Goal: Task Accomplishment & Management: Manage account settings

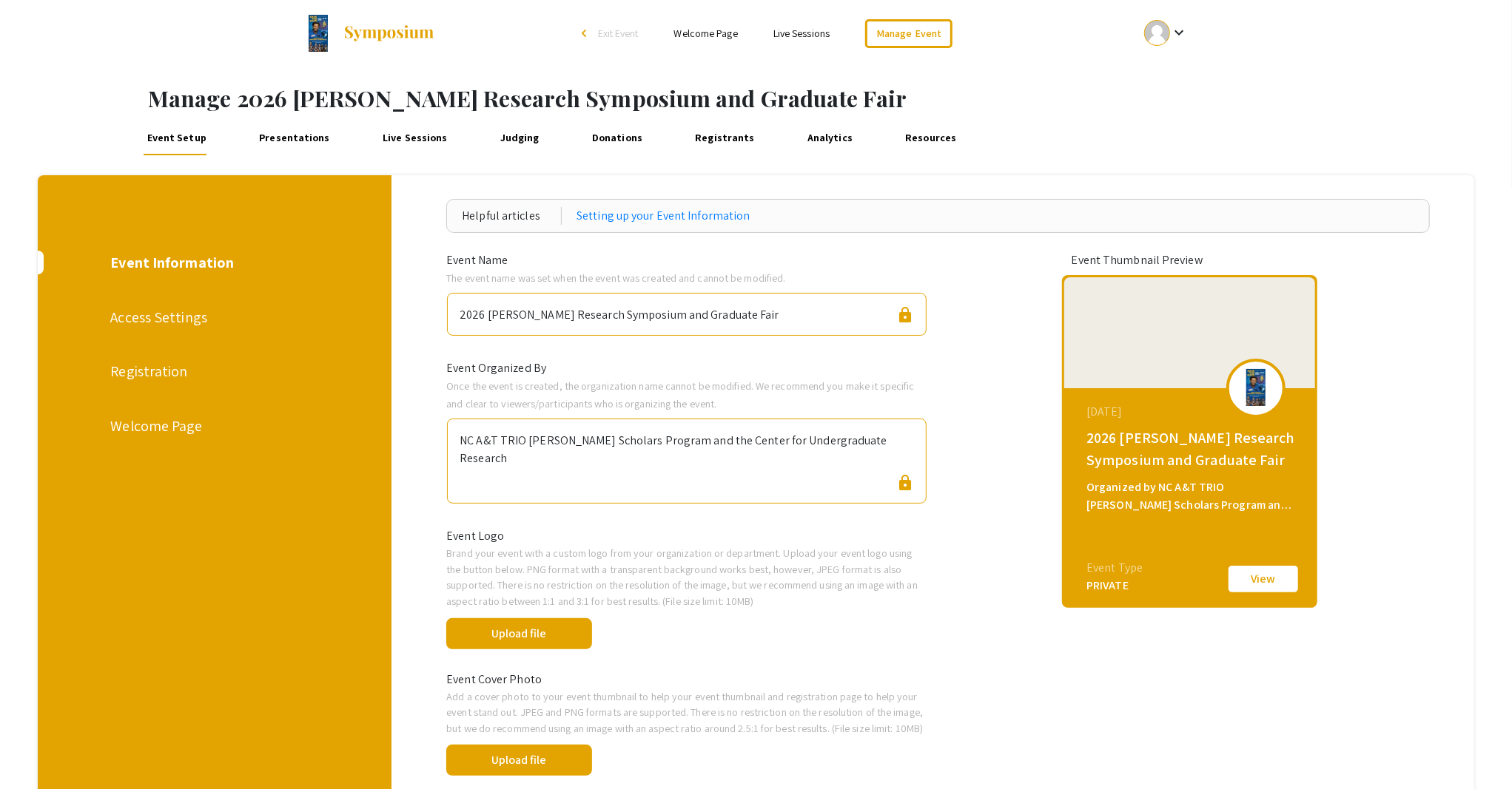
click at [1261, 581] on button "View" at bounding box center [1263, 580] width 74 height 31
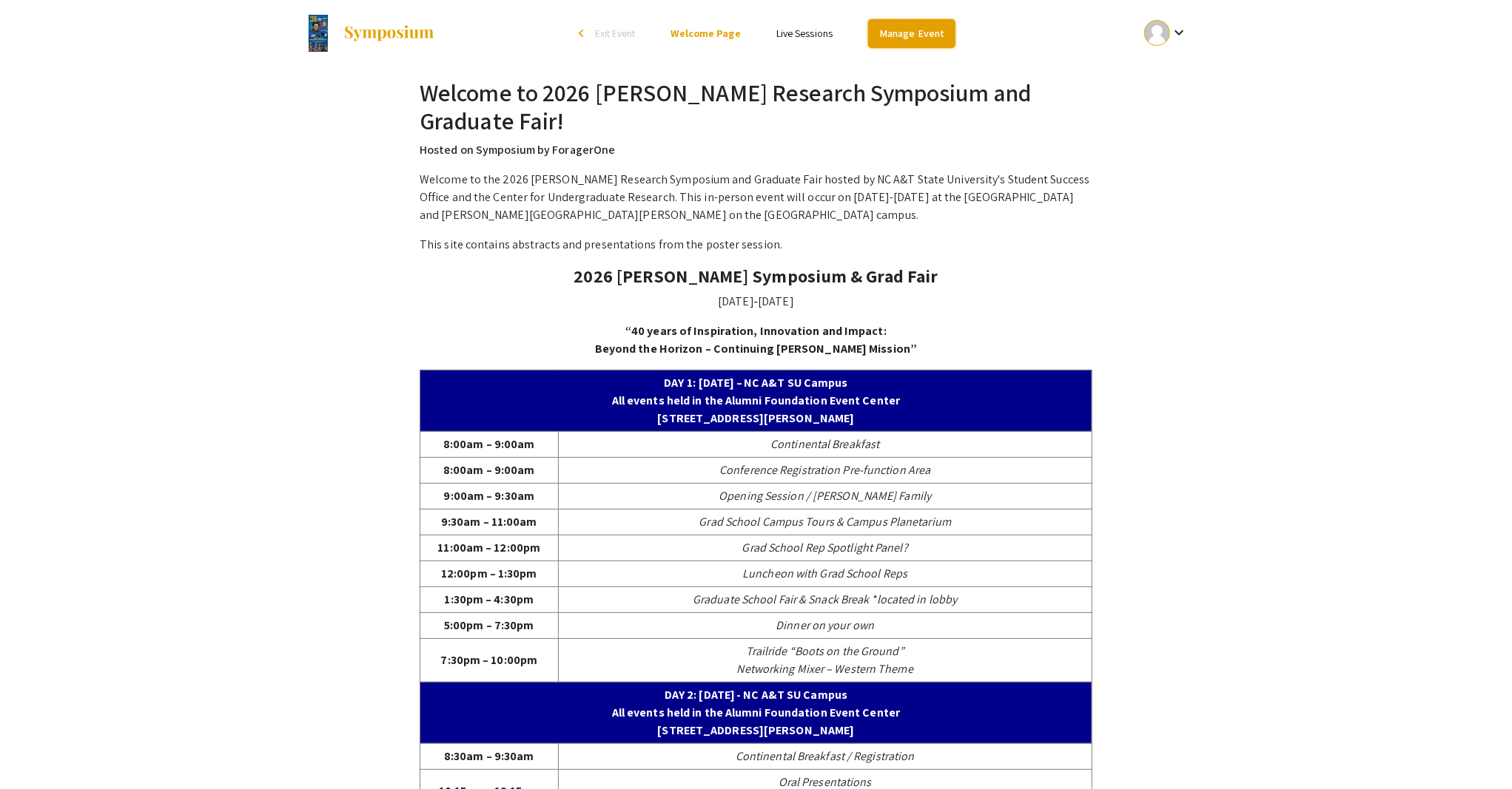
click at [904, 36] on link "Manage Event" at bounding box center [912, 33] width 88 height 29
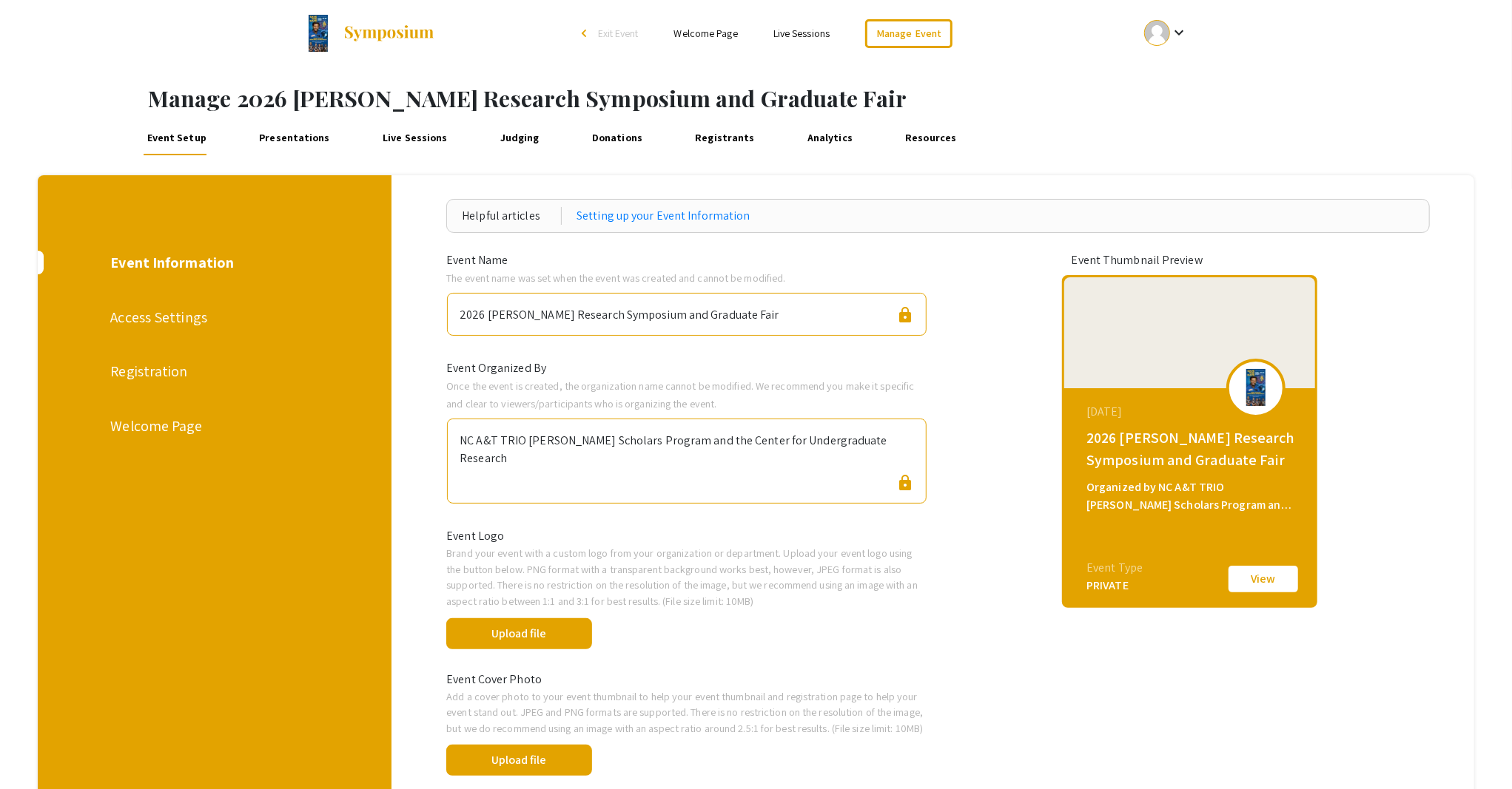
click at [173, 430] on div "Welcome Page" at bounding box center [213, 426] width 206 height 22
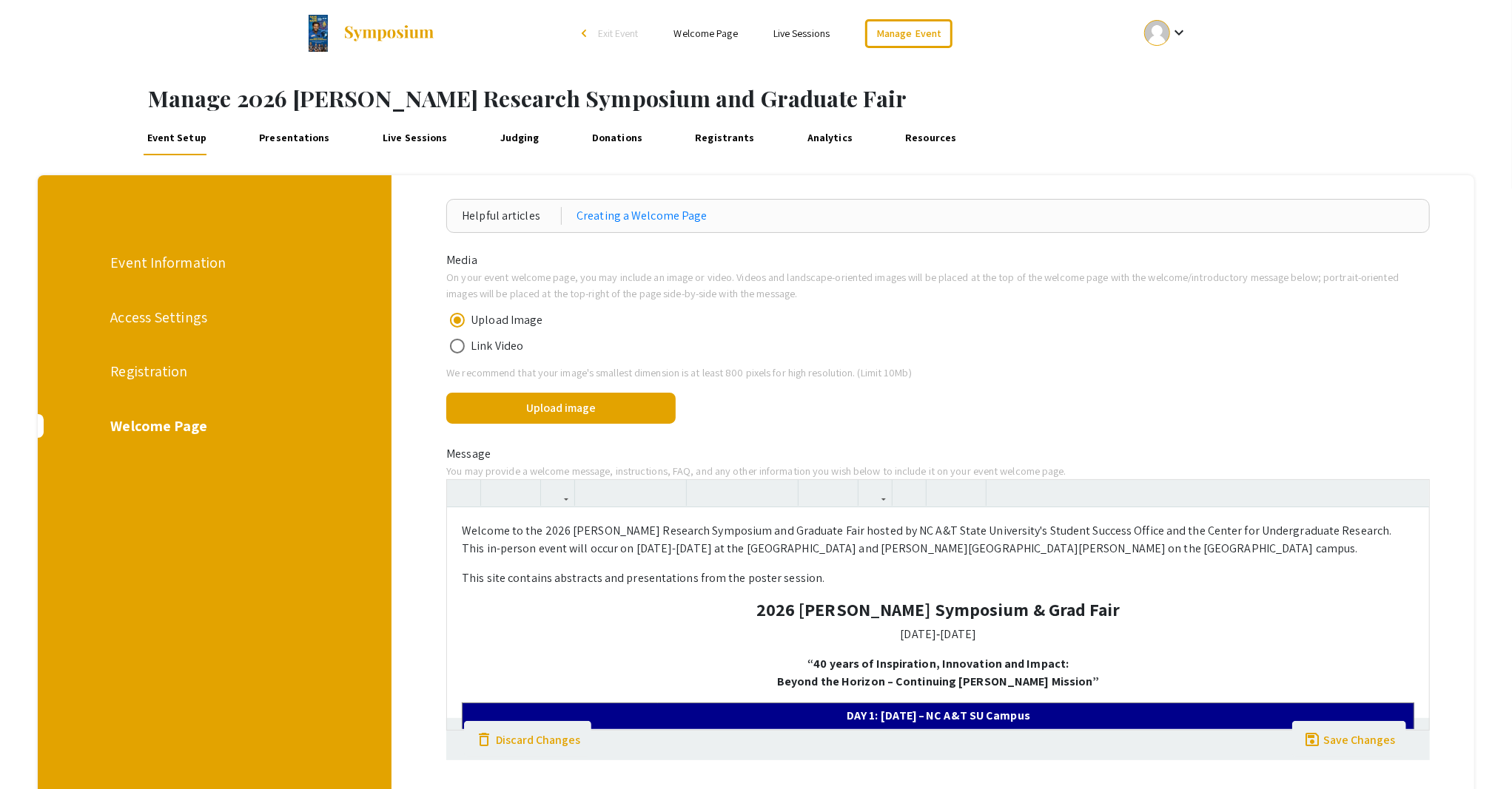
click at [147, 366] on div "Registration" at bounding box center [213, 371] width 206 height 22
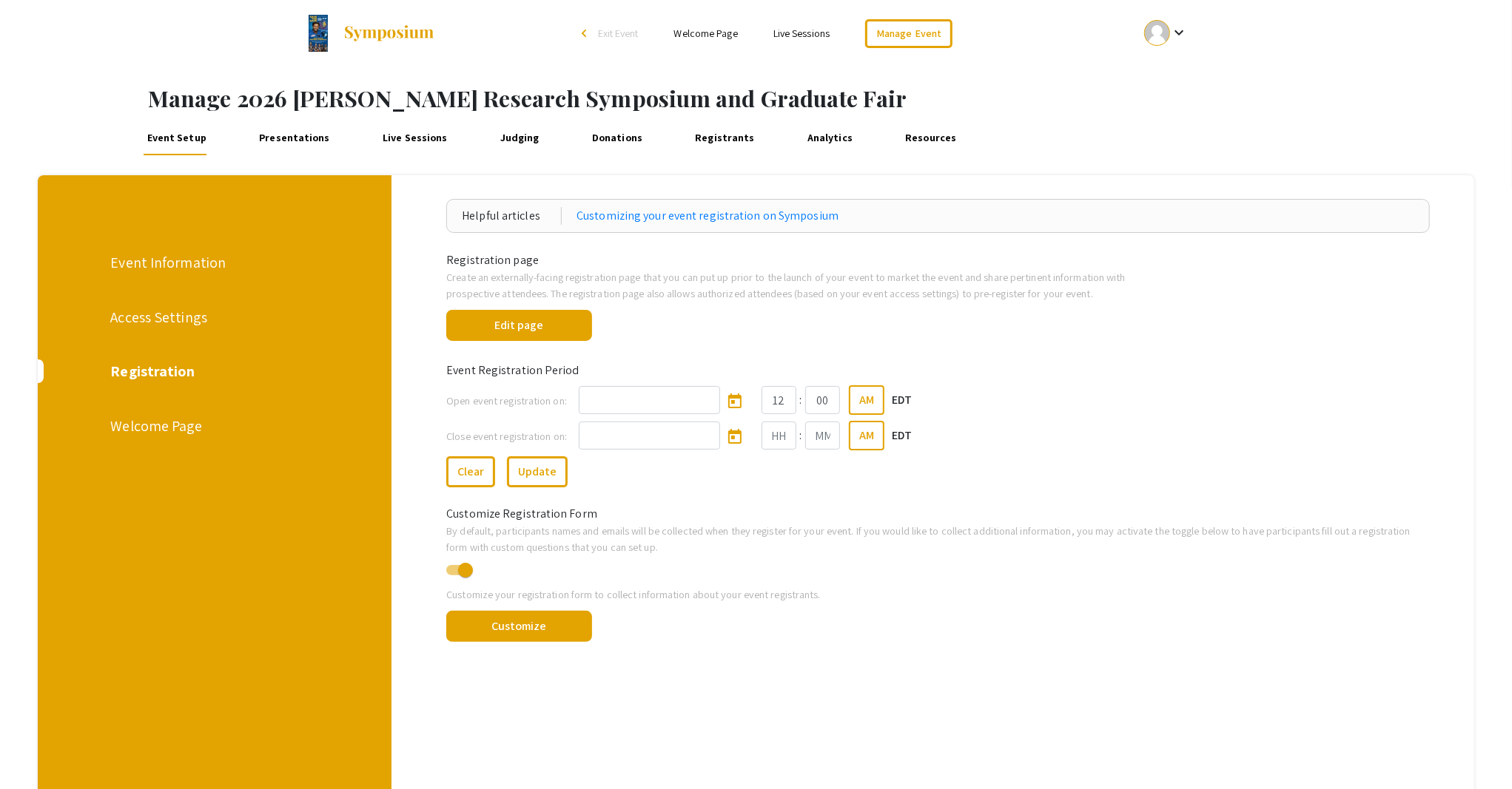
click at [171, 253] on div "Event Information" at bounding box center [213, 263] width 206 height 22
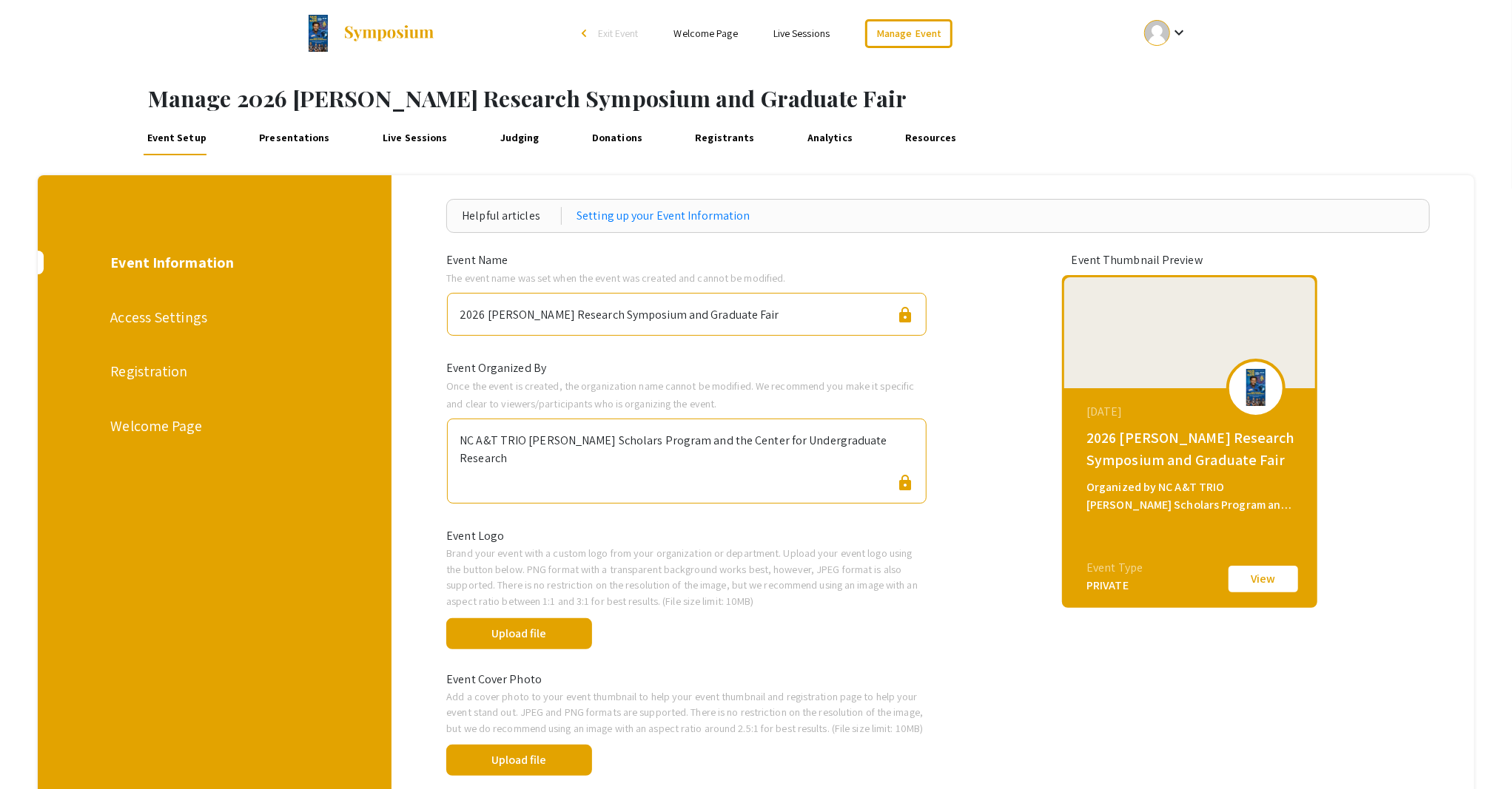
click at [143, 433] on div "Welcome Page" at bounding box center [213, 426] width 206 height 22
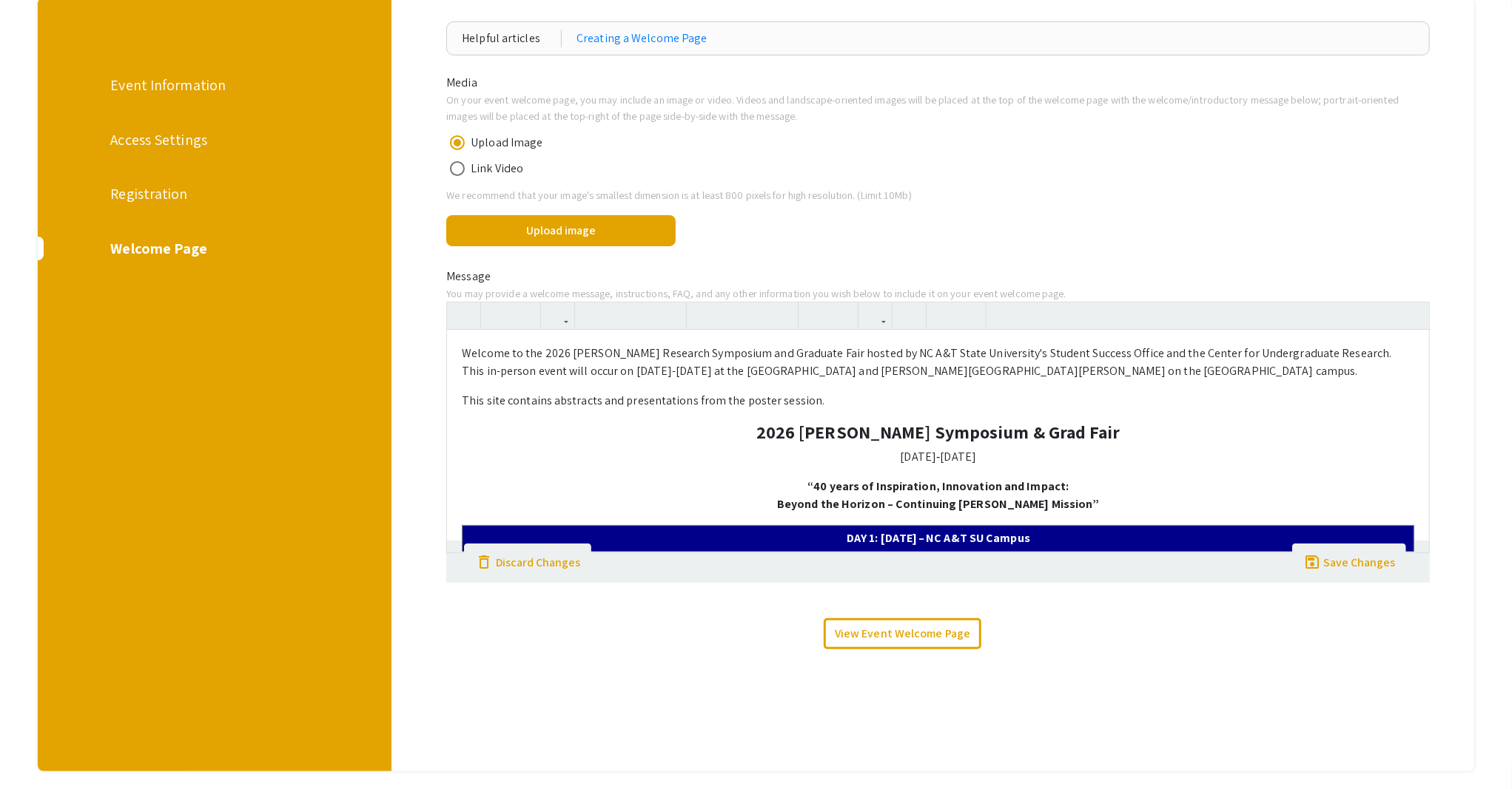
scroll to position [197, 0]
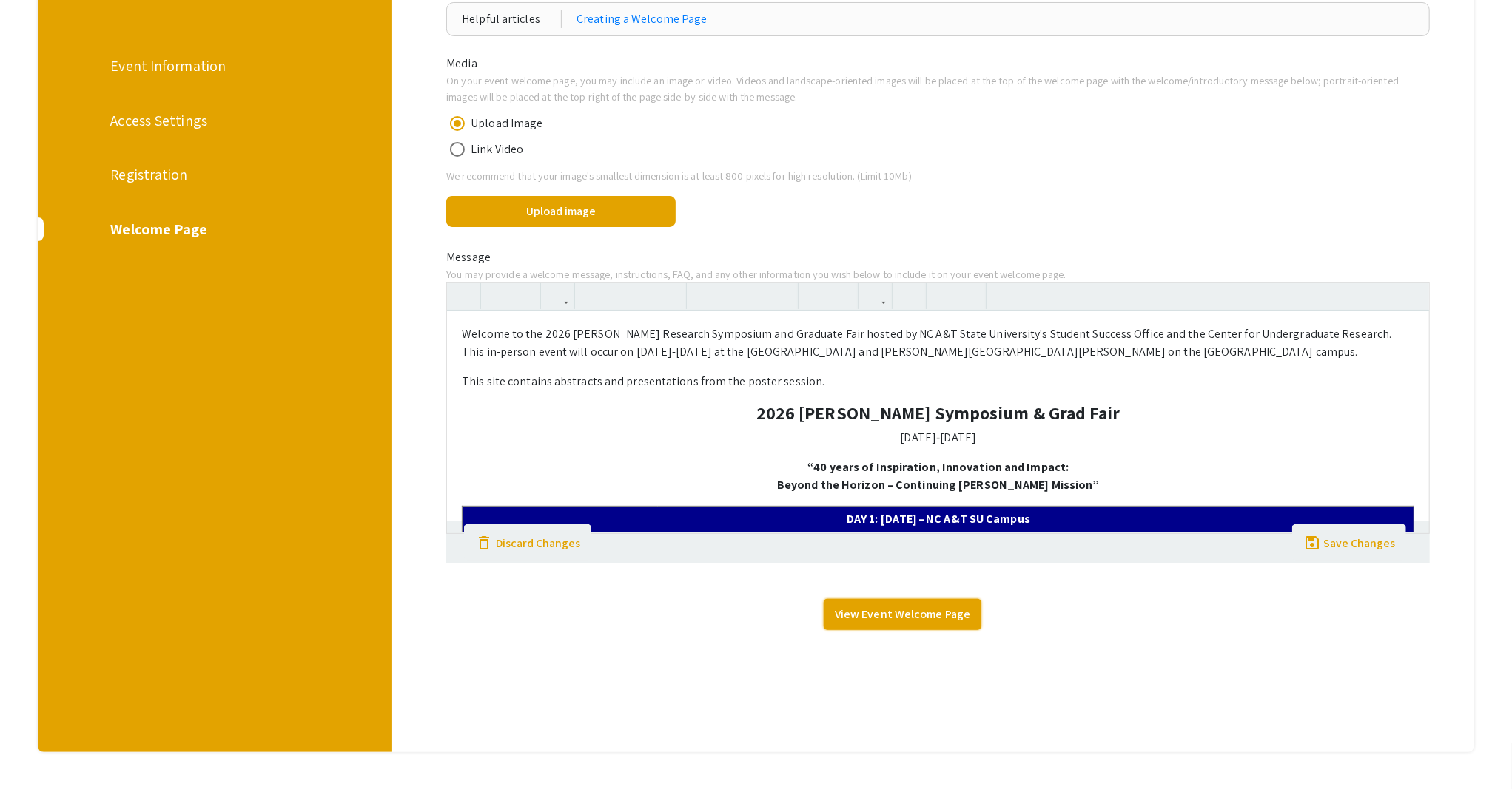
click at [894, 617] on link "View Event Welcome Page" at bounding box center [902, 615] width 158 height 31
click at [171, 171] on div "Registration" at bounding box center [213, 174] width 206 height 22
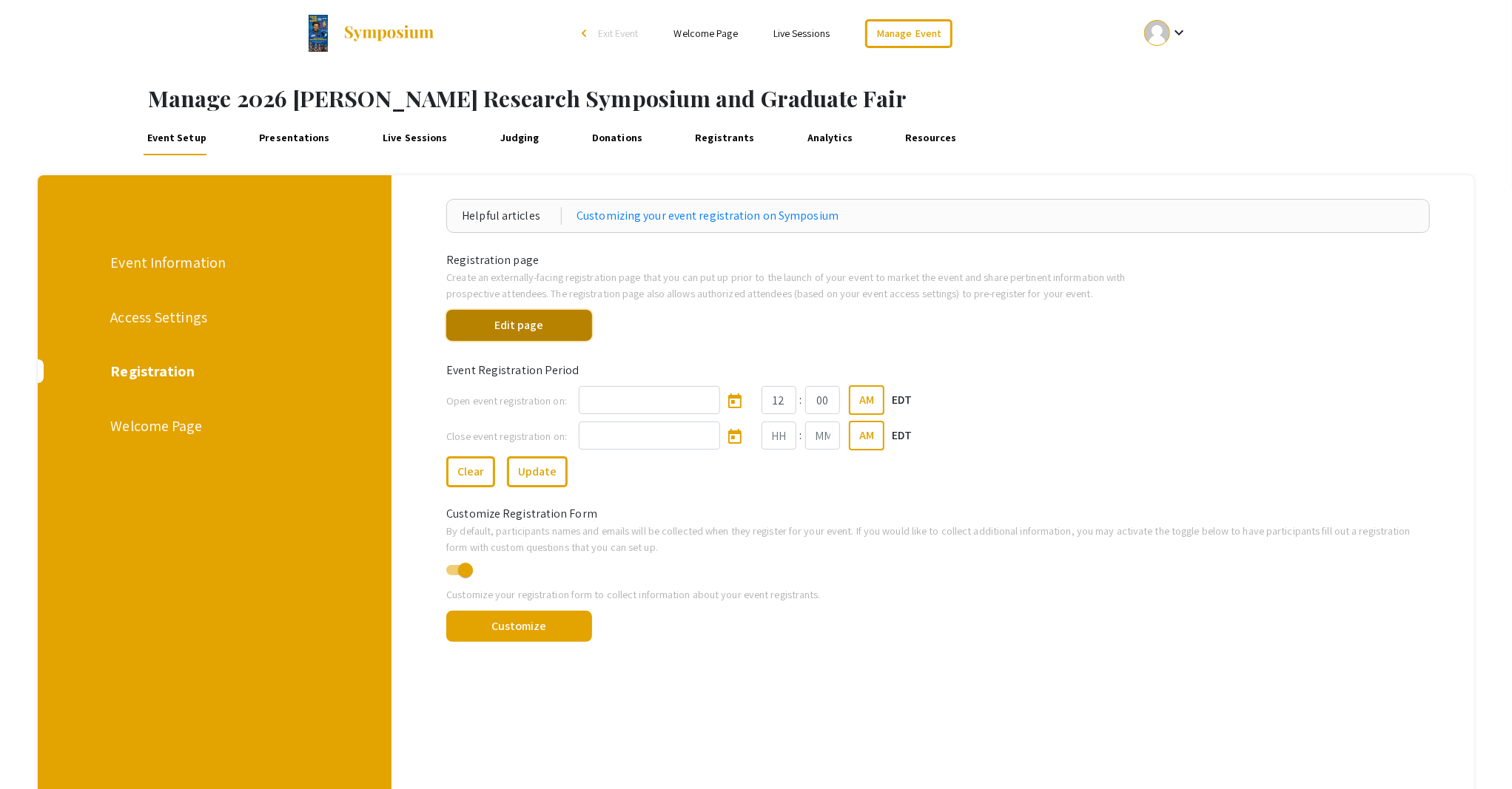
click at [548, 324] on button "Edit page" at bounding box center [519, 325] width 146 height 31
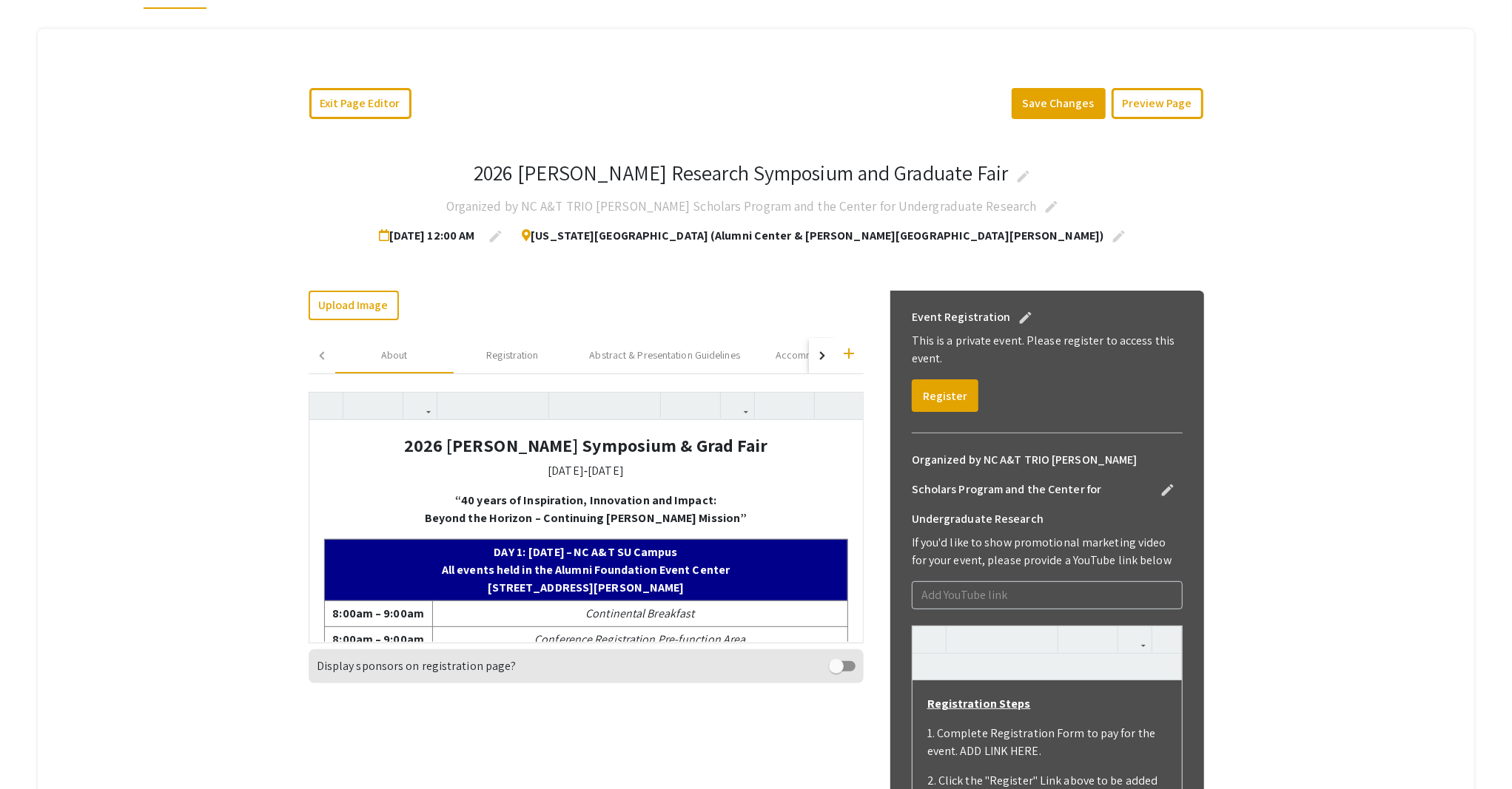
scroll to position [99, 0]
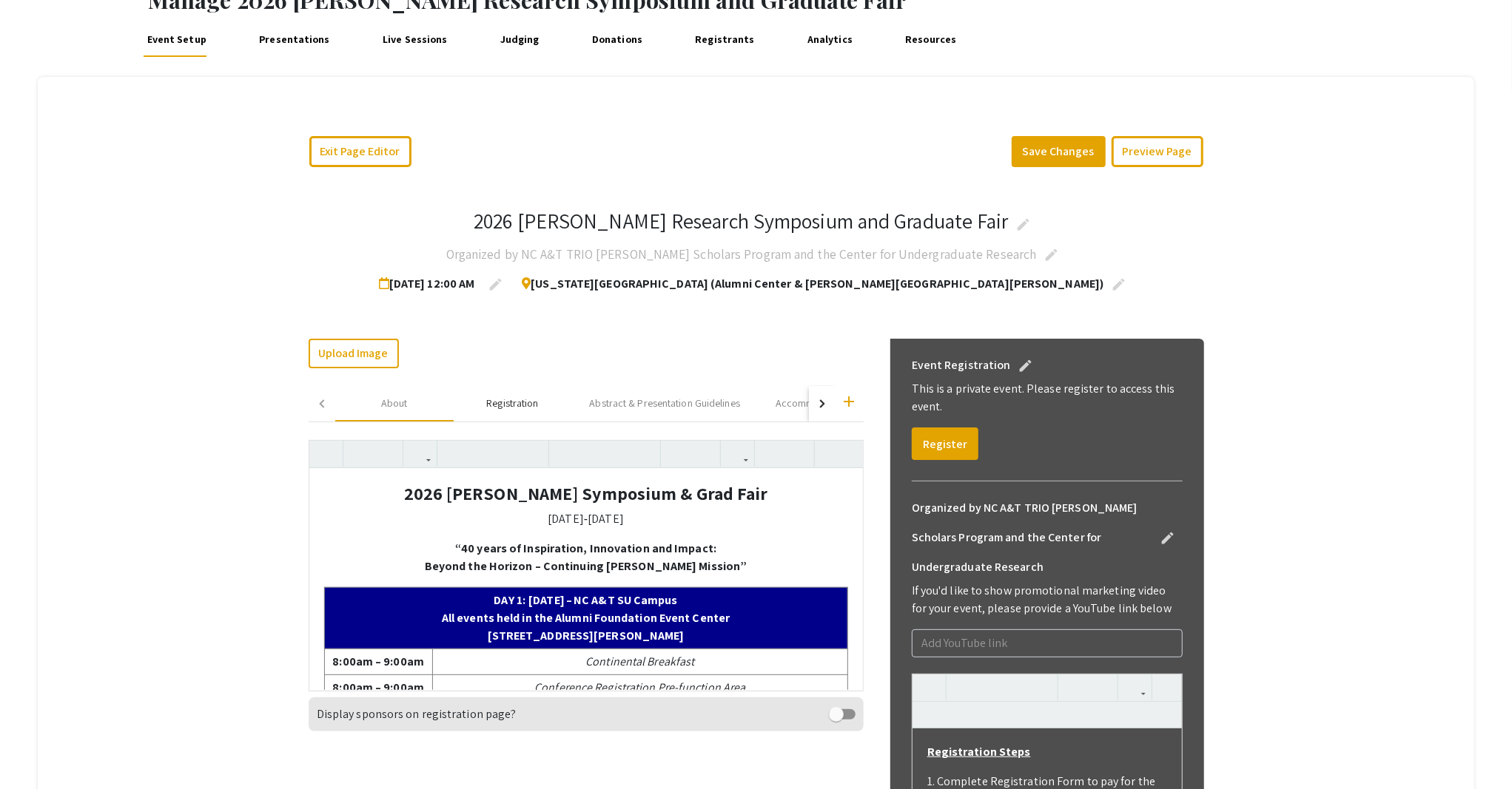
click at [508, 403] on div "Registration" at bounding box center [512, 403] width 52 height 16
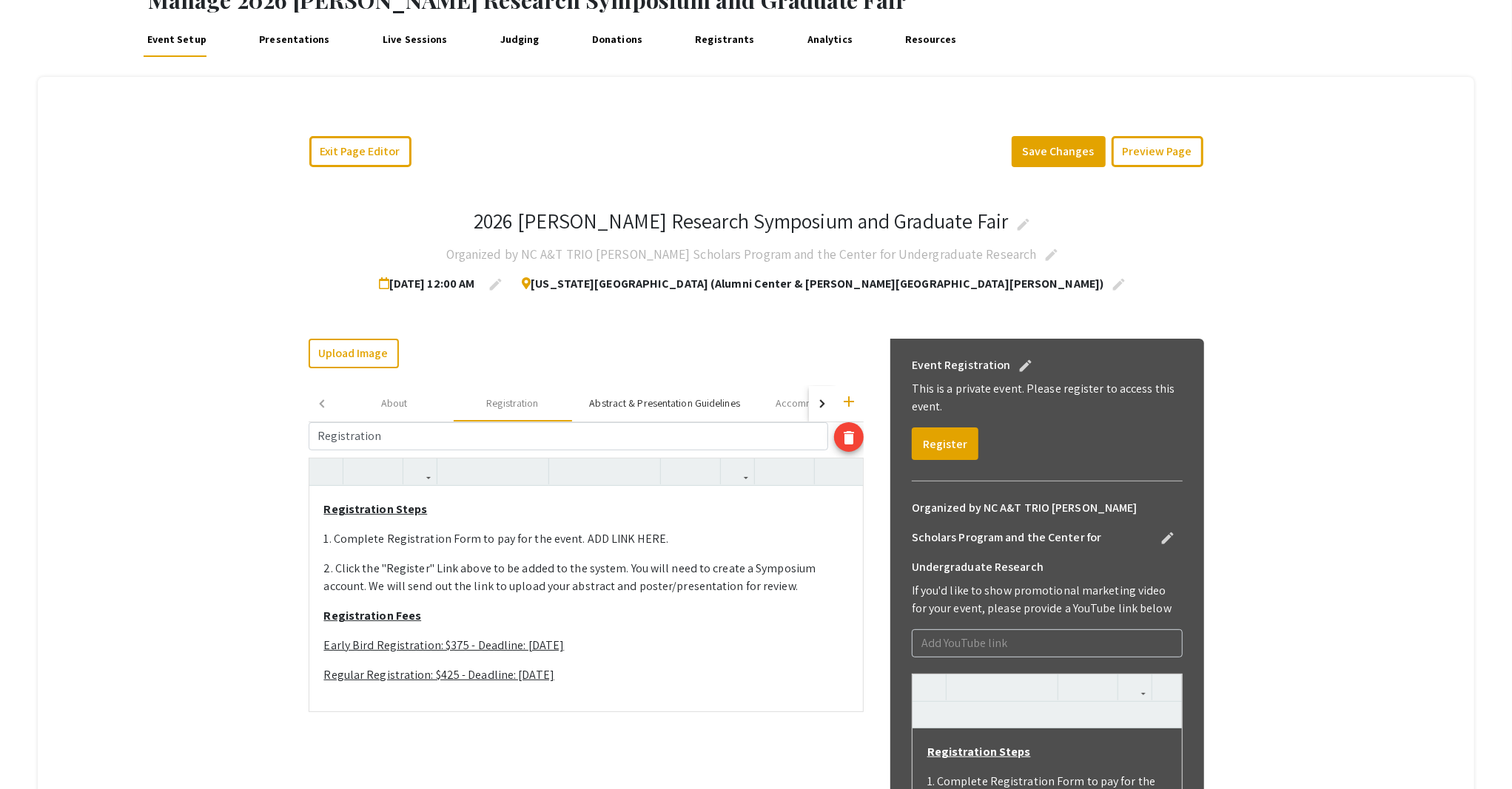
click at [636, 403] on div "Abstract & Presentation Guidelines" at bounding box center [665, 403] width 150 height 16
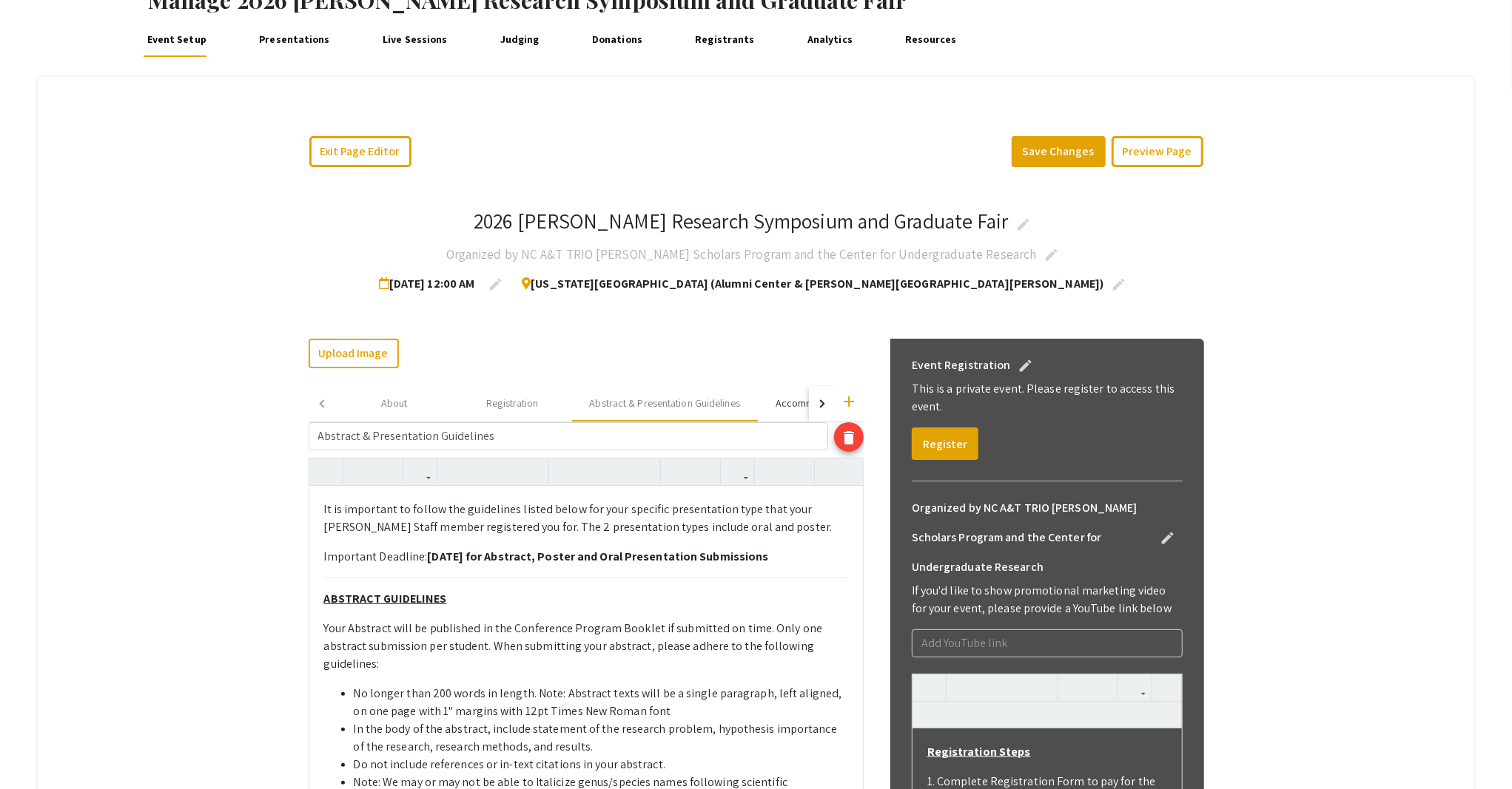
click at [788, 403] on div "Accommodation Recommendations" at bounding box center [854, 403] width 157 height 16
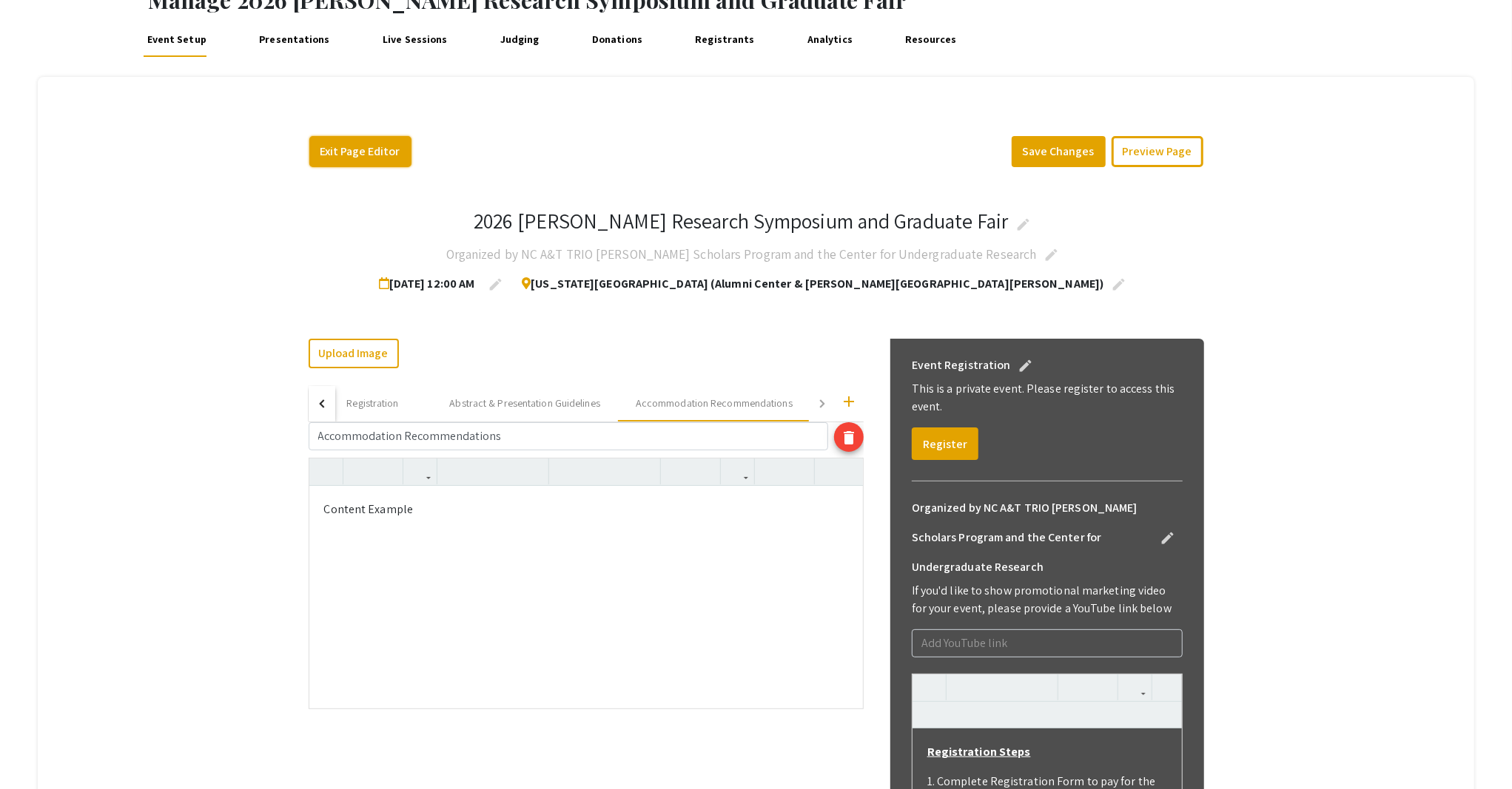
click at [383, 154] on button "Exit Page Editor" at bounding box center [360, 152] width 102 height 31
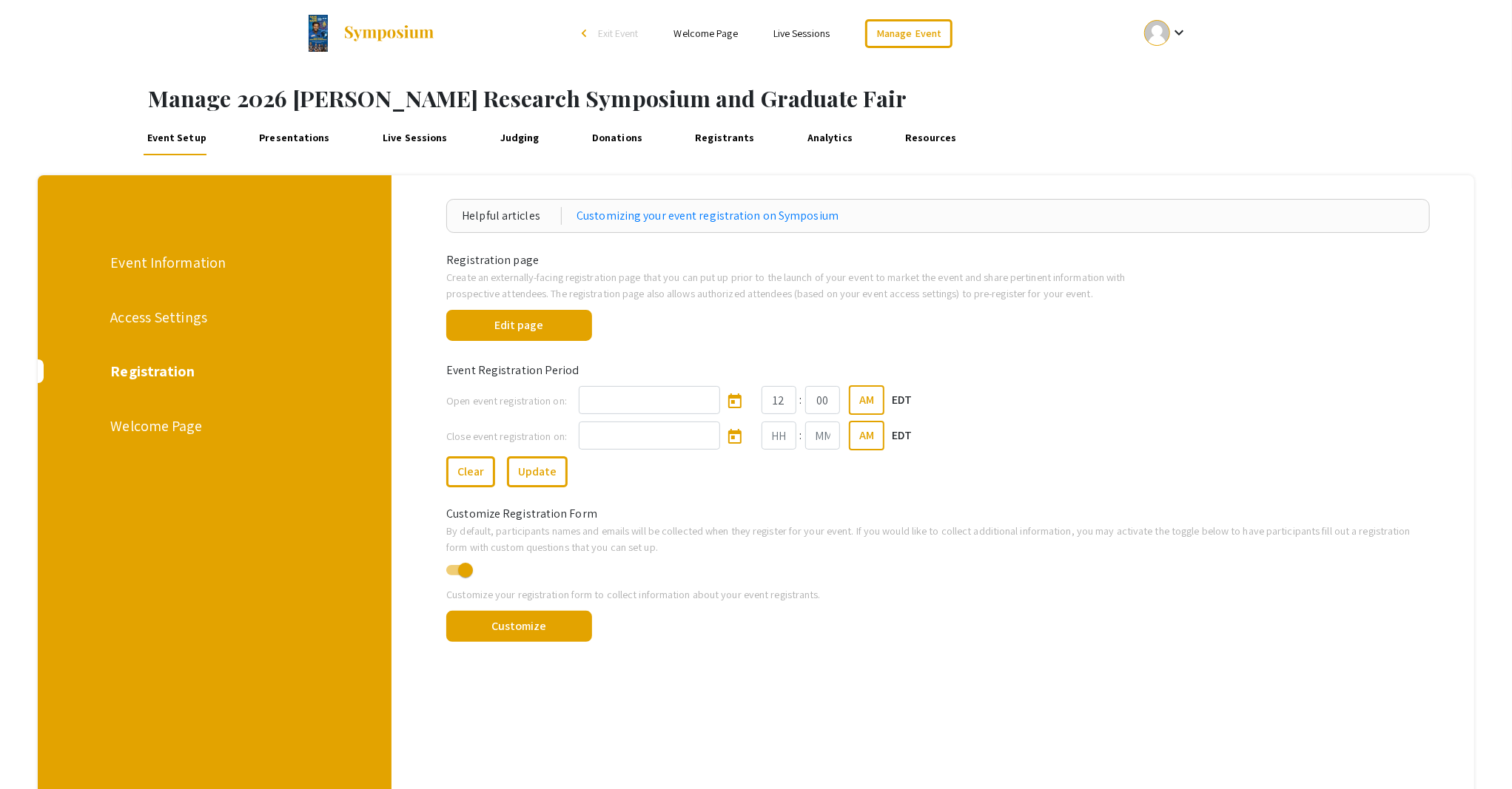
click at [144, 427] on div "Welcome Page" at bounding box center [213, 426] width 206 height 22
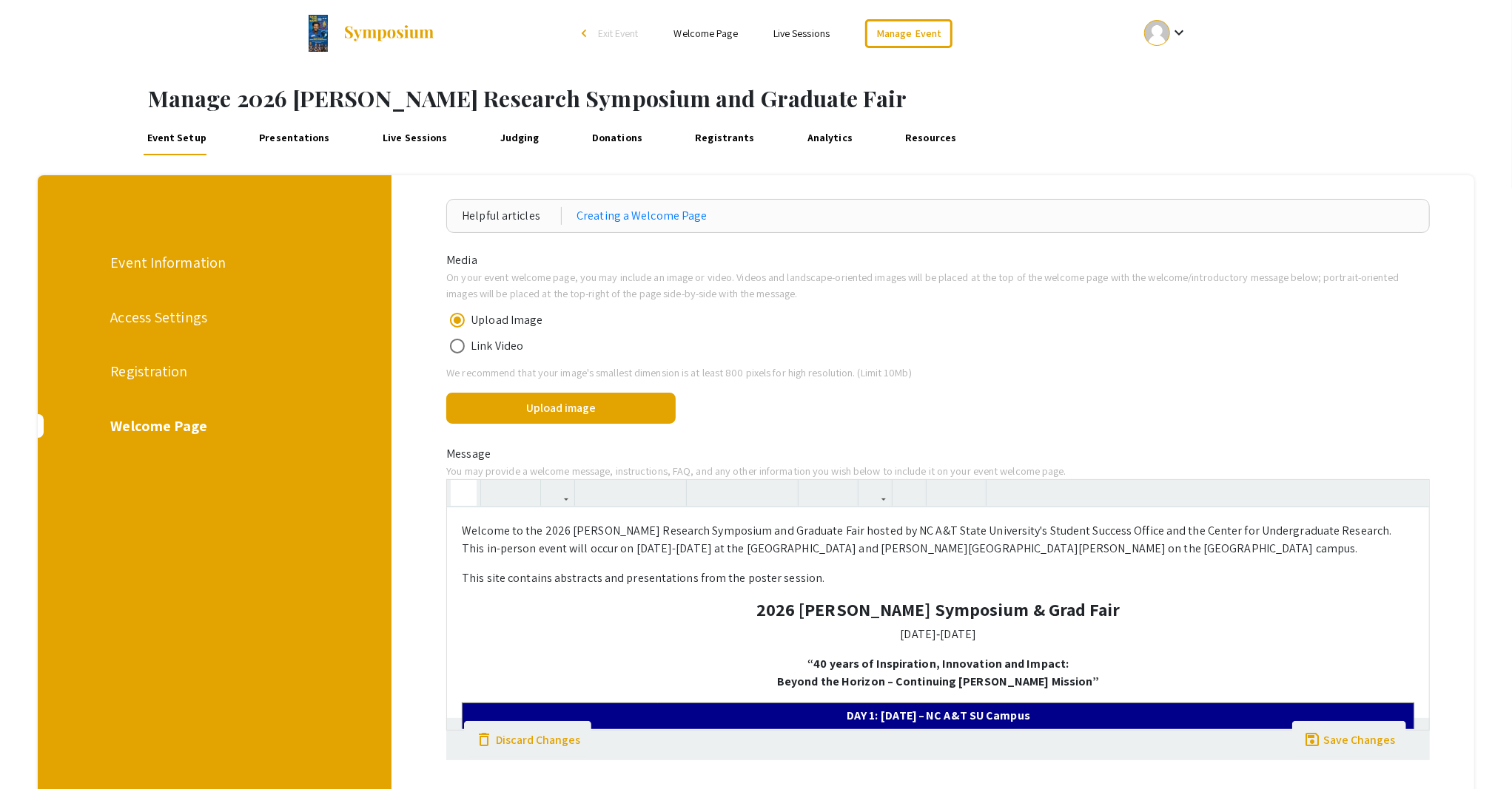
click at [467, 491] on icon "button" at bounding box center [464, 493] width 13 height 24
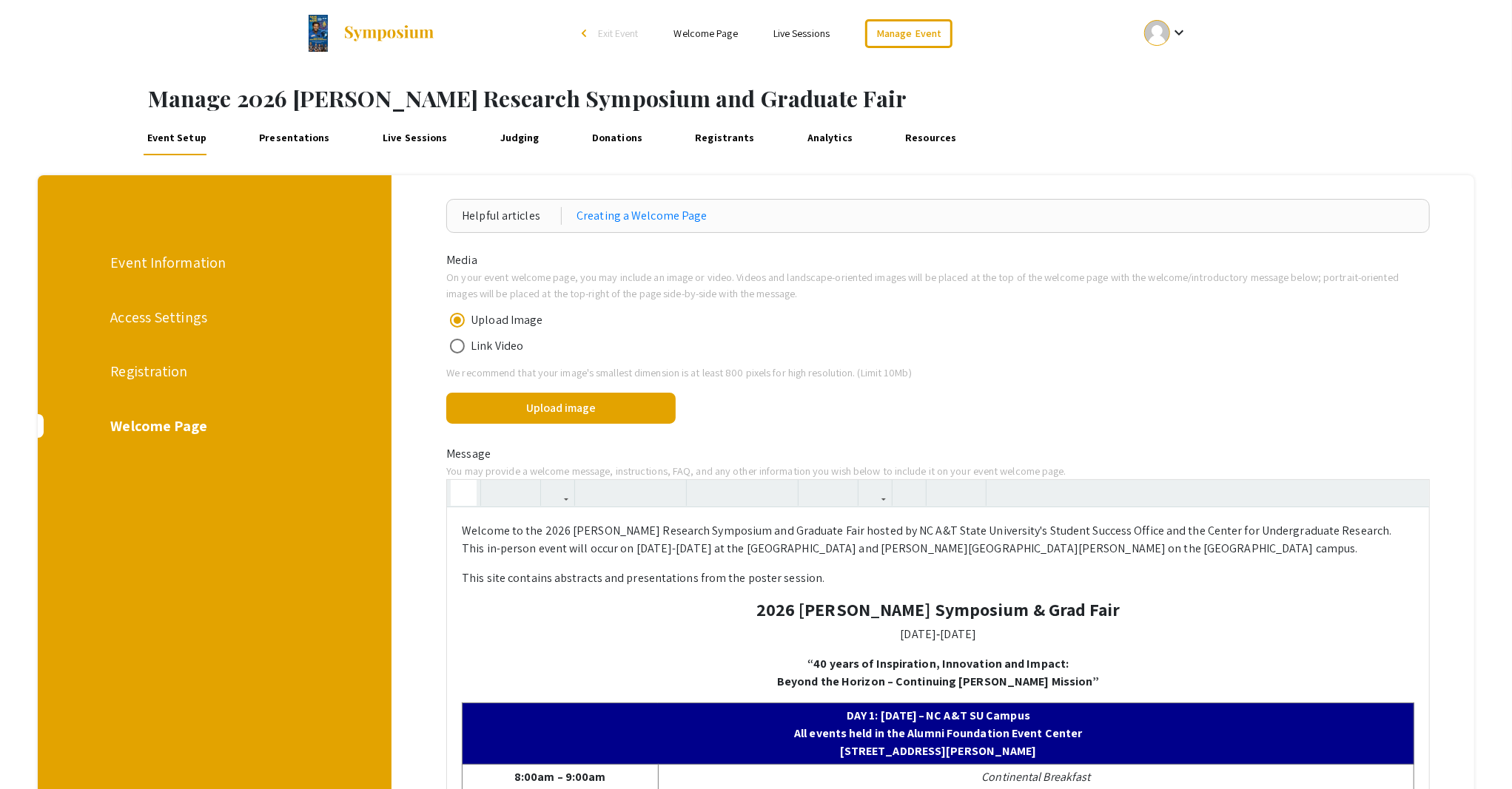
click at [467, 490] on icon "button" at bounding box center [464, 493] width 13 height 24
click at [469, 493] on icon "button" at bounding box center [464, 493] width 13 height 24
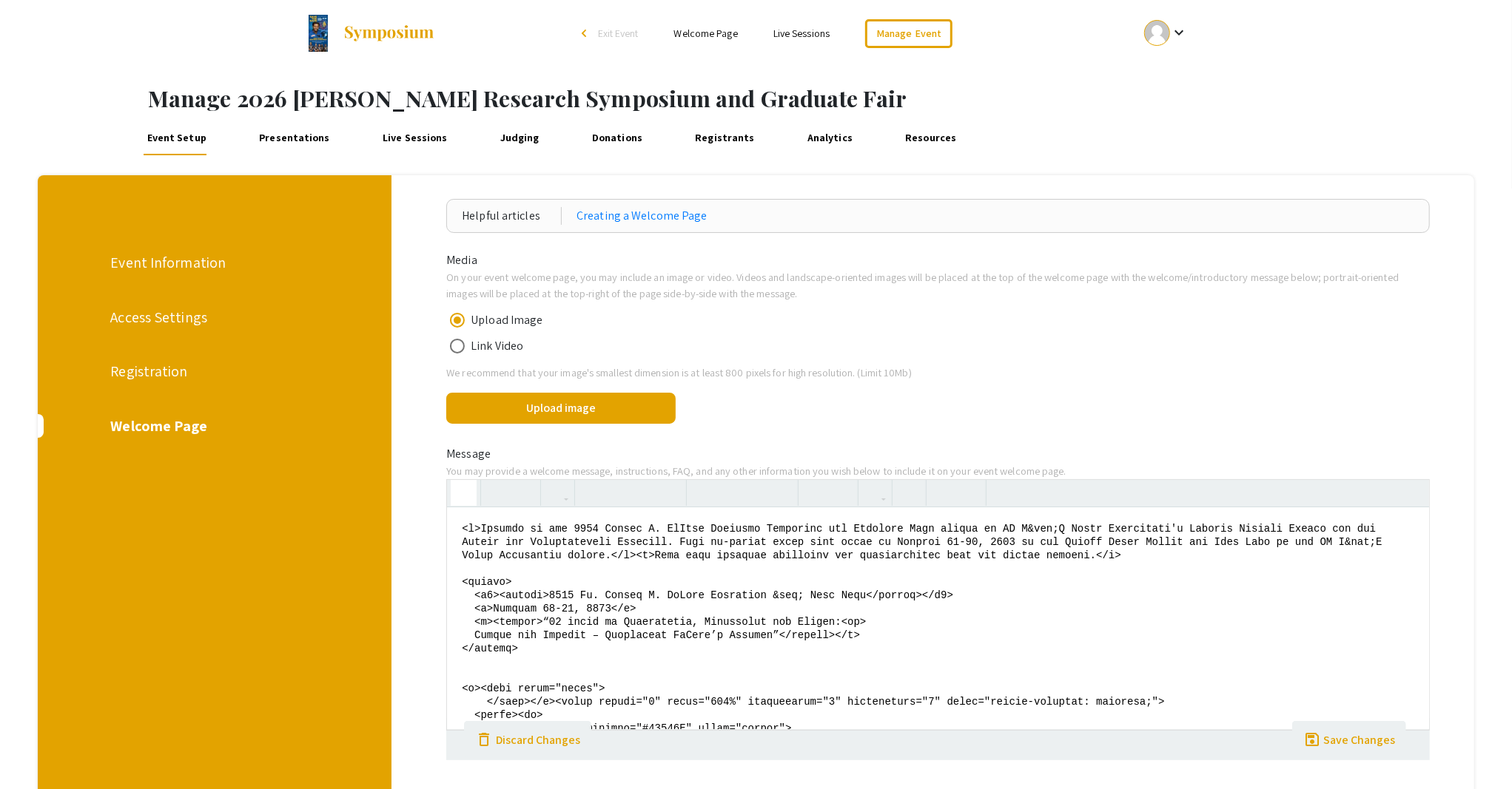
click at [462, 496] on icon "button" at bounding box center [464, 493] width 13 height 24
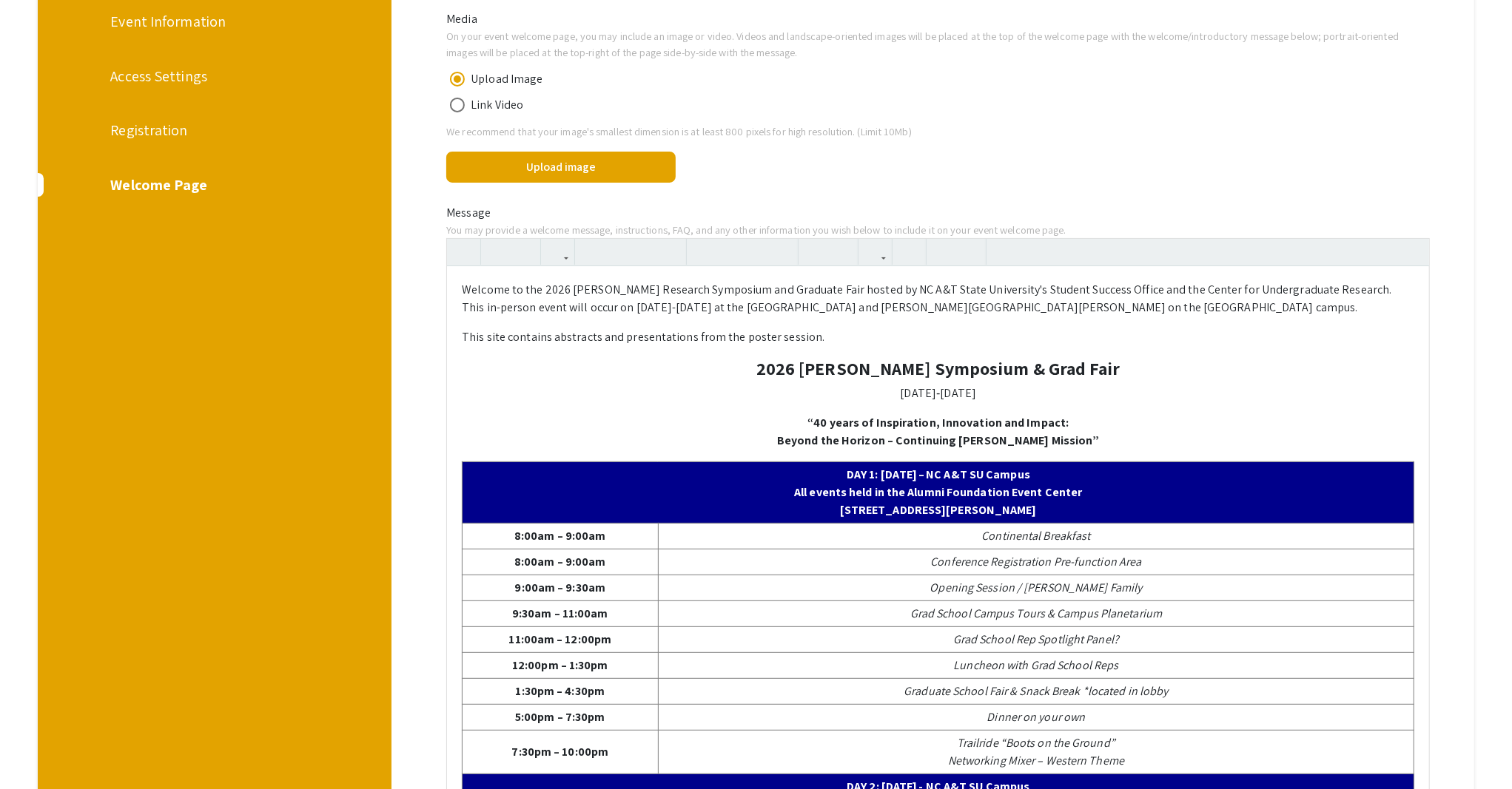
scroll to position [197, 0]
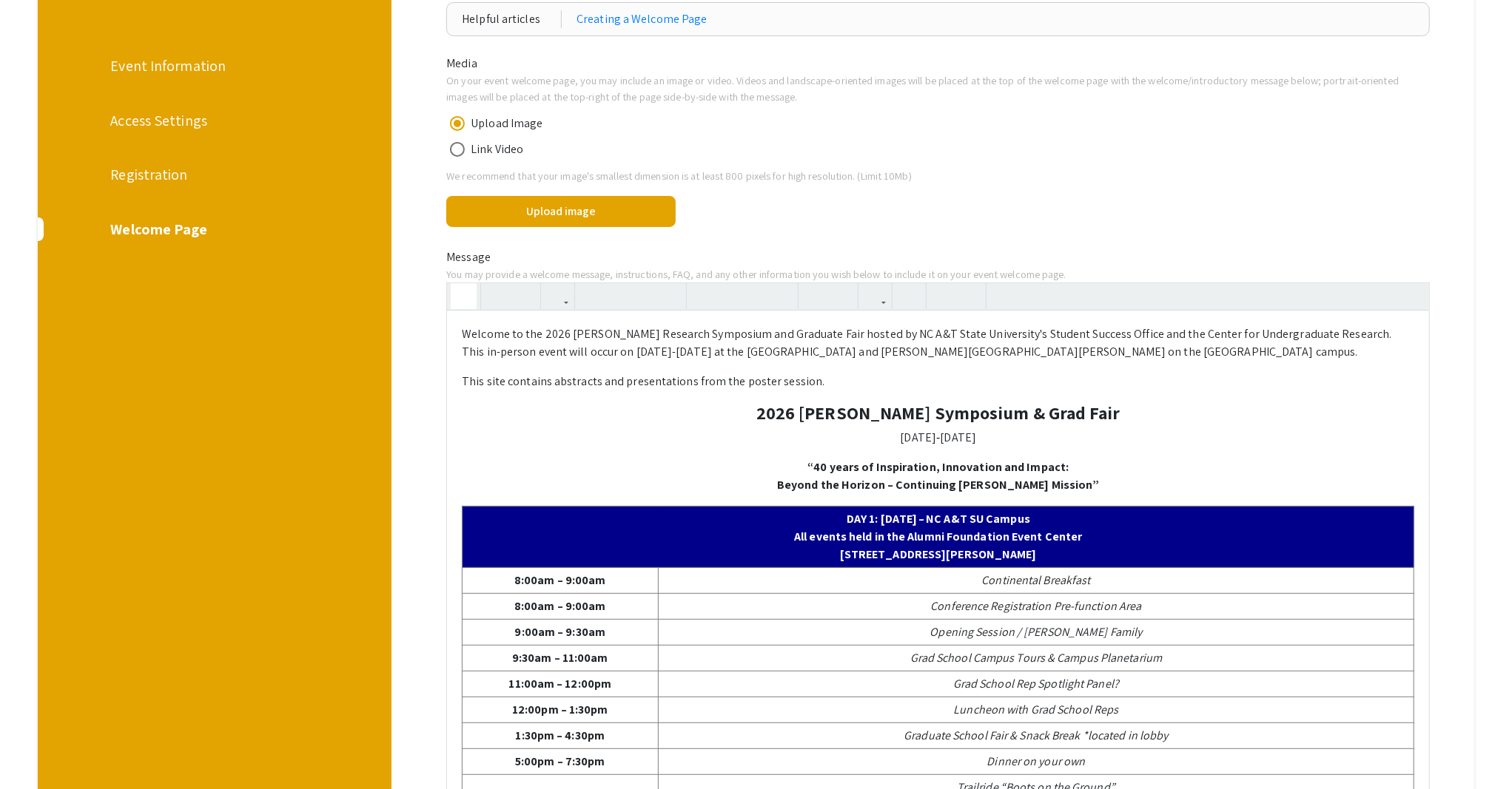
click at [457, 284] on use "button" at bounding box center [457, 284] width 0 height 0
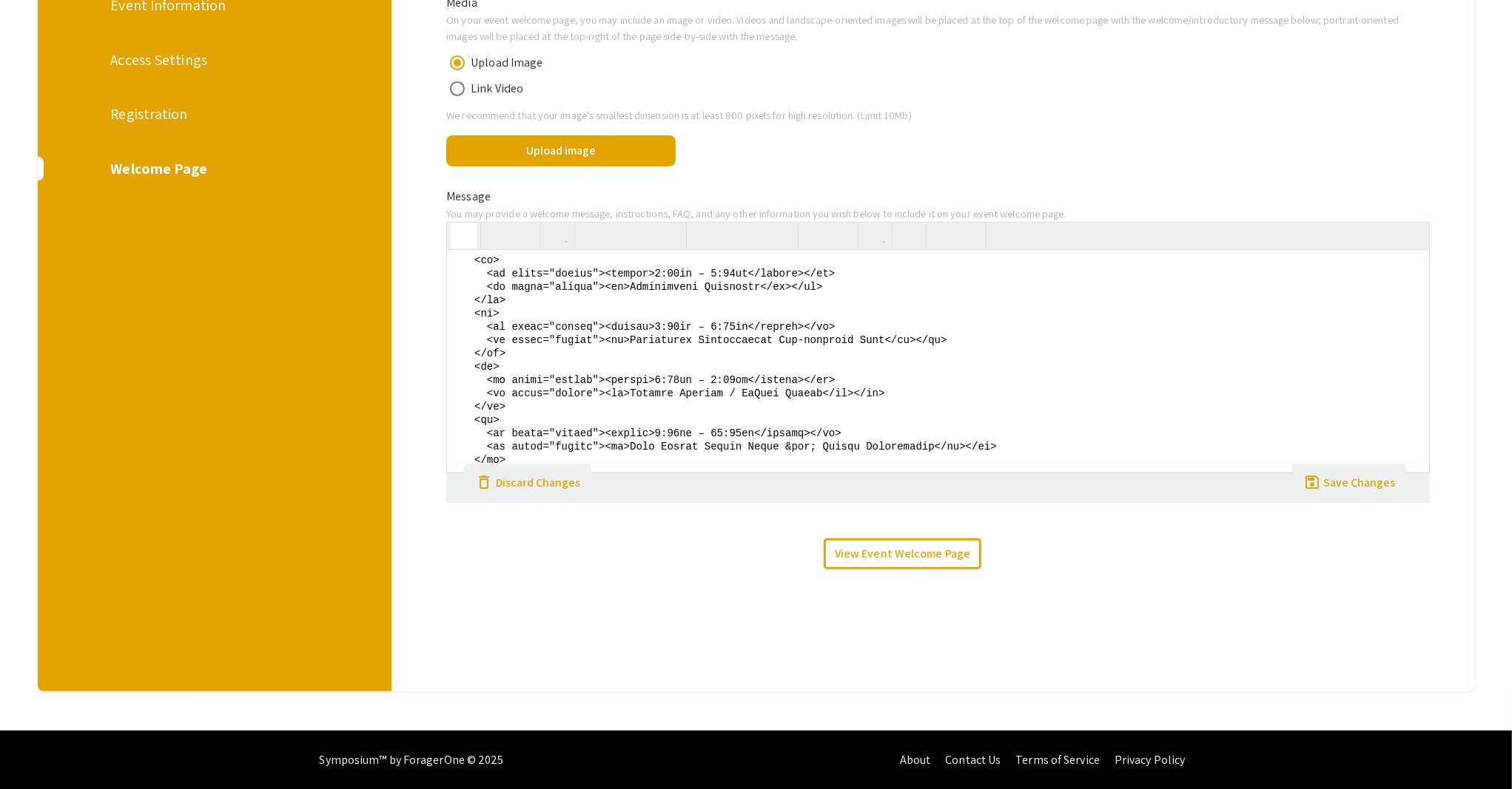
scroll to position [0, 0]
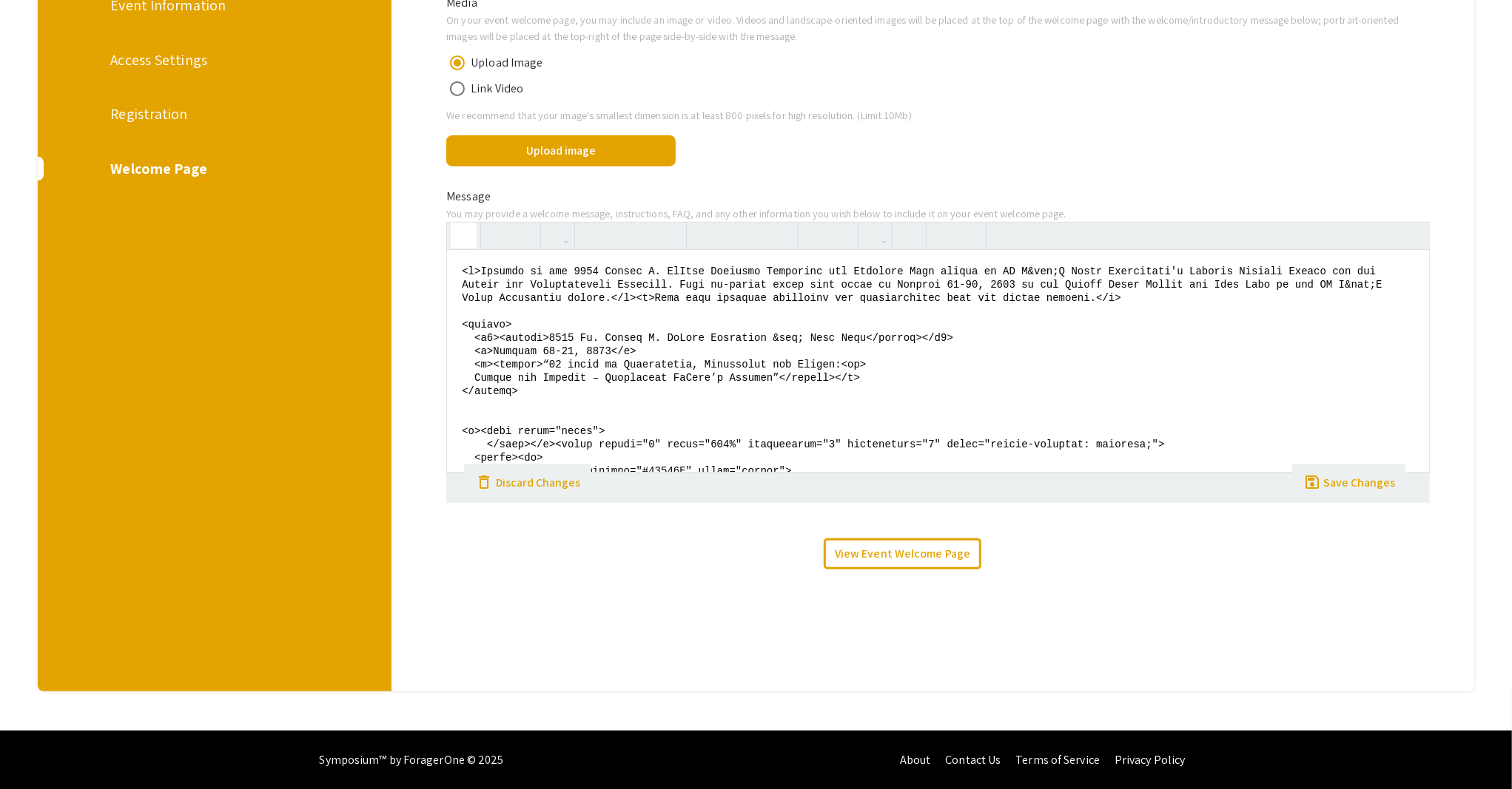
click at [168, 117] on div "Registration" at bounding box center [213, 114] width 206 height 22
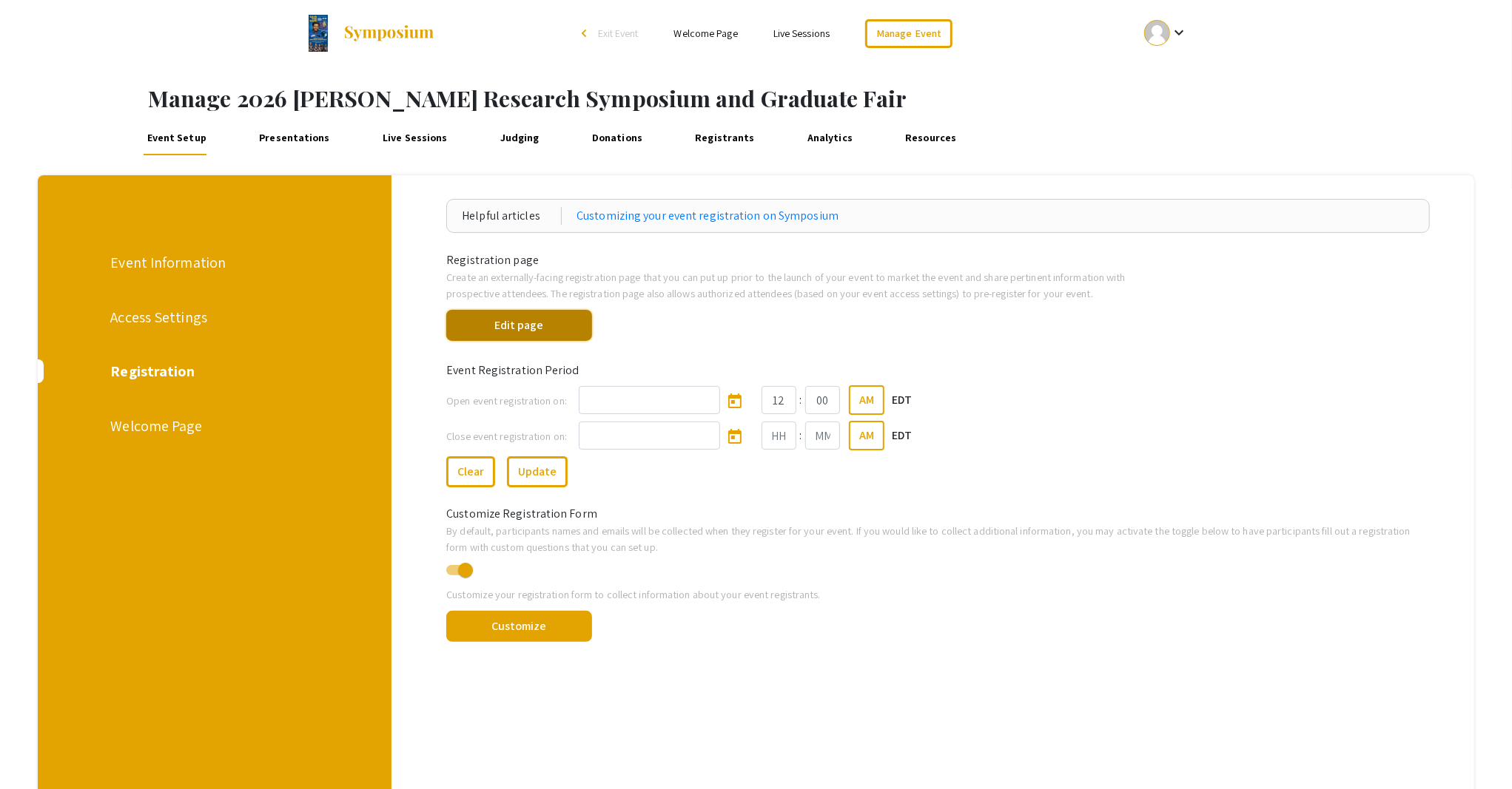
click at [519, 330] on button "Edit page" at bounding box center [519, 325] width 146 height 31
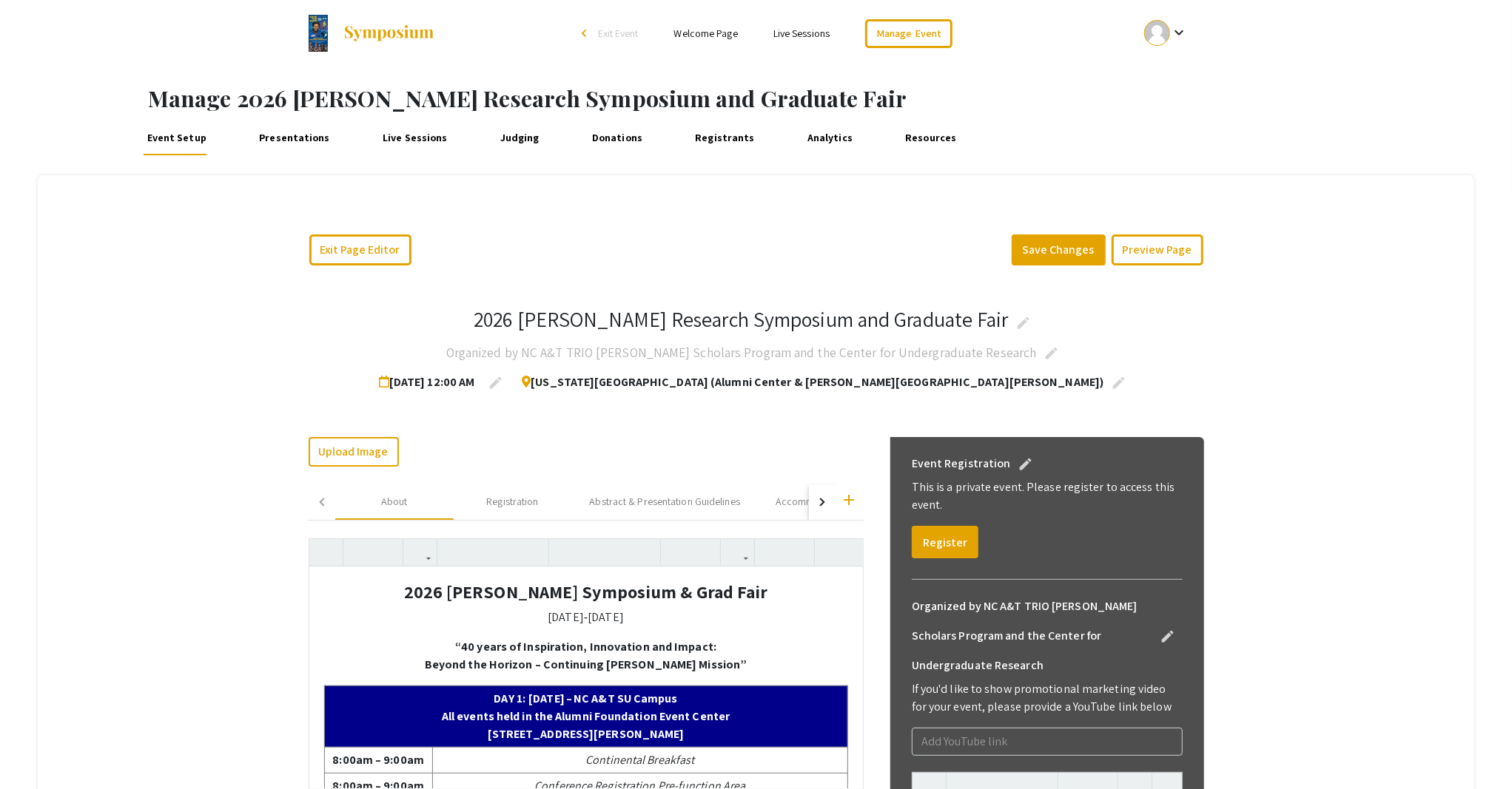
scroll to position [99, 0]
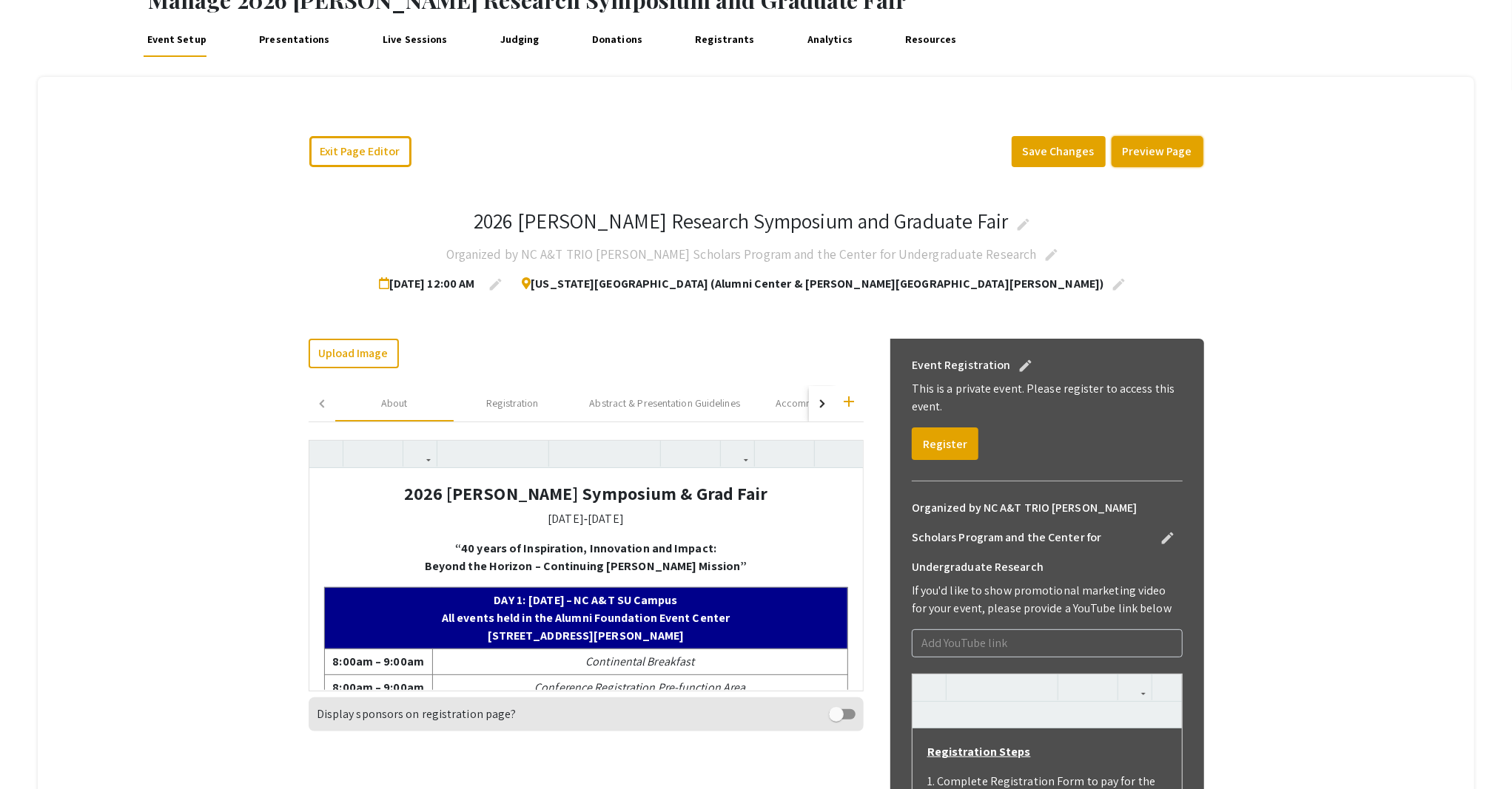
click at [1132, 158] on button "Preview Page" at bounding box center [1158, 152] width 92 height 31
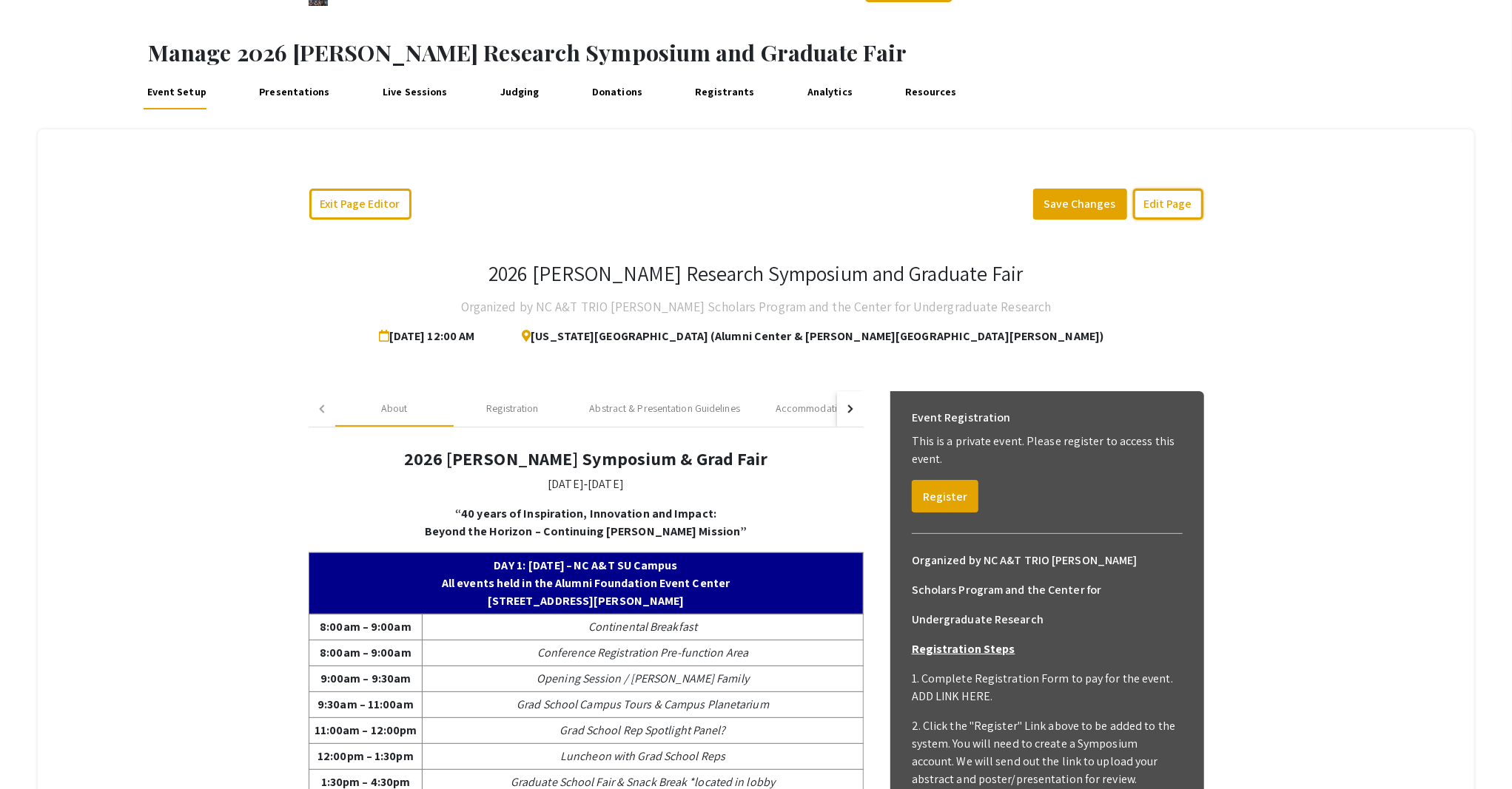
scroll to position [0, 0]
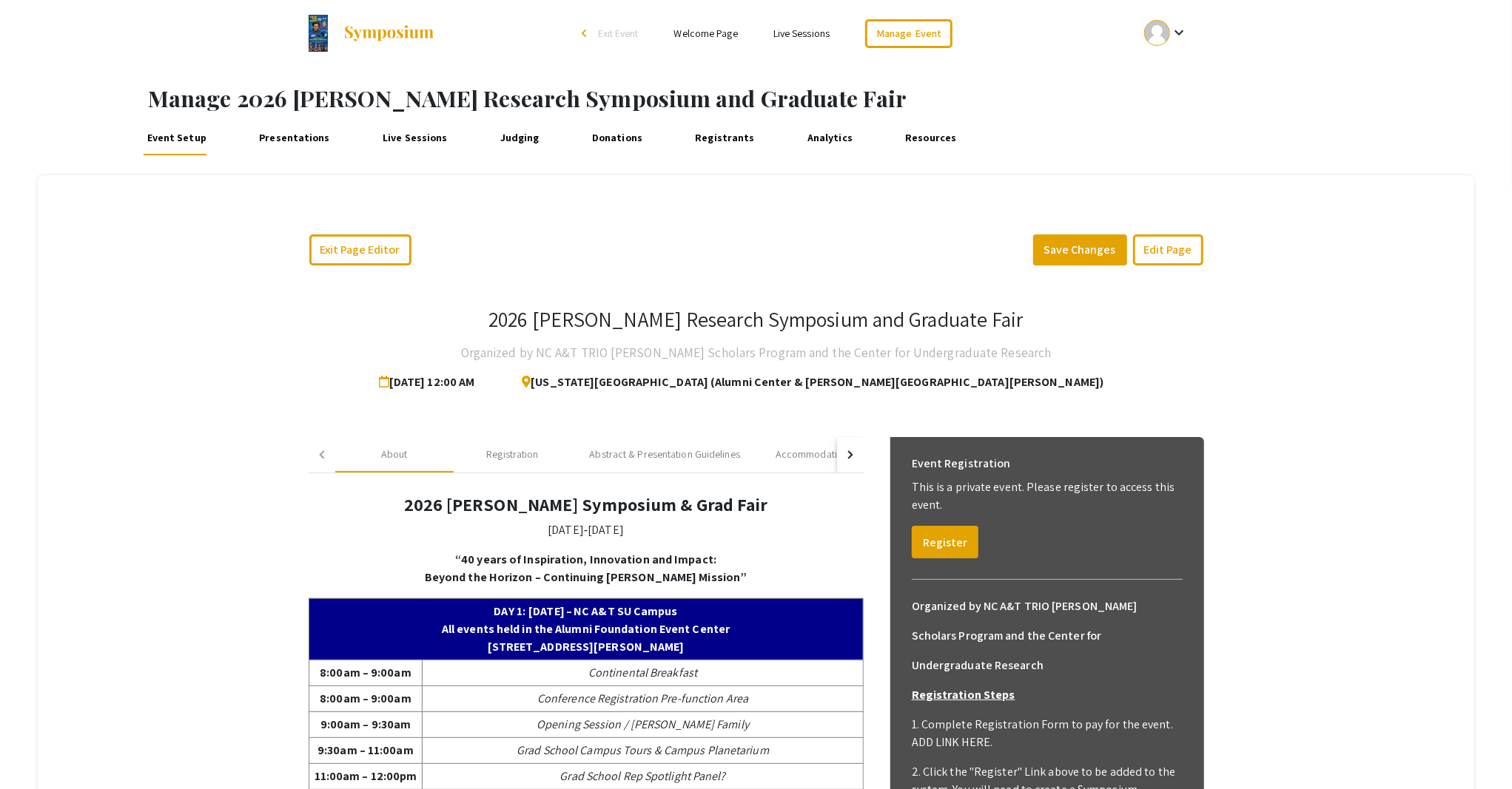
click at [301, 133] on link "Presentations" at bounding box center [294, 137] width 78 height 36
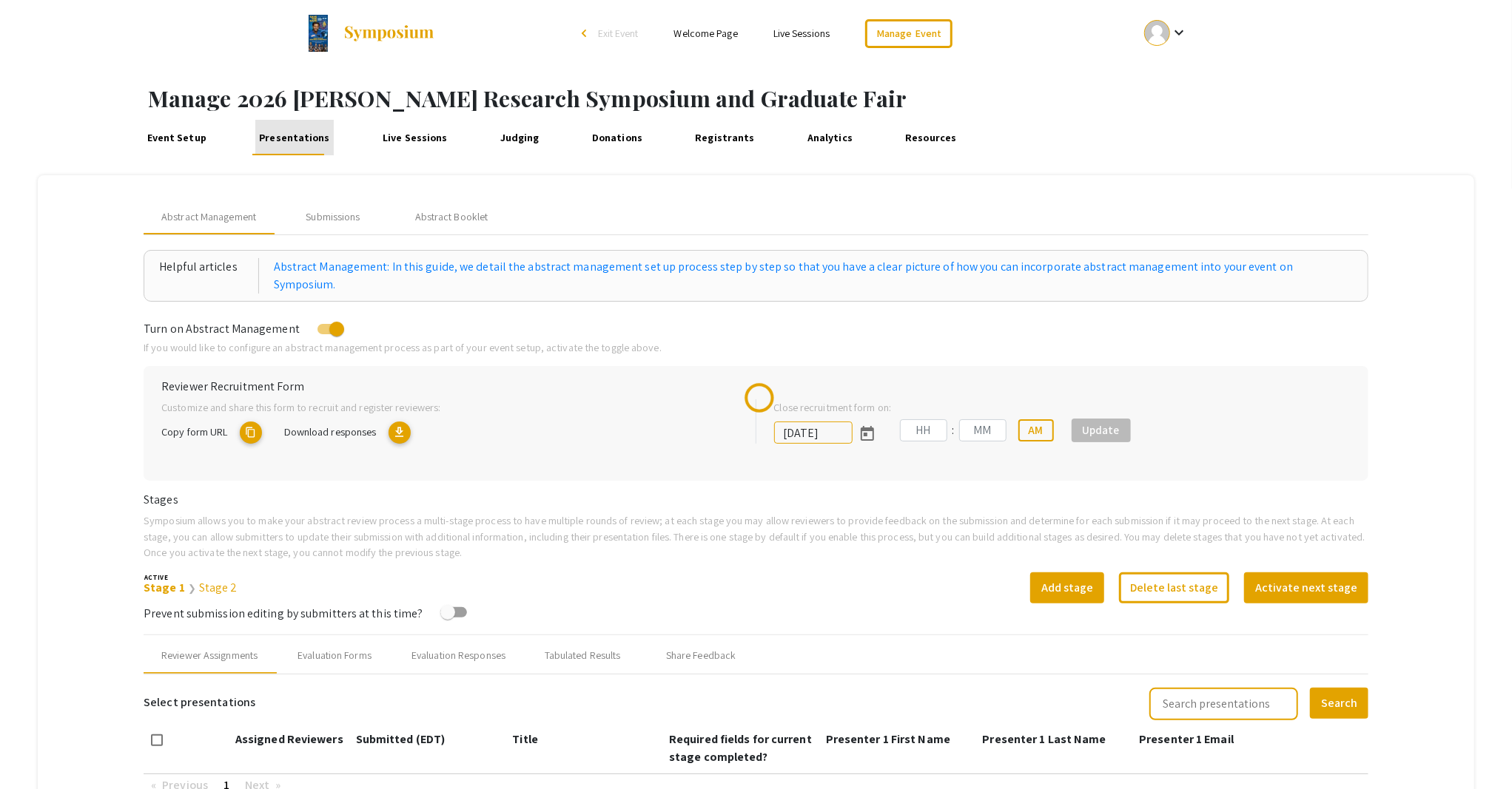
type input "10/30/2025"
type input "08"
type input "49"
click at [718, 37] on link "Welcome Page" at bounding box center [705, 33] width 64 height 13
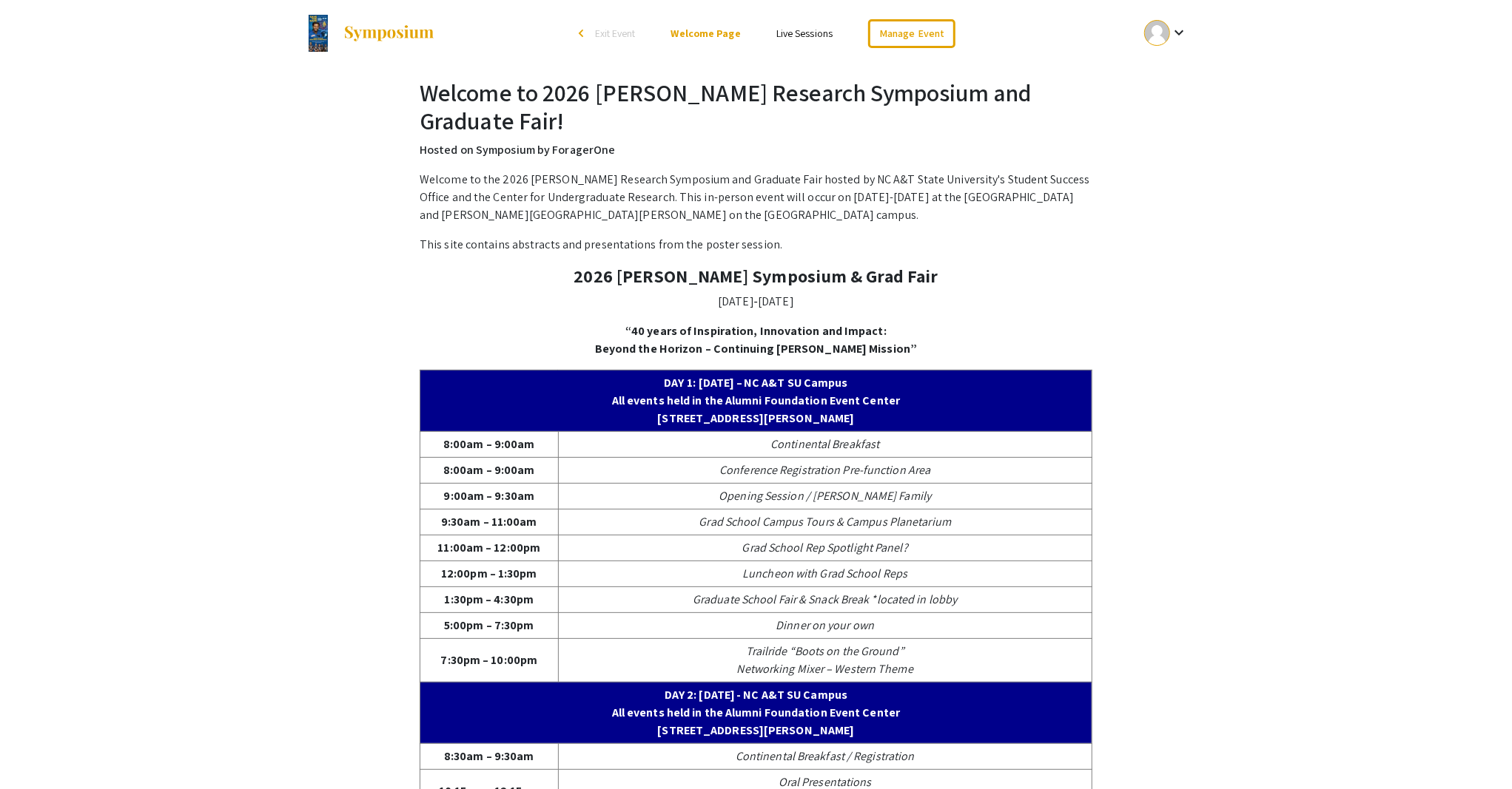
click at [816, 29] on link "Live Sessions" at bounding box center [804, 33] width 56 height 13
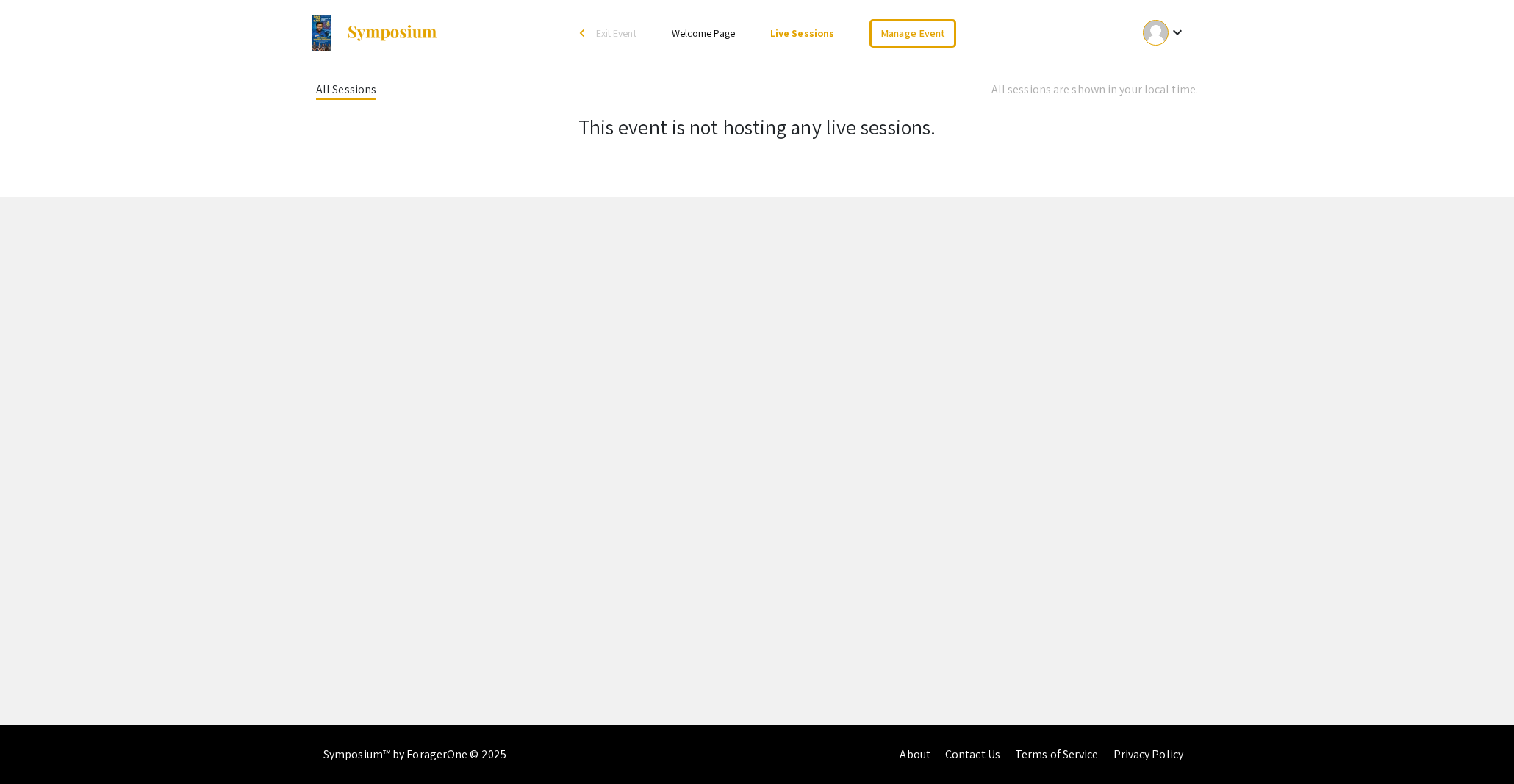
click at [631, 38] on span "Exit Event" at bounding box center [616, 33] width 40 height 13
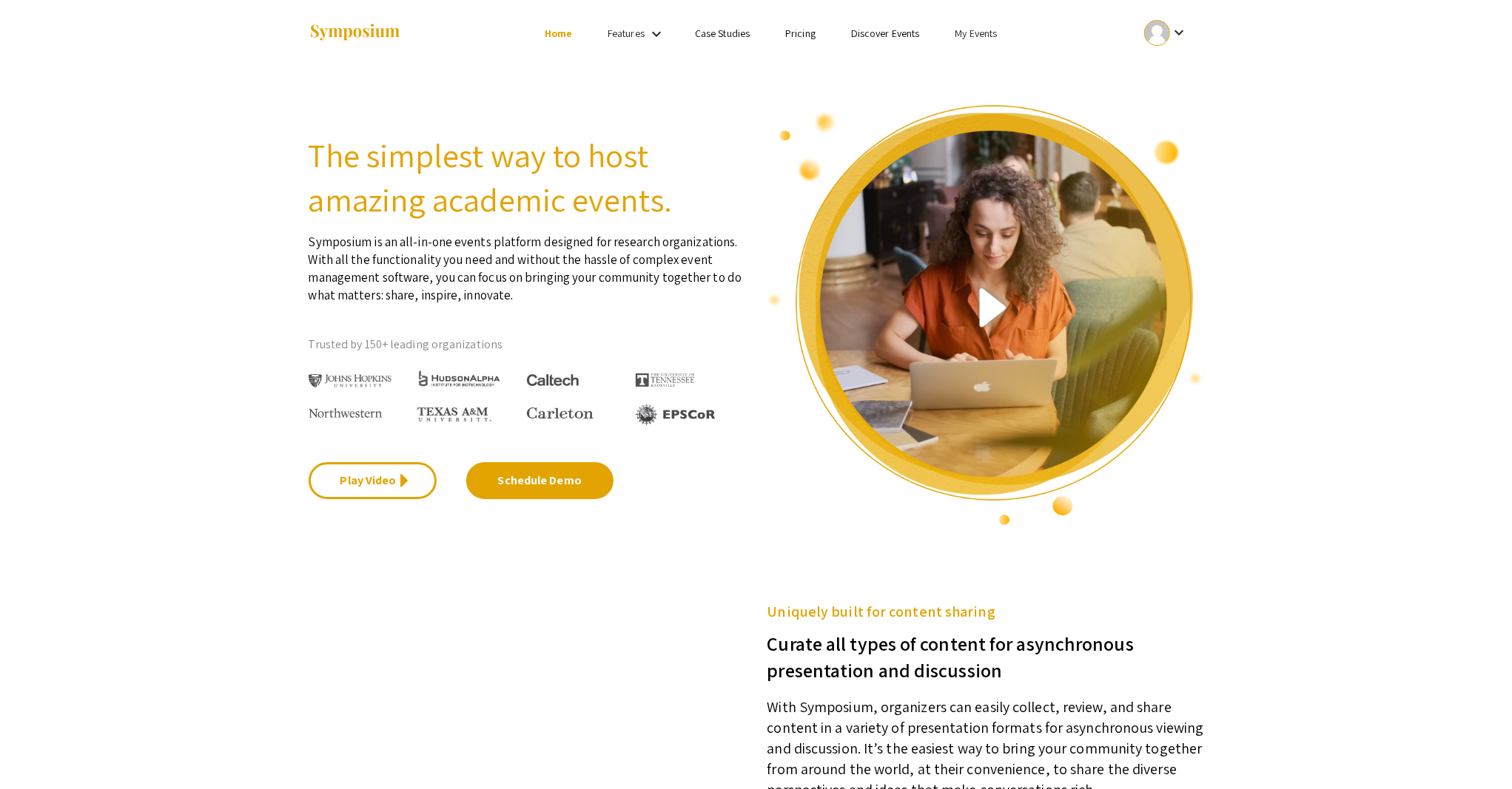
click at [989, 35] on link "My Events" at bounding box center [975, 33] width 42 height 13
click at [985, 73] on button "Events I've organized" at bounding box center [999, 65] width 126 height 36
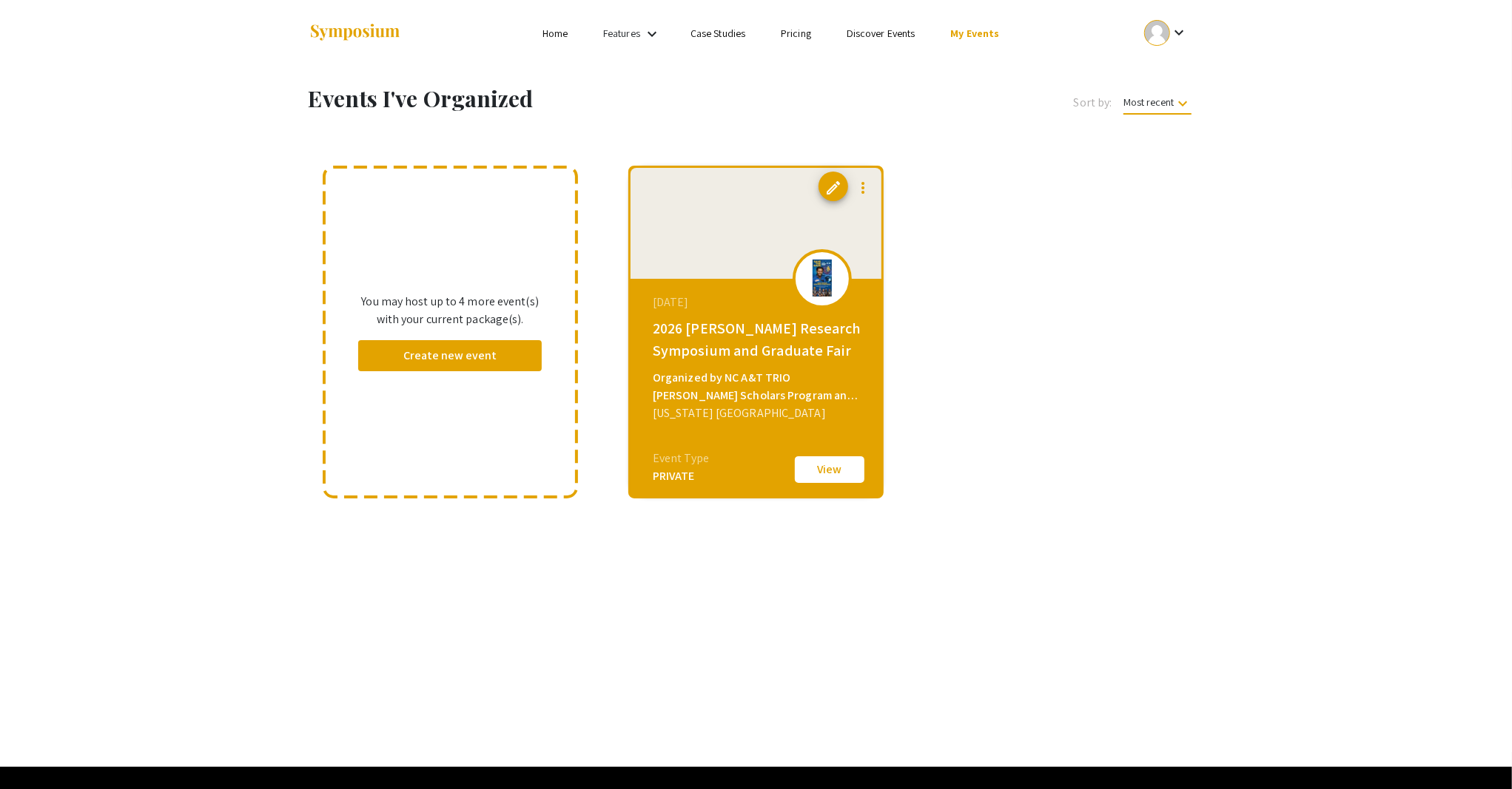
click at [816, 463] on button "View" at bounding box center [830, 470] width 74 height 31
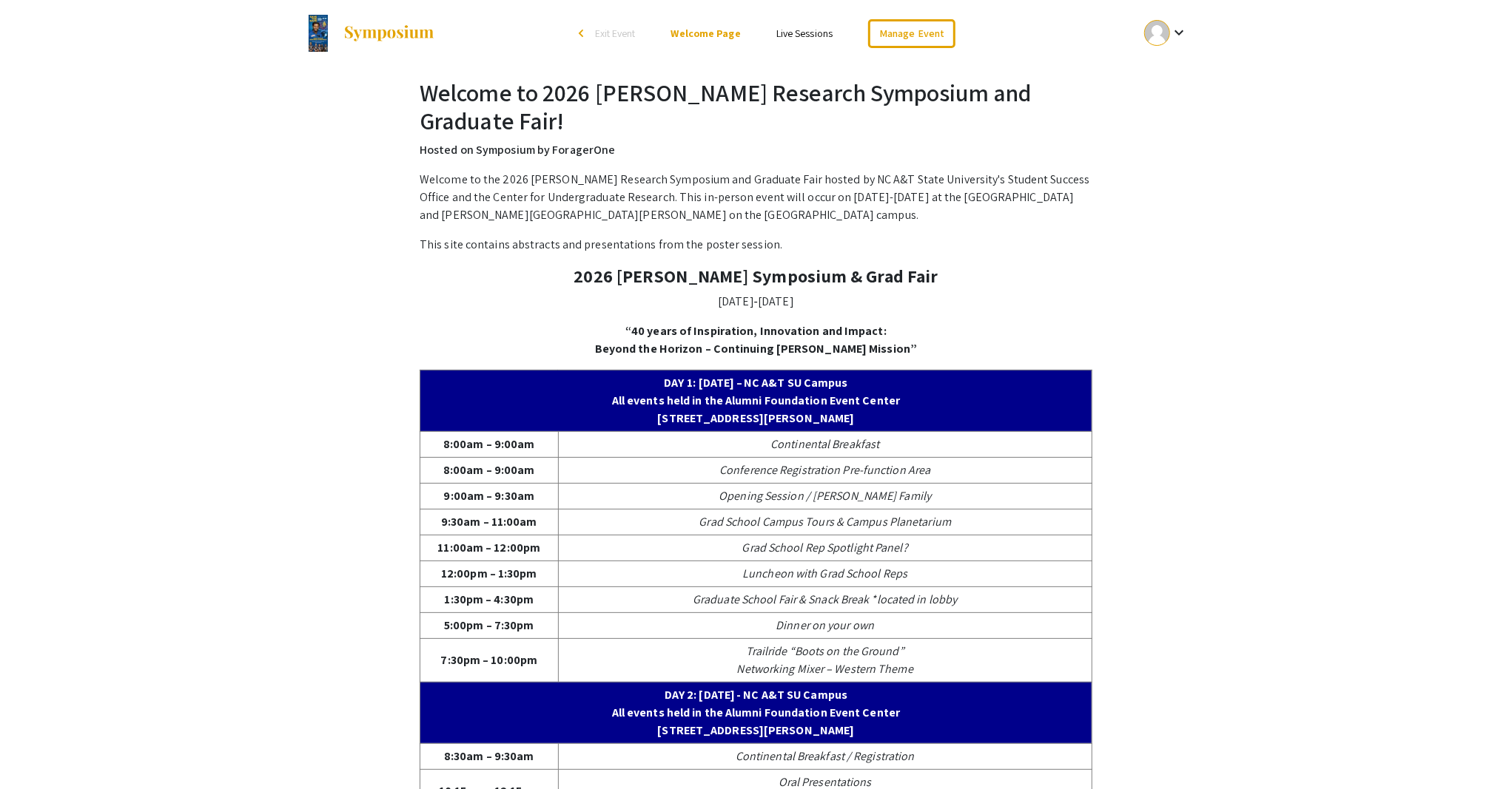
click at [1183, 35] on mat-icon "keyboard_arrow_down" at bounding box center [1178, 32] width 18 height 18
click at [876, 90] on div at bounding box center [756, 394] width 1512 height 789
click at [902, 31] on link "Manage Event" at bounding box center [912, 33] width 88 height 29
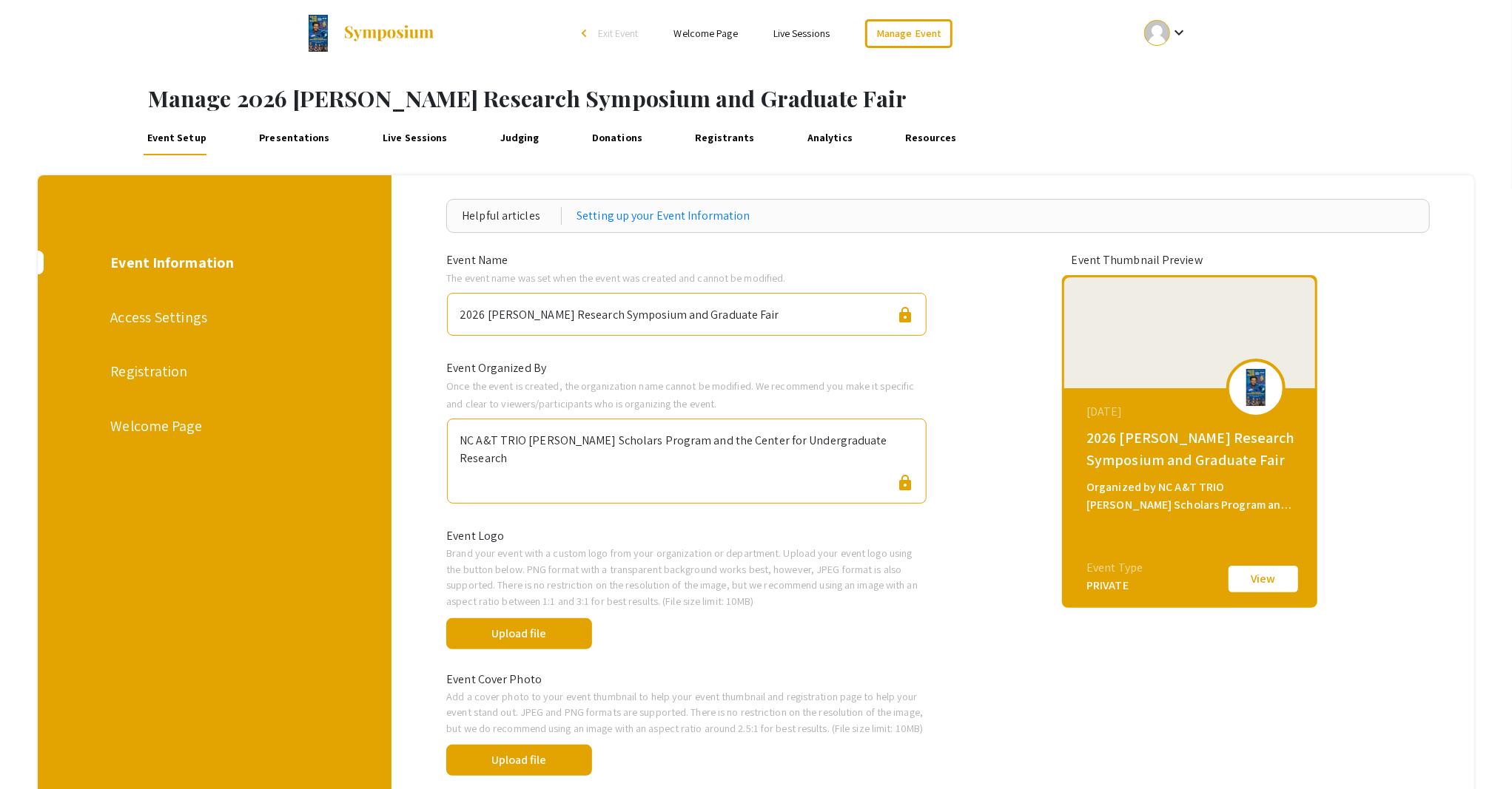
click at [163, 371] on div "Registration" at bounding box center [213, 371] width 206 height 22
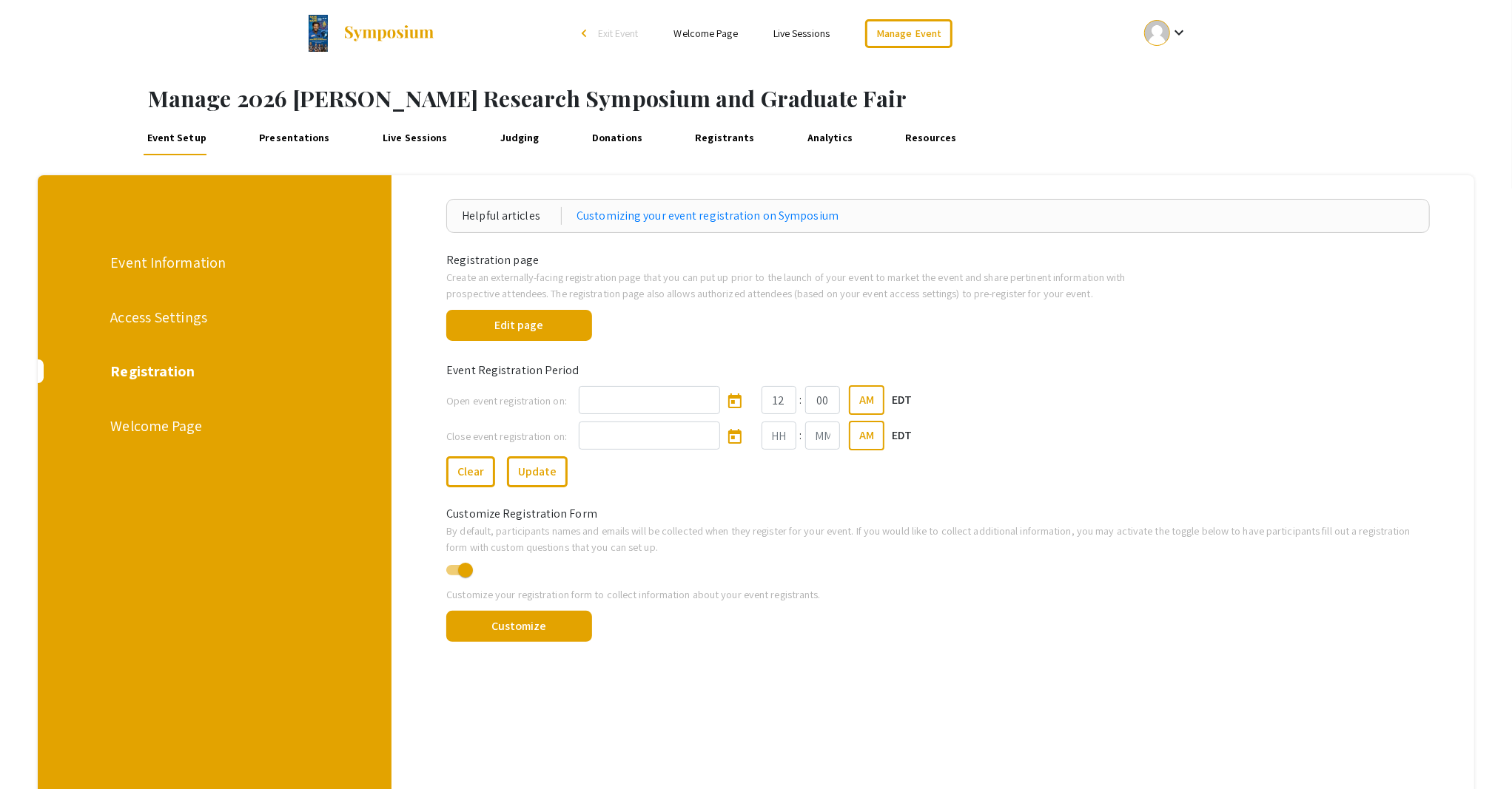
click at [149, 426] on div "Welcome Page" at bounding box center [213, 426] width 206 height 22
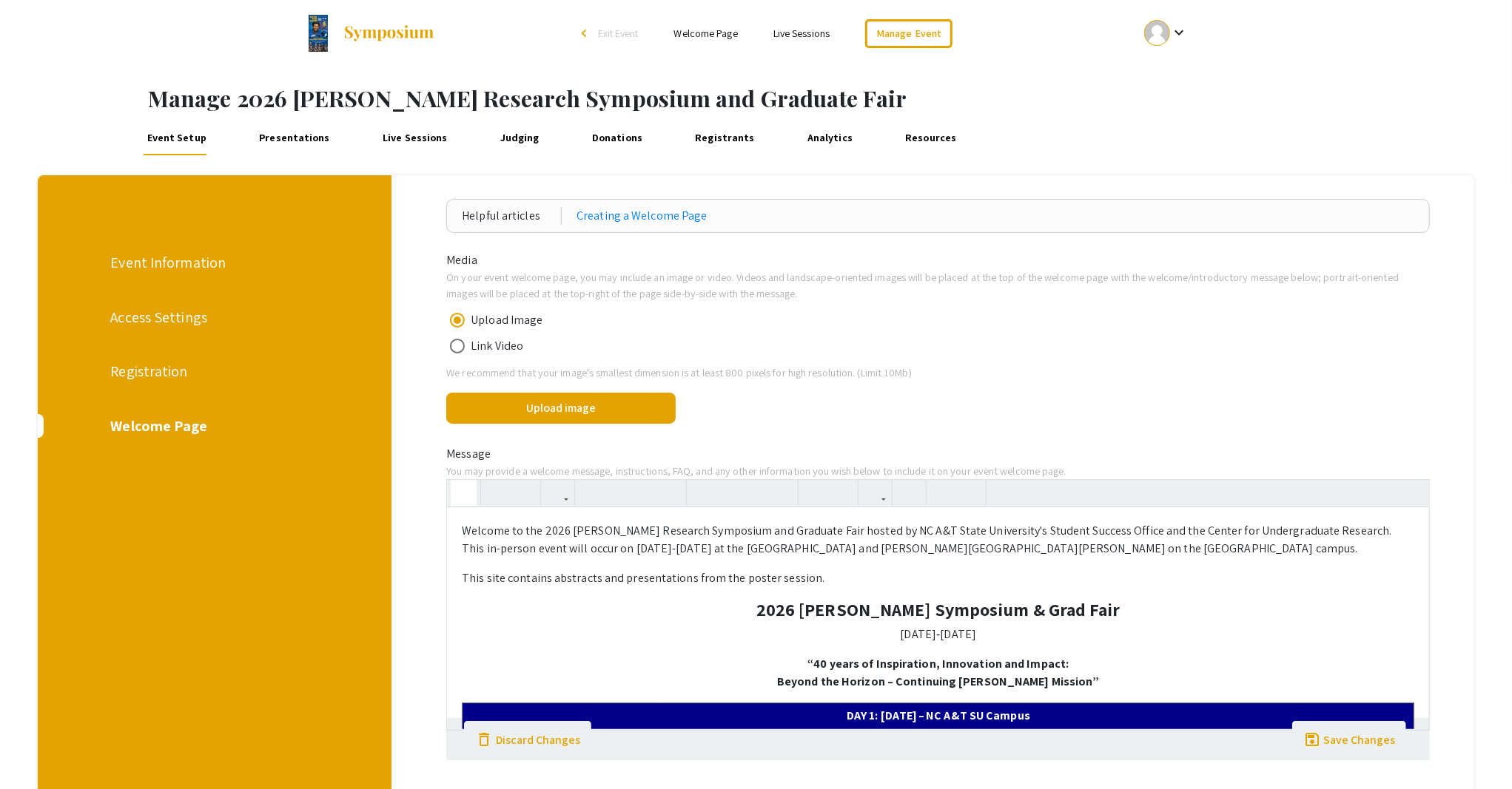
click at [468, 497] on icon "button" at bounding box center [464, 493] width 13 height 24
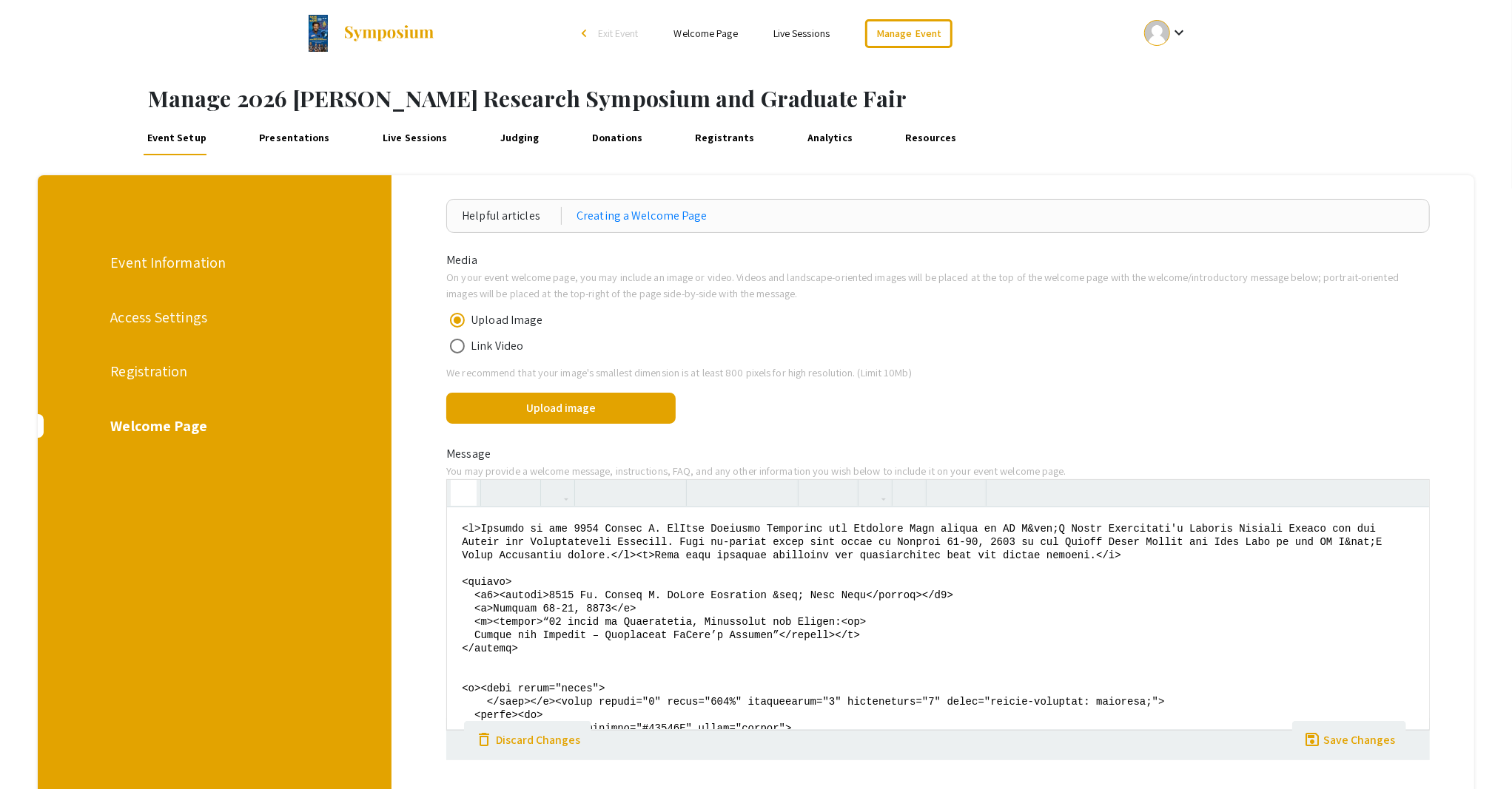
drag, startPoint x: 483, startPoint y: 523, endPoint x: 1148, endPoint y: 564, distance: 666.3
click at [1148, 564] on textarea at bounding box center [938, 618] width 982 height 222
paste textarea "Greetings and welcome! Thank you for selecting and finalizing your plans to att…"
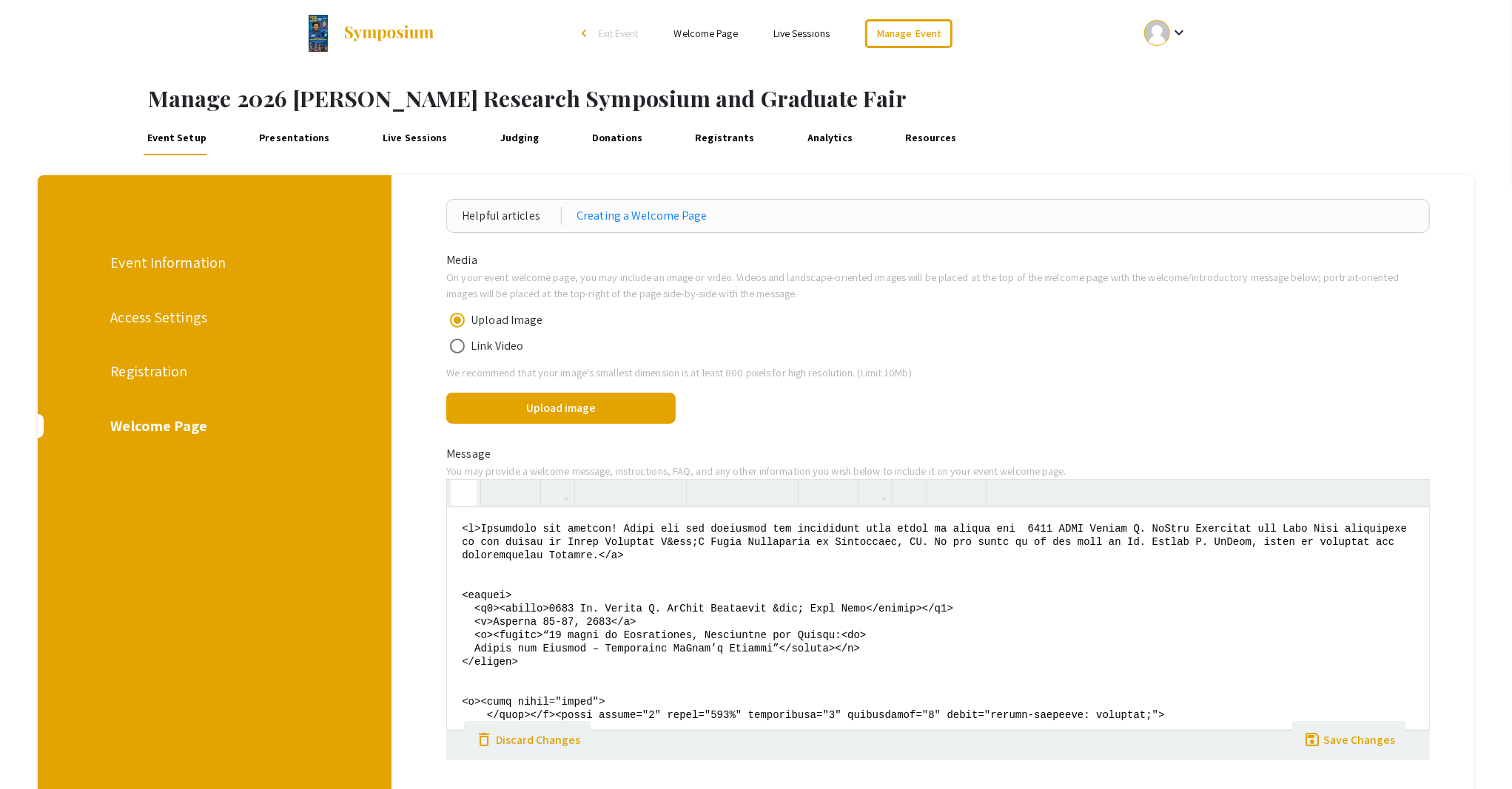
type textarea "<p>Greetings and welcome! Thank you for selecting and finalizing your plans to …"
click at [470, 493] on icon "button" at bounding box center [464, 493] width 13 height 24
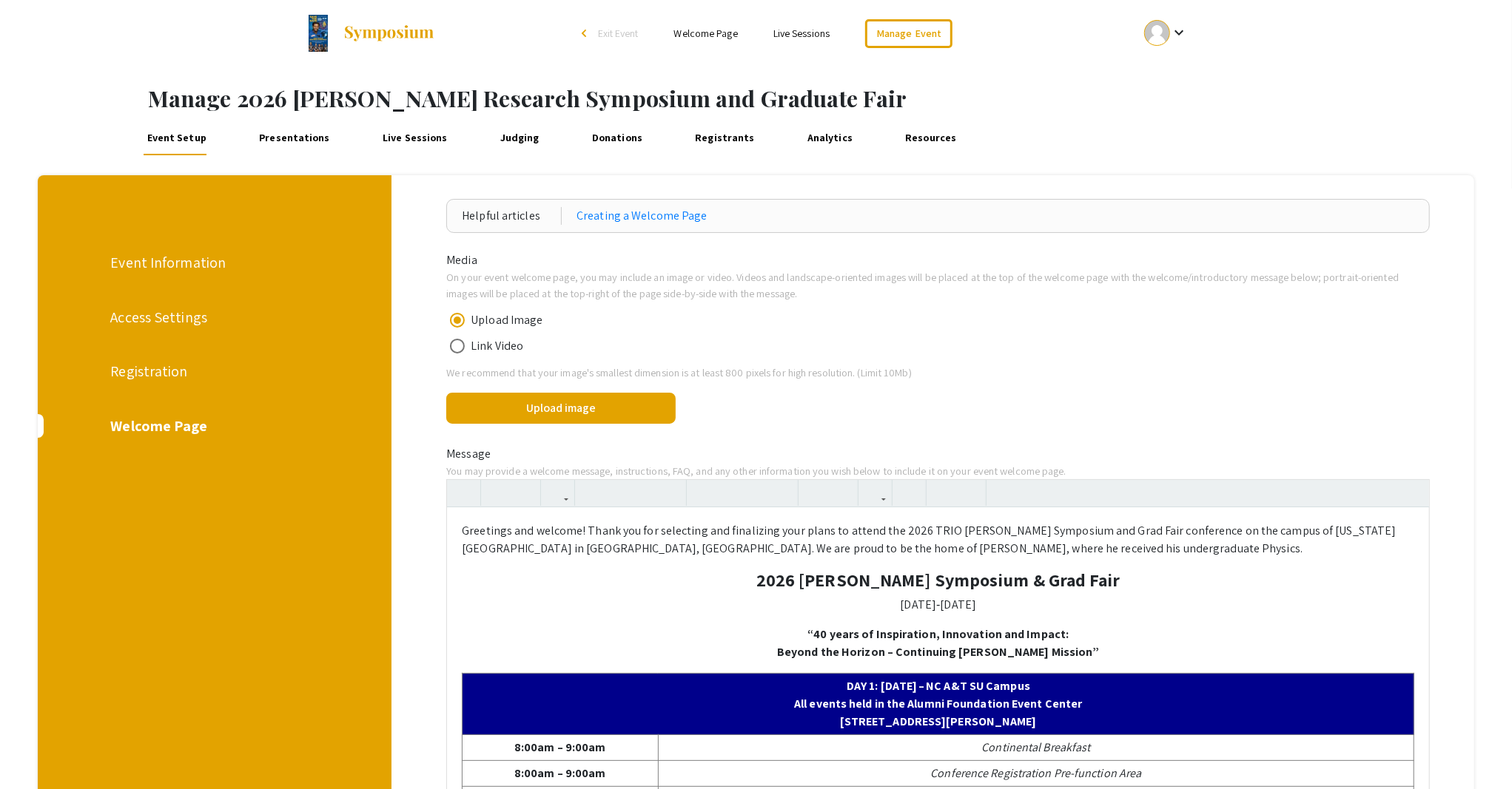
click at [1089, 549] on p "Greetings and welcome! Thank you for selecting and finalizing your plans to att…" at bounding box center [938, 540] width 952 height 36
click at [1175, 552] on p "Greetings and welcome! Thank you for selecting and finalizing your plans to att…" at bounding box center [938, 540] width 952 height 36
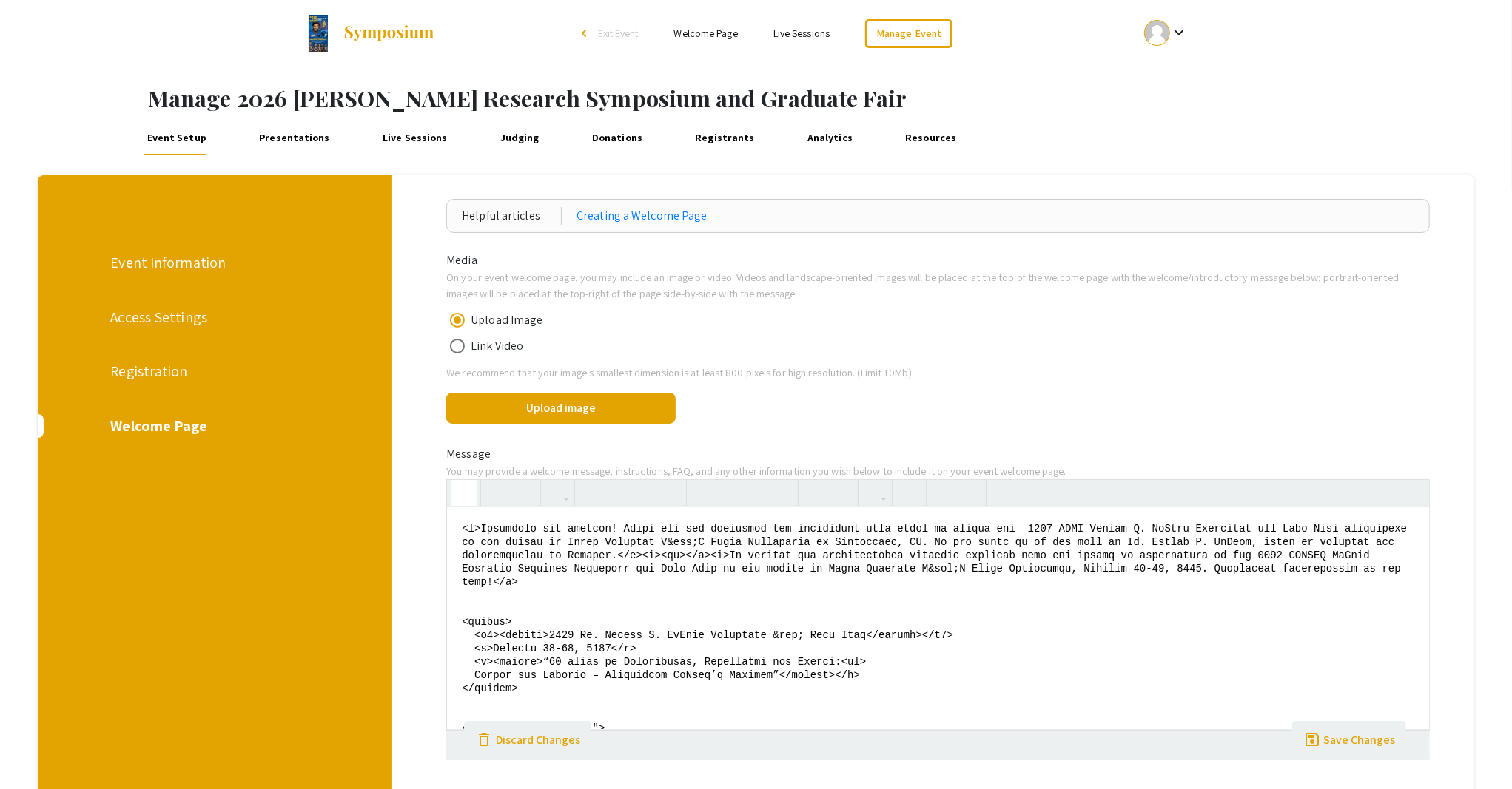
click at [470, 495] on icon "button" at bounding box center [464, 493] width 13 height 24
click at [466, 496] on icon "button" at bounding box center [464, 493] width 13 height 24
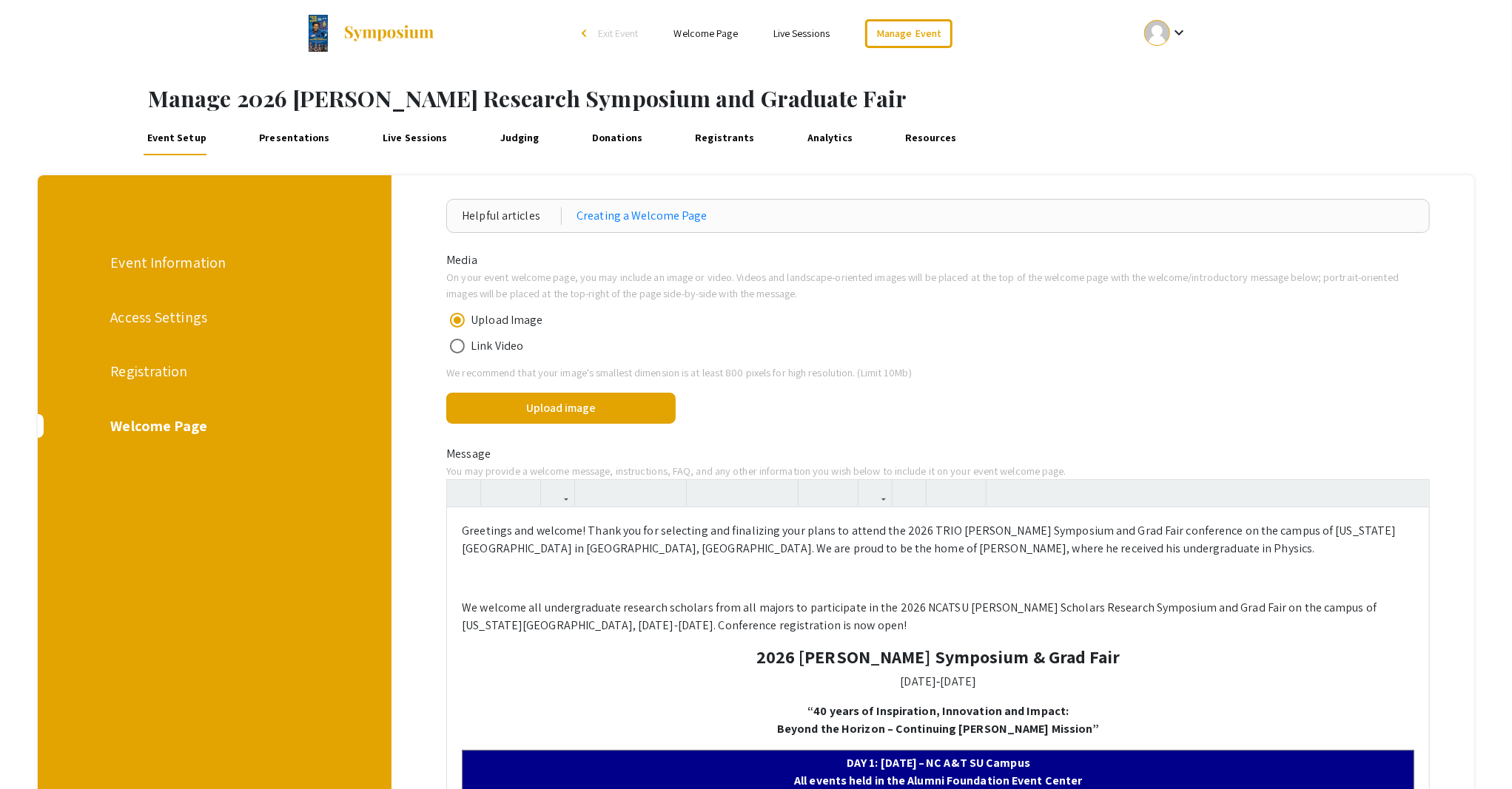
click at [883, 624] on p "We welcome all undergraduate research scholars from all majors to participate i…" at bounding box center [938, 617] width 952 height 36
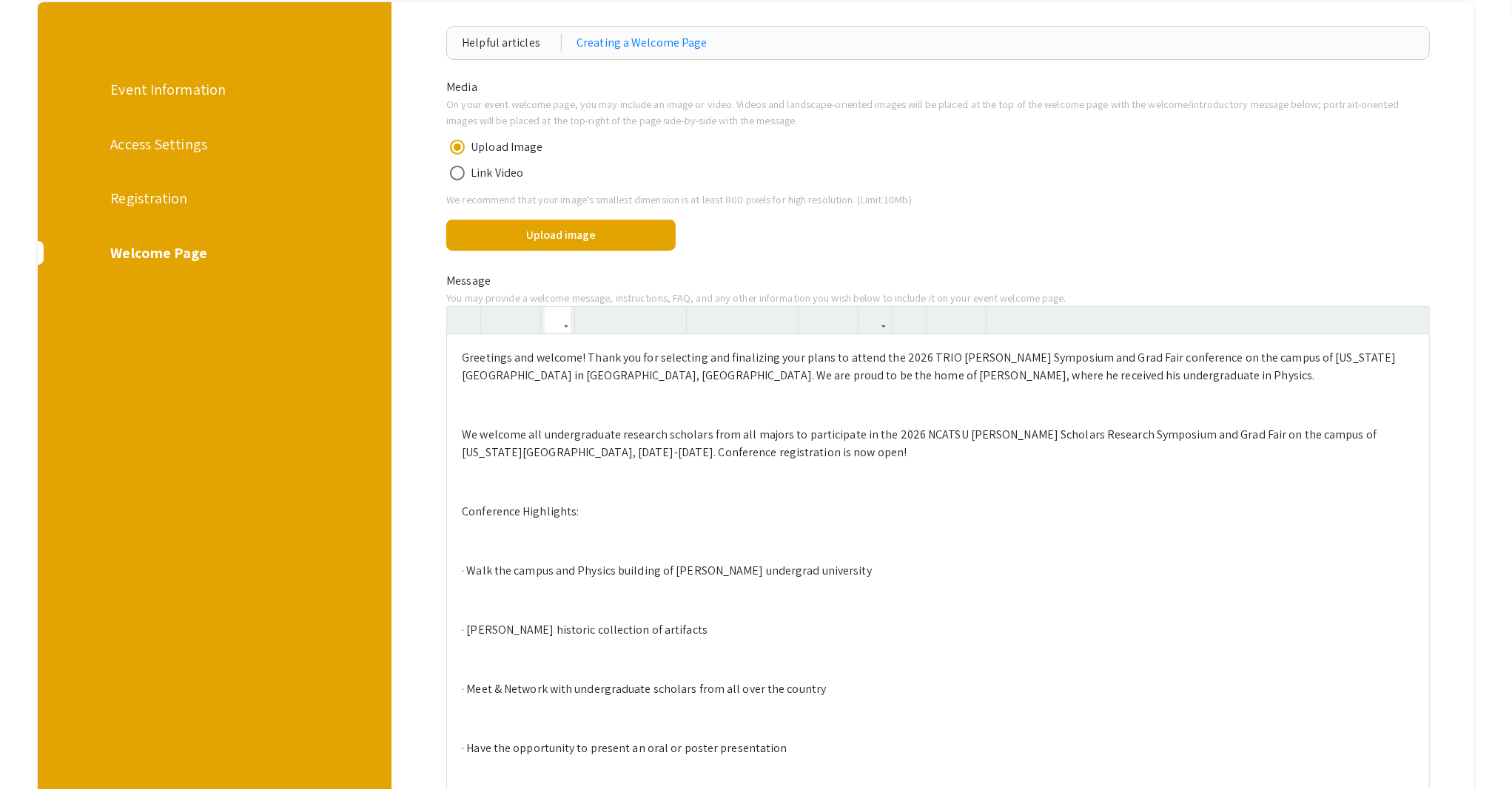
scroll to position [197, 0]
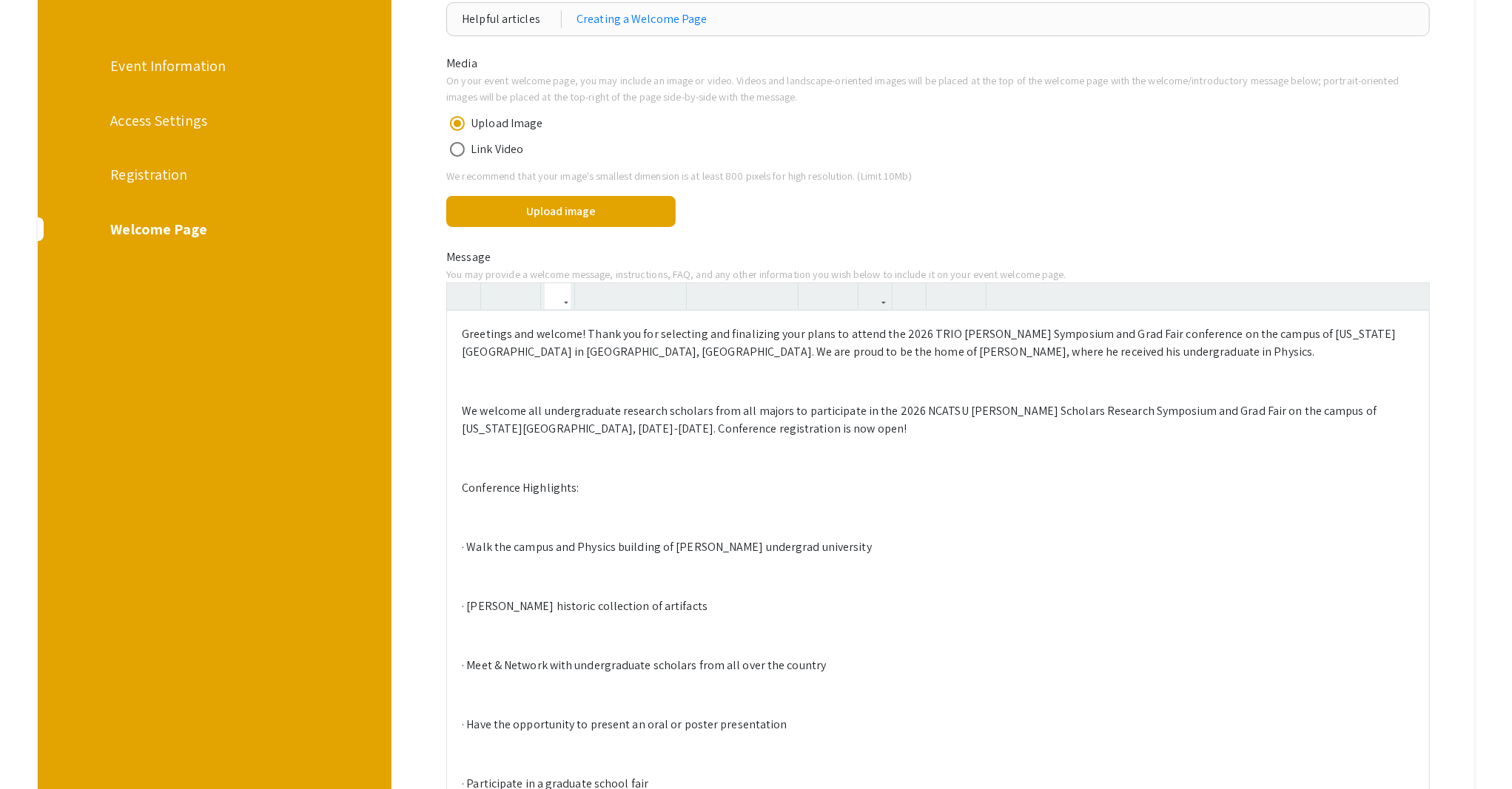
click at [470, 544] on p "· Walk the campus and Physics building of Dr. Ronald E. McNair undergrad univer…" at bounding box center [938, 547] width 952 height 18
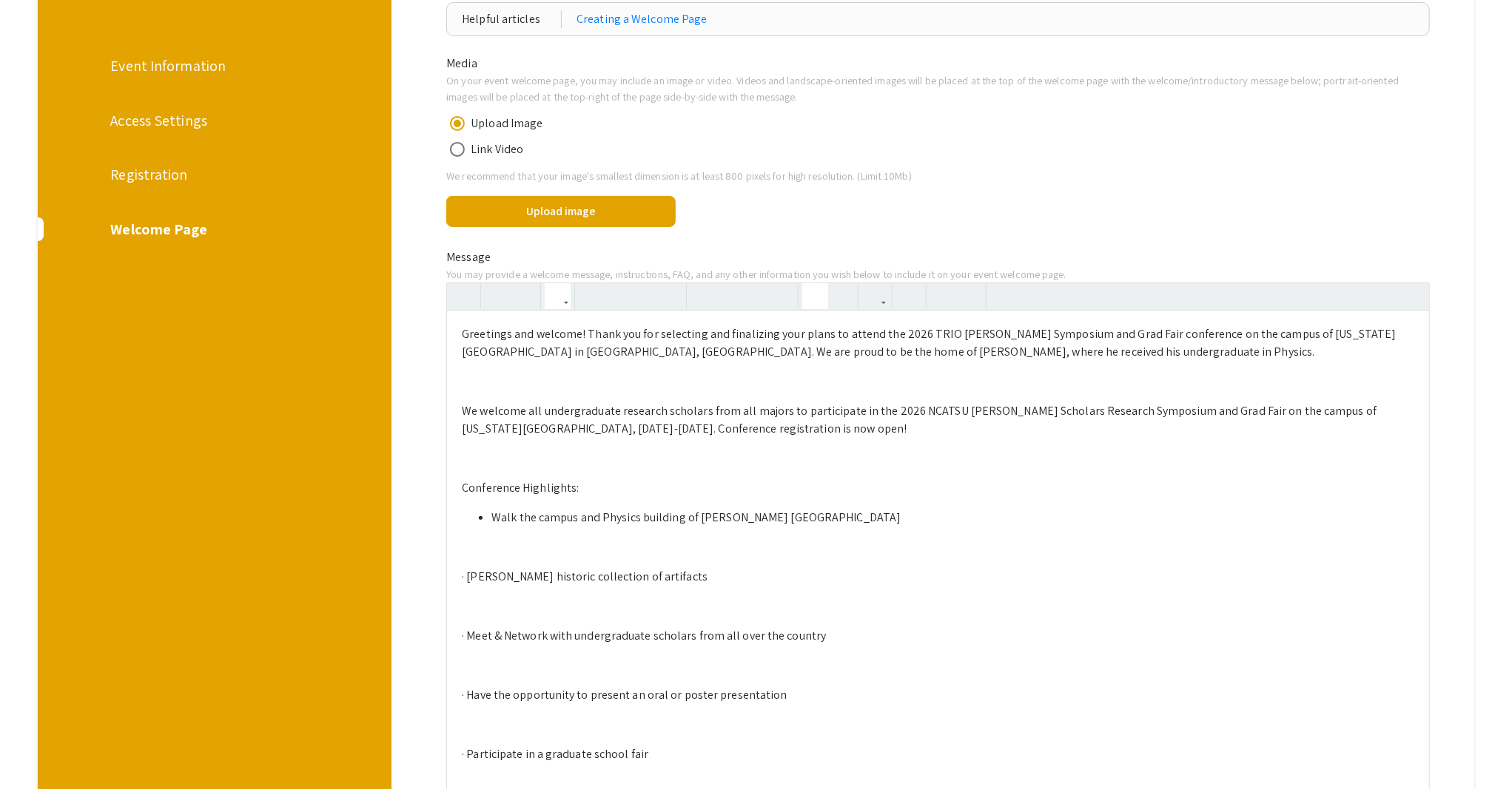
click at [820, 298] on icon "button" at bounding box center [815, 296] width 13 height 24
click at [471, 575] on p "· McNair historic collection of artifacts" at bounding box center [938, 576] width 952 height 18
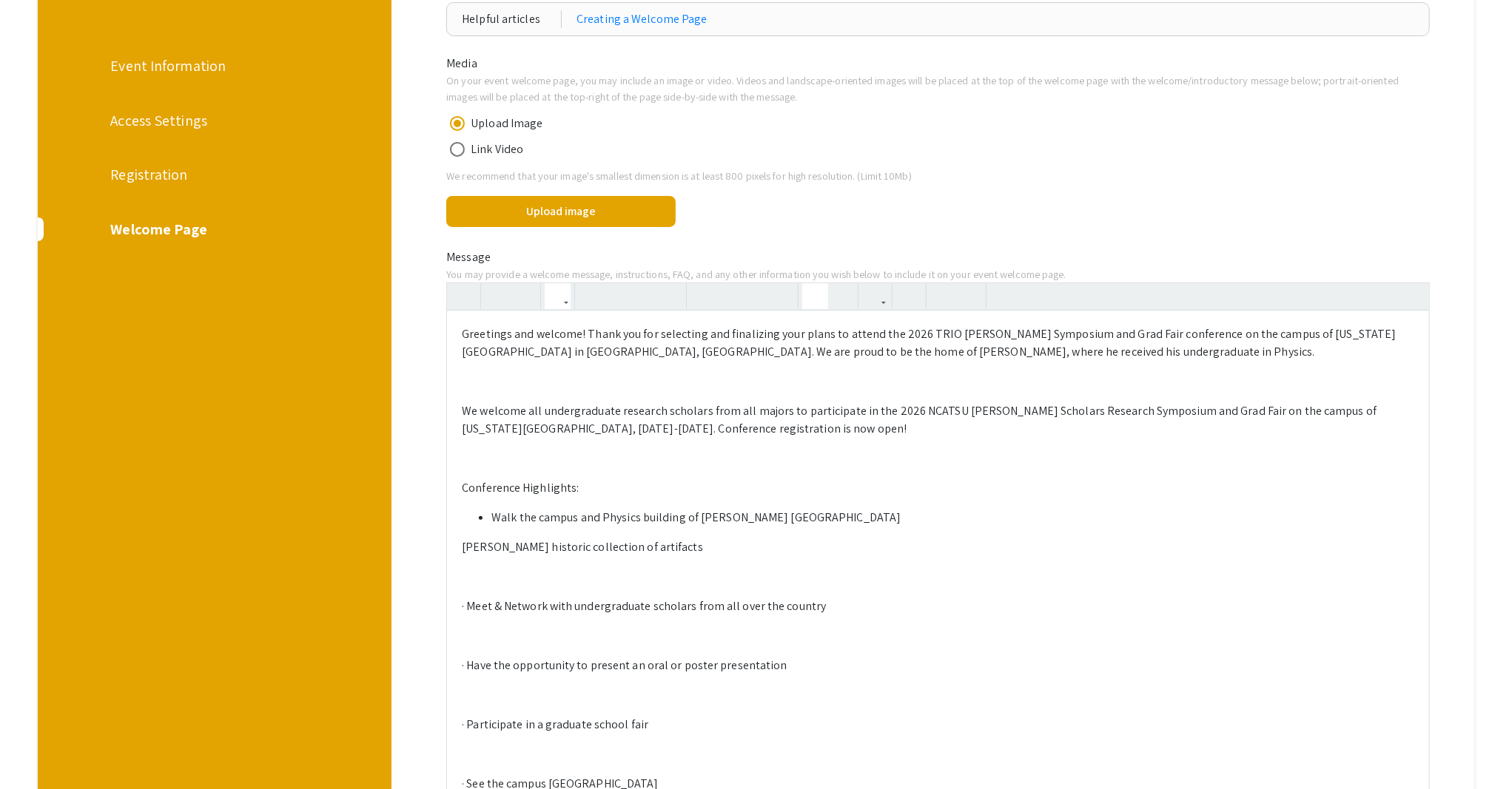
click at [816, 298] on icon "button" at bounding box center [815, 296] width 13 height 24
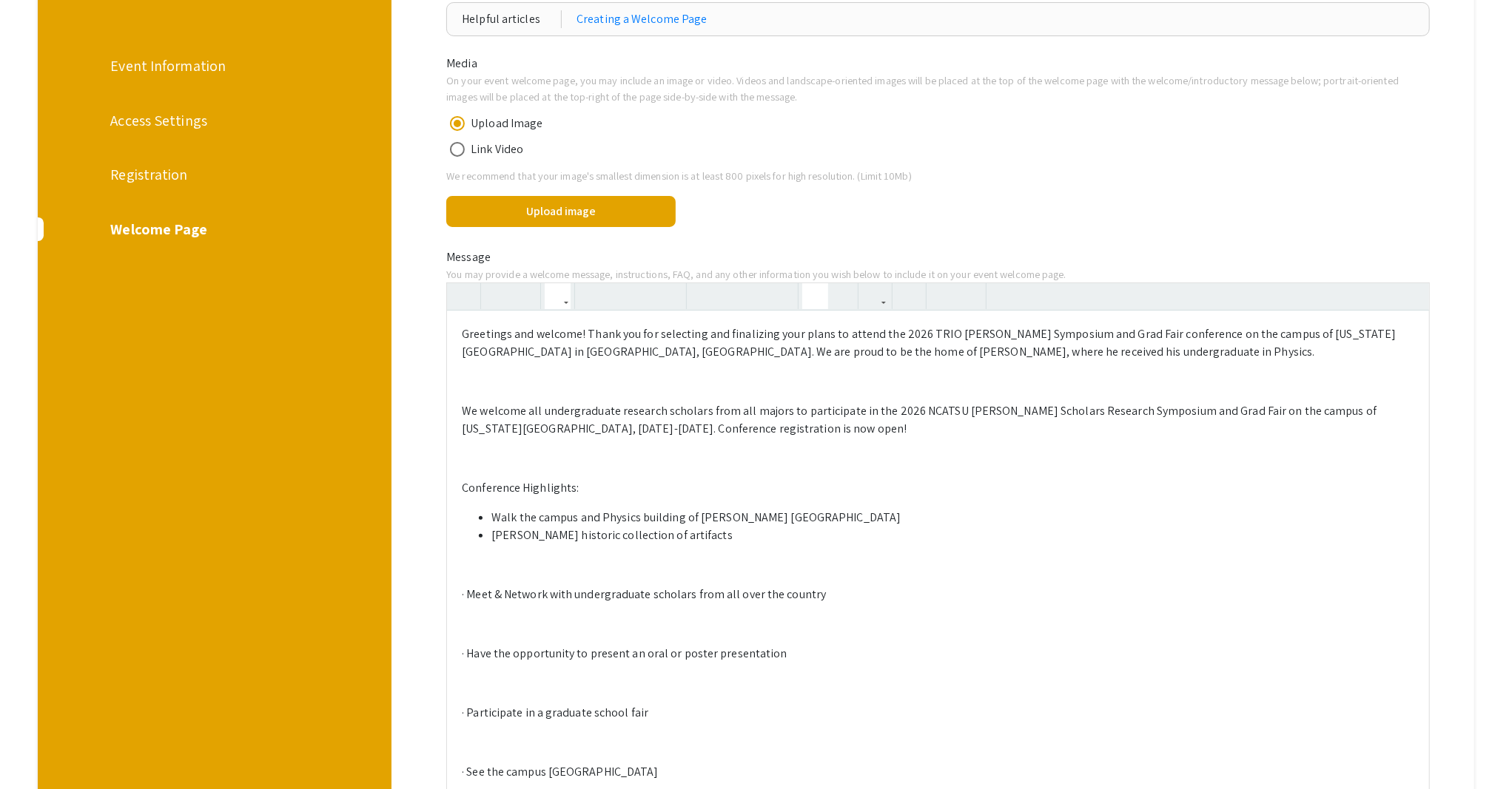
click at [472, 598] on p "· Meet & Network with undergraduate scholars from all over the country" at bounding box center [938, 595] width 952 height 18
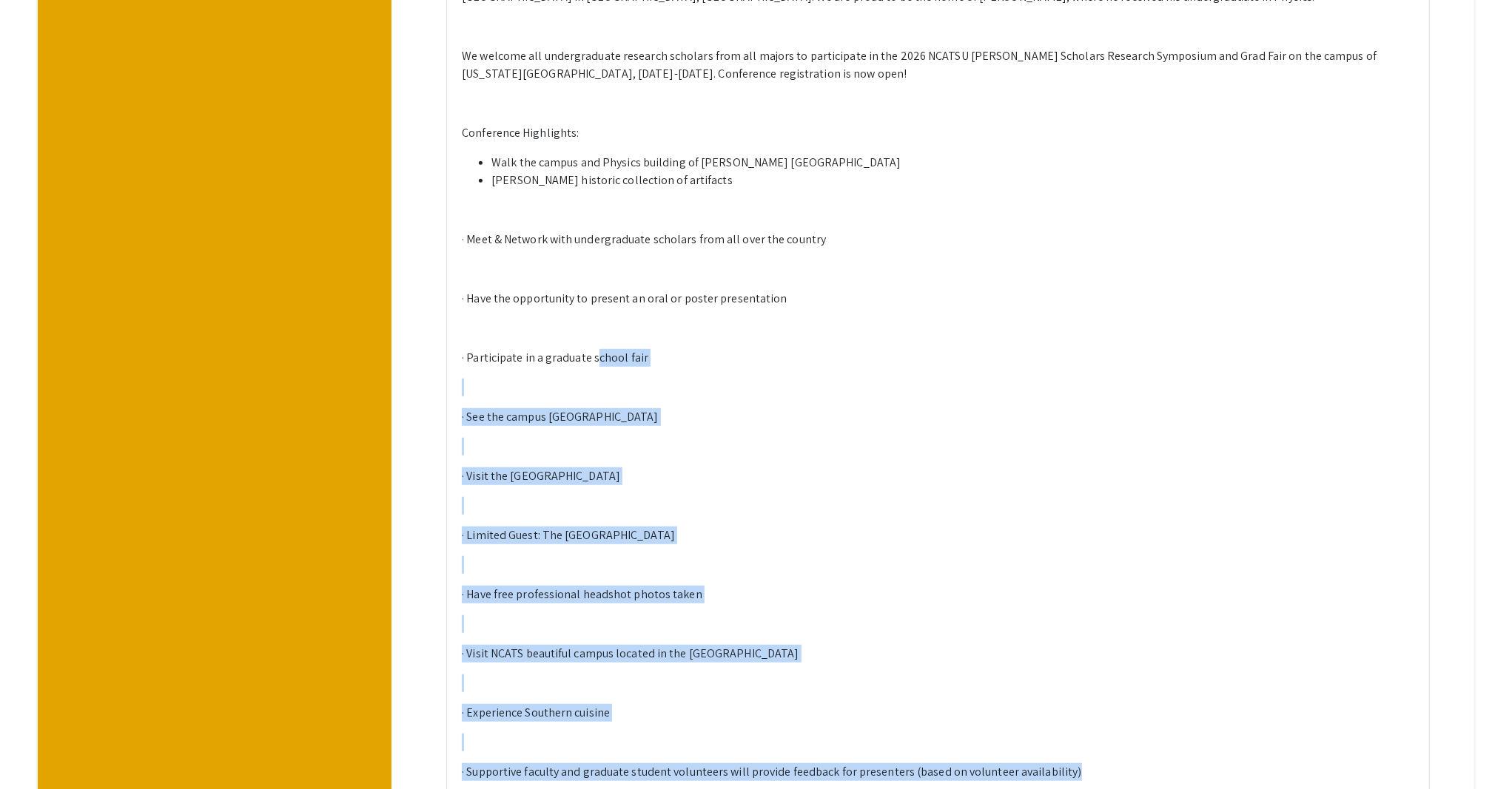
scroll to position [493, 0]
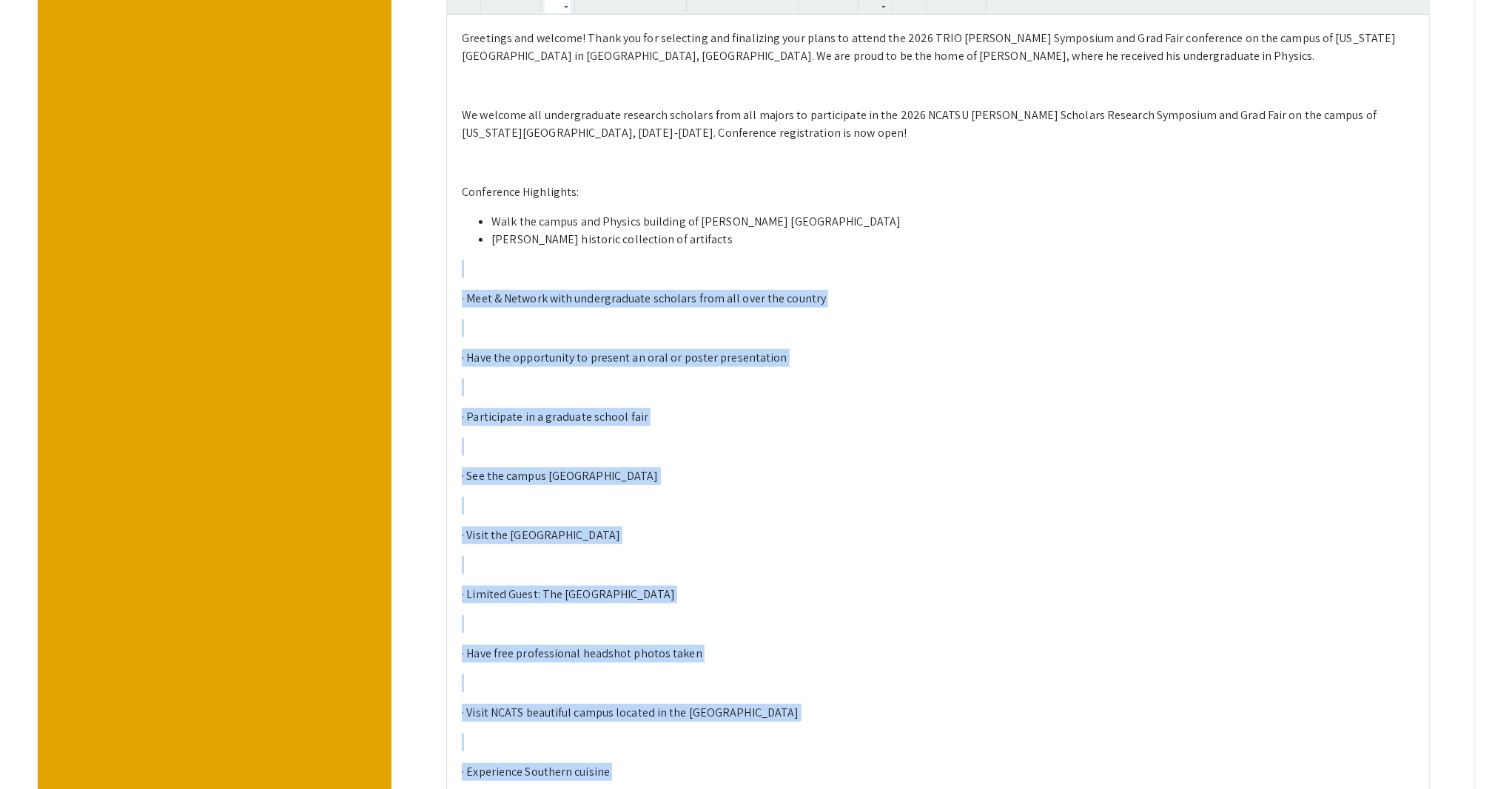
drag, startPoint x: 1109, startPoint y: 442, endPoint x: 443, endPoint y: 276, distance: 686.4
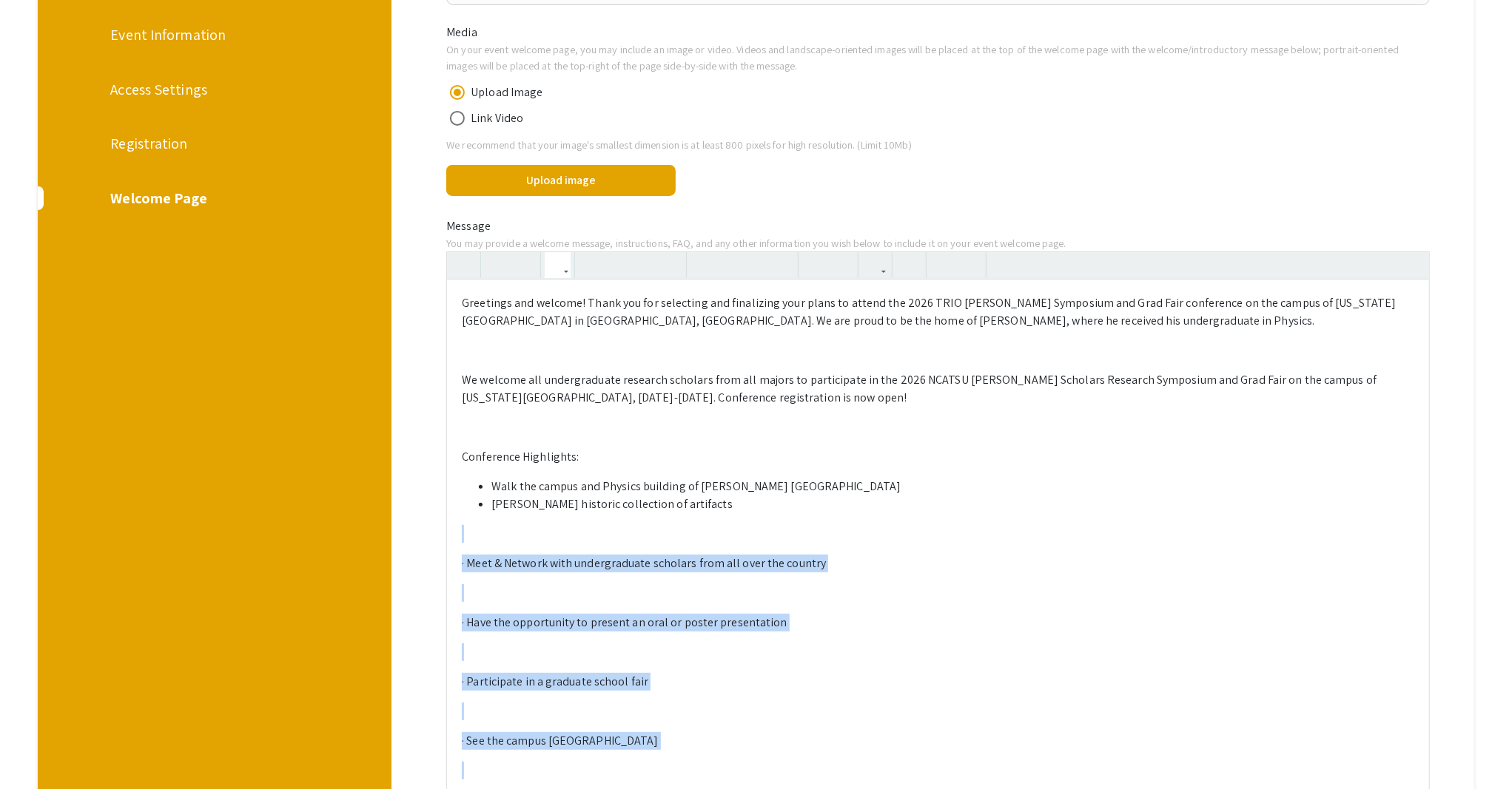
scroll to position [197, 0]
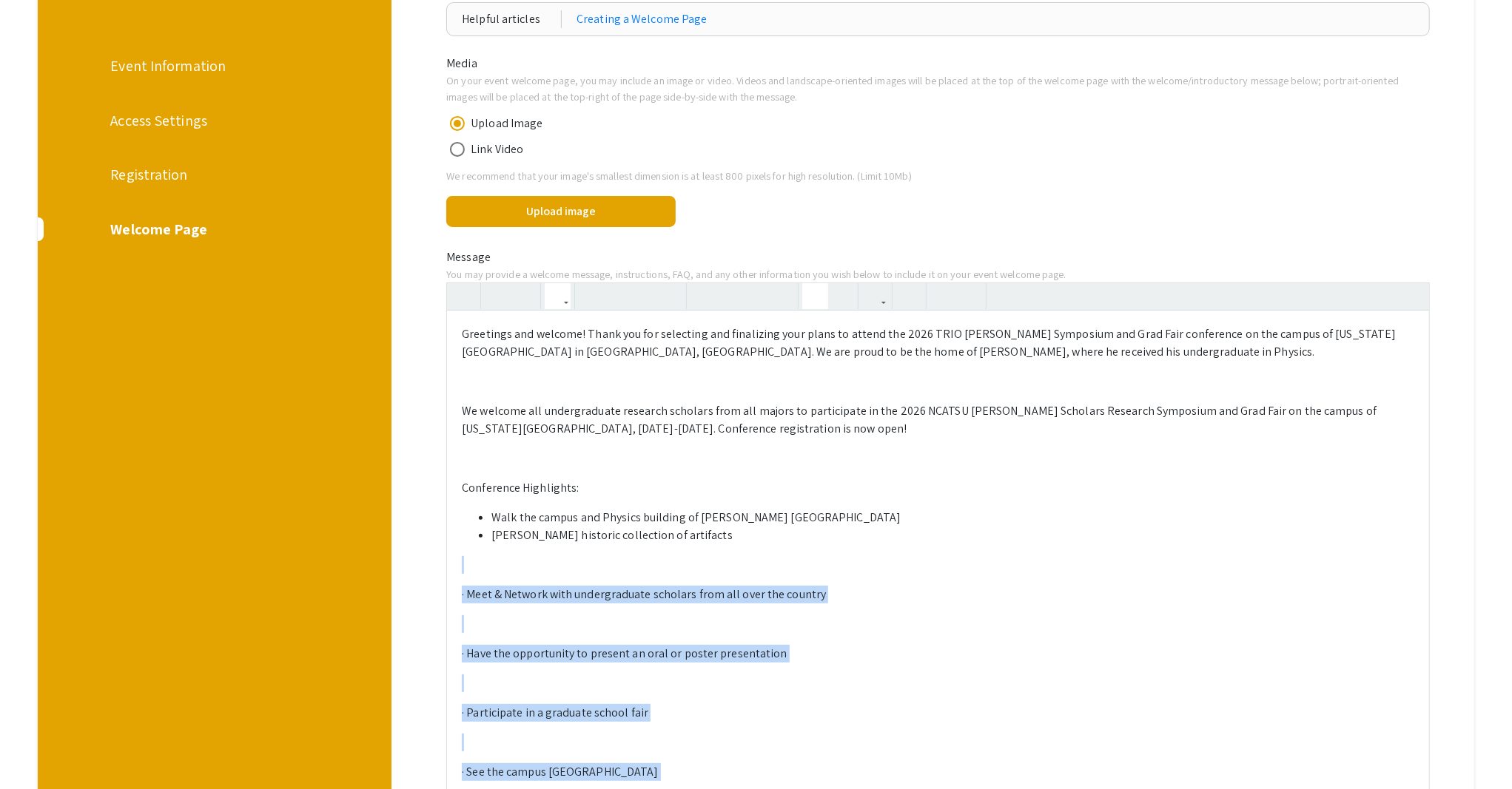
click at [809, 284] on use "button" at bounding box center [809, 284] width 0 height 0
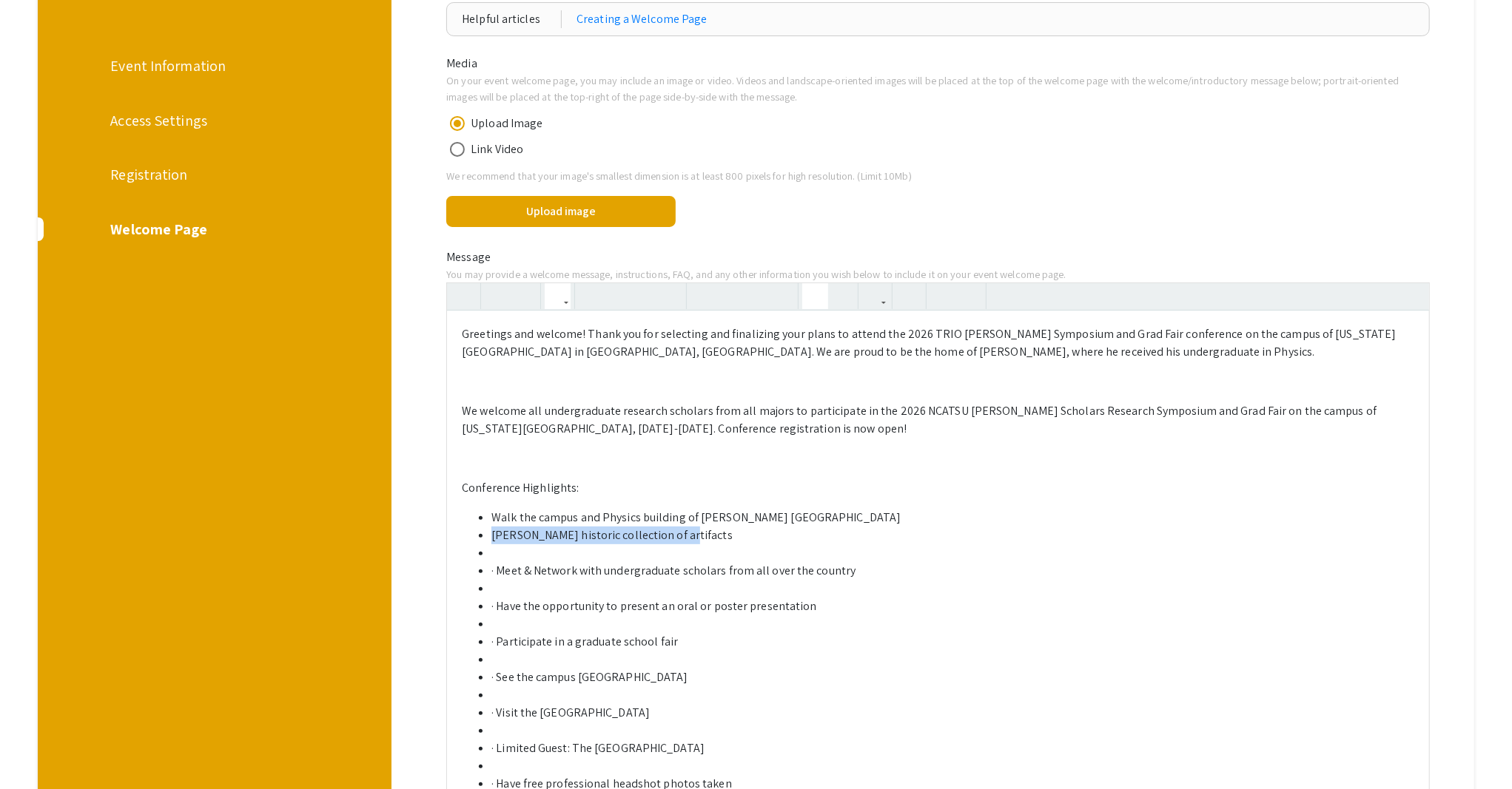
click at [546, 549] on li at bounding box center [952, 553] width 923 height 18
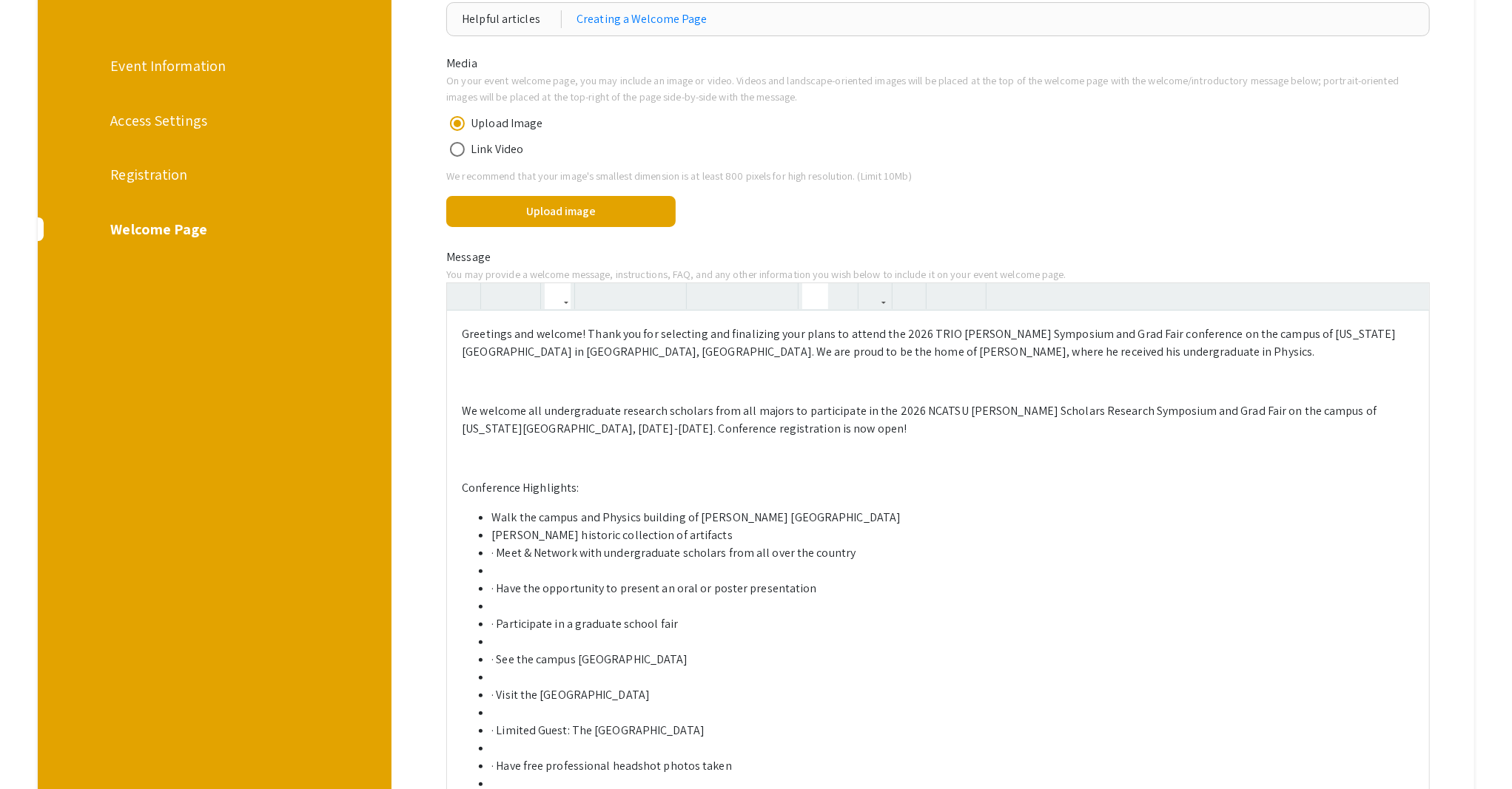
click at [502, 553] on li "· Meet & Network with undergraduate scholars from all over the country" at bounding box center [952, 553] width 923 height 18
click at [502, 569] on li at bounding box center [952, 571] width 923 height 18
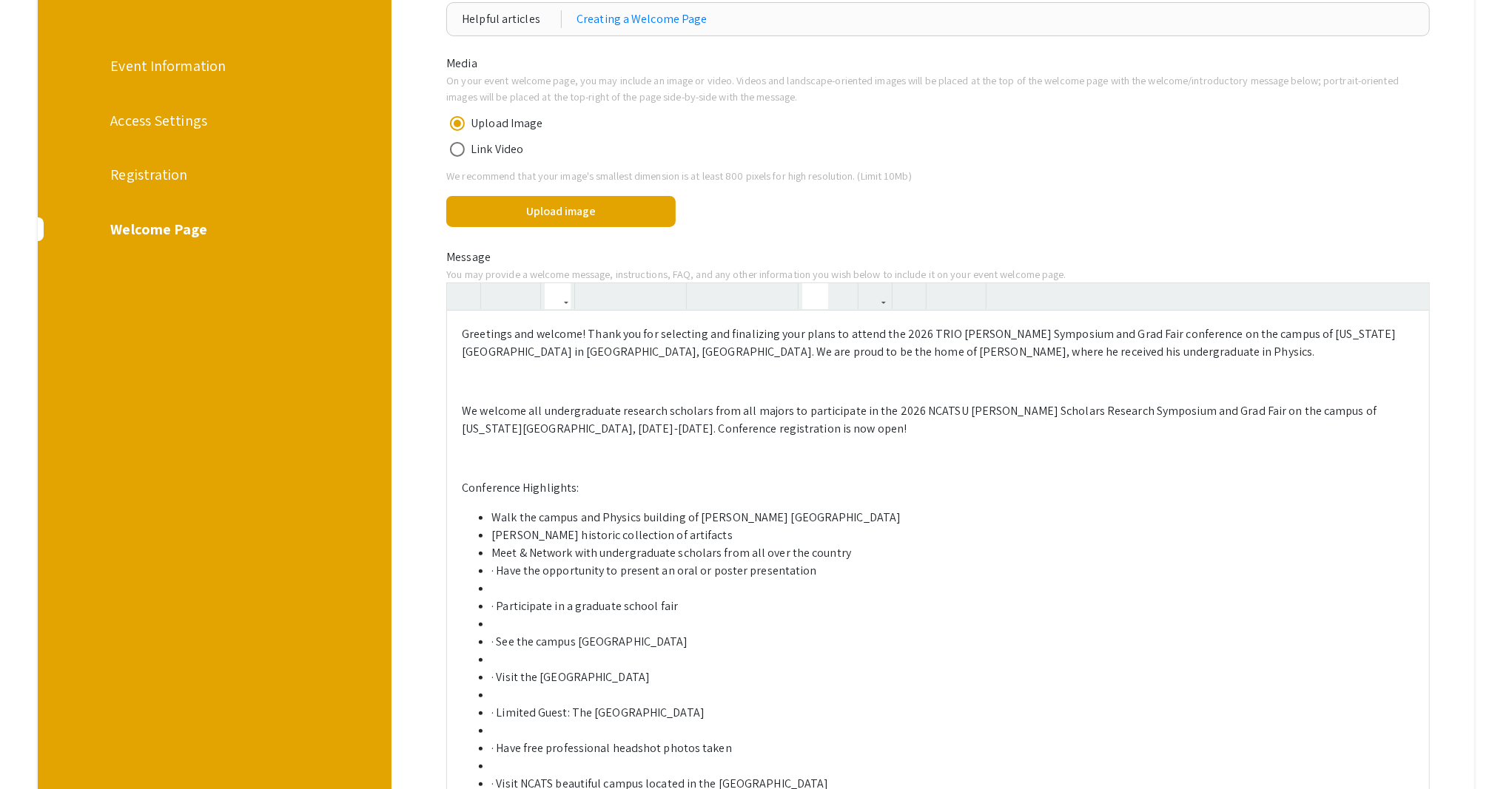
click at [502, 569] on li "· Have the opportunity to present an oral or poster presentation" at bounding box center [952, 571] width 923 height 18
click at [498, 589] on li at bounding box center [952, 588] width 923 height 18
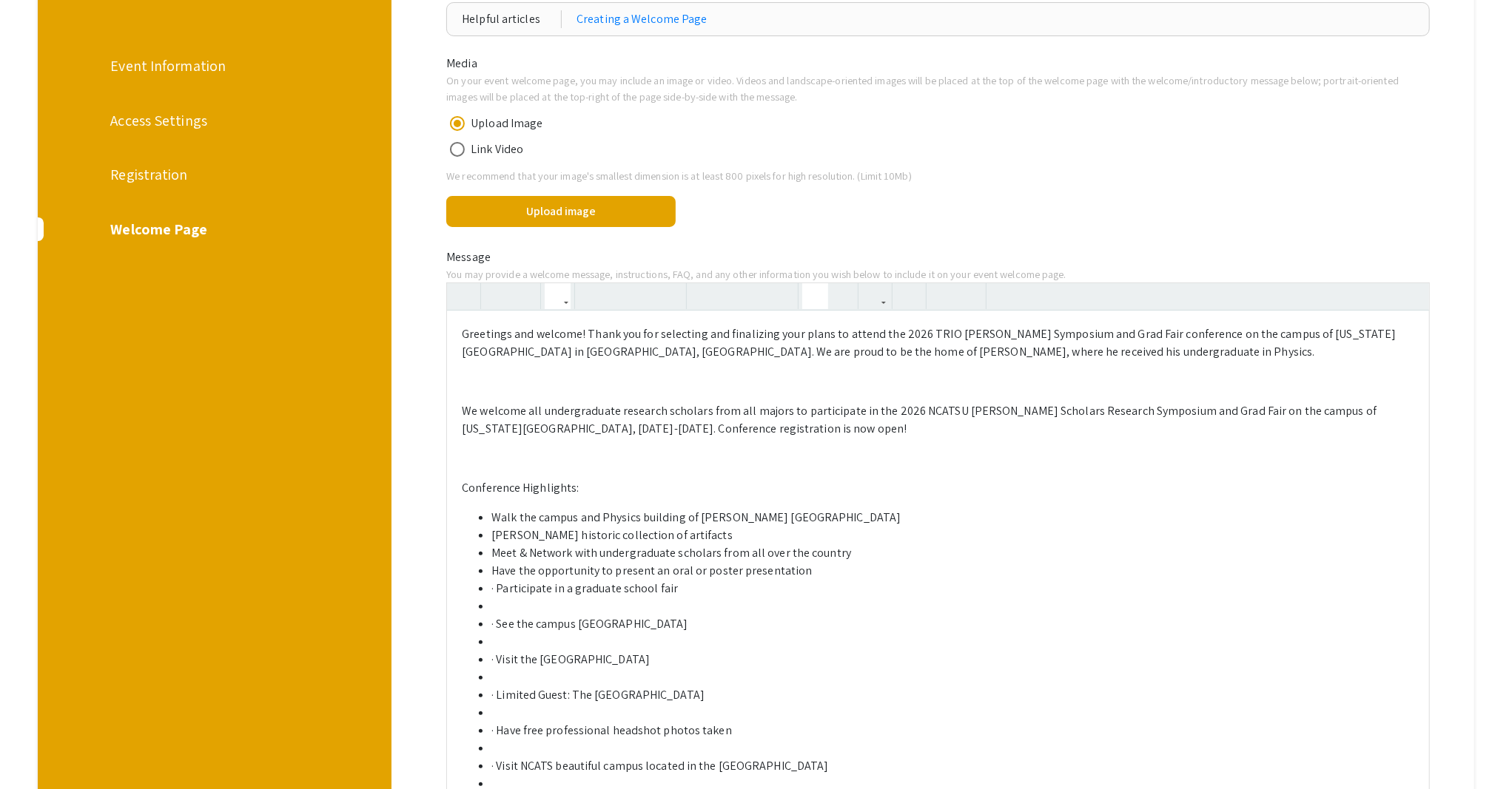
click at [501, 591] on li "· Participate in a graduate school fair" at bounding box center [952, 588] width 923 height 18
click at [497, 610] on li at bounding box center [952, 606] width 923 height 18
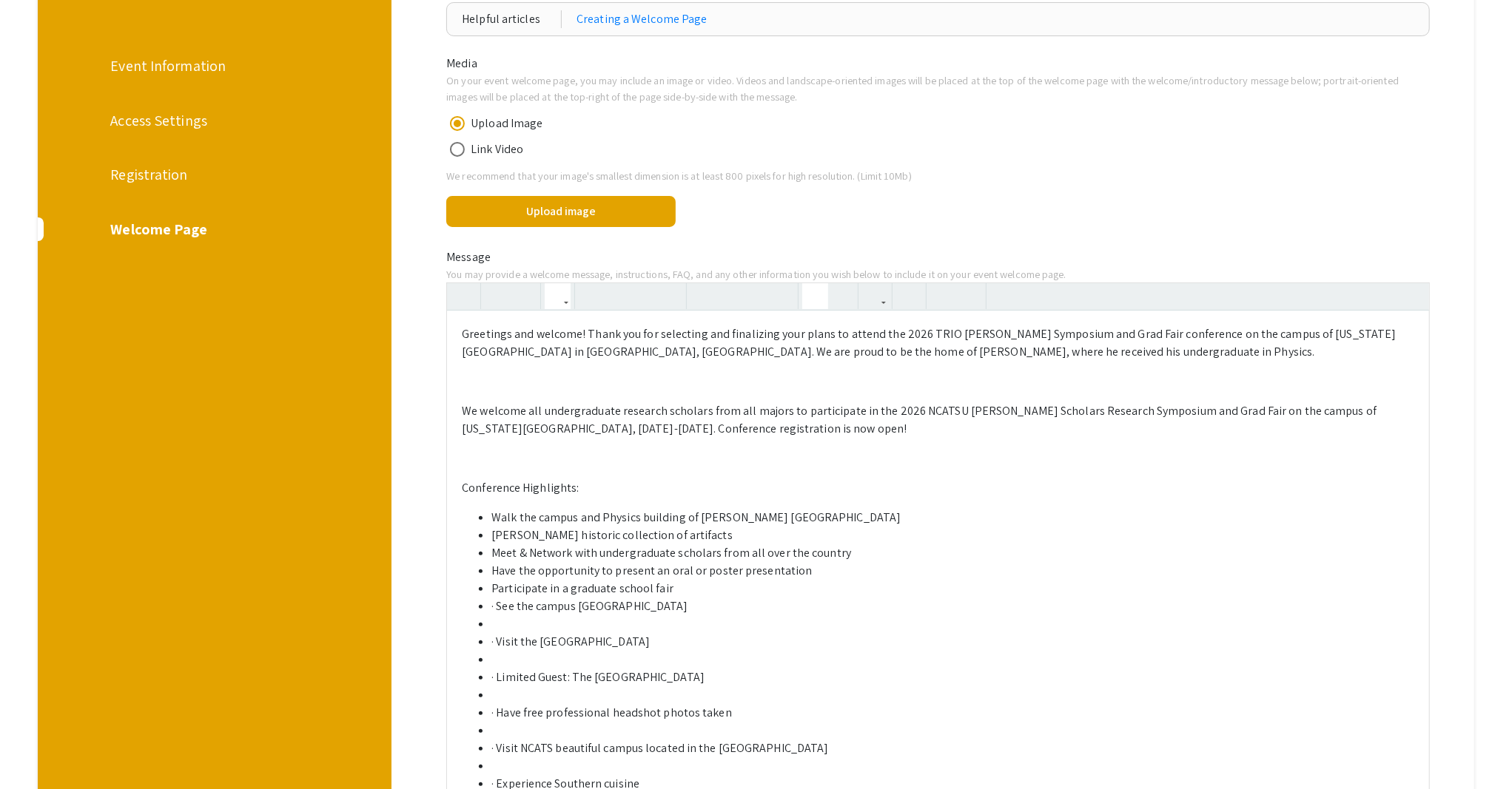
click at [503, 607] on li "· See the campus Planetarium" at bounding box center [952, 606] width 923 height 18
click at [501, 626] on li at bounding box center [952, 624] width 923 height 18
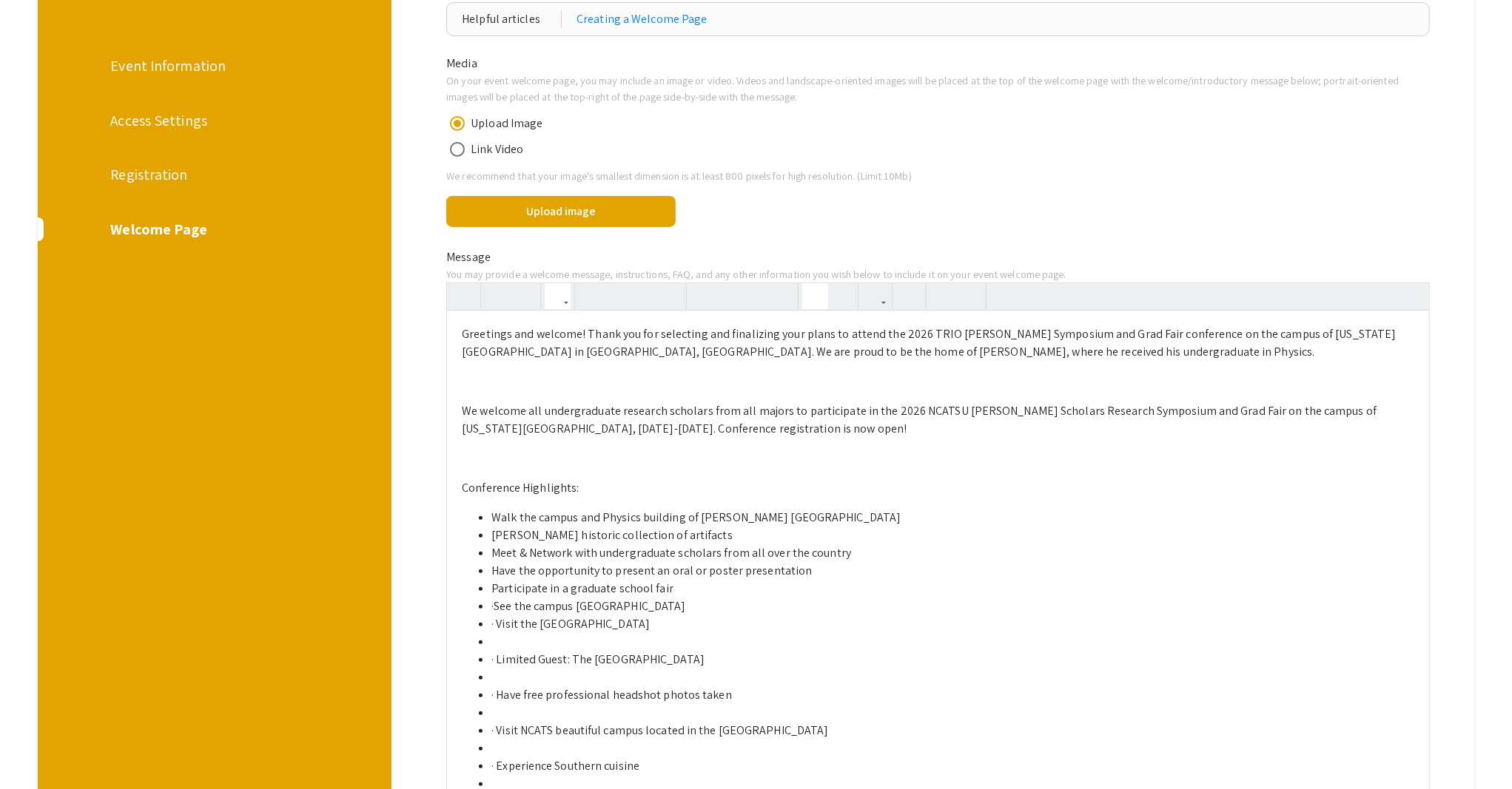
click at [501, 608] on li "·See the campus Planetarium" at bounding box center [952, 606] width 923 height 18
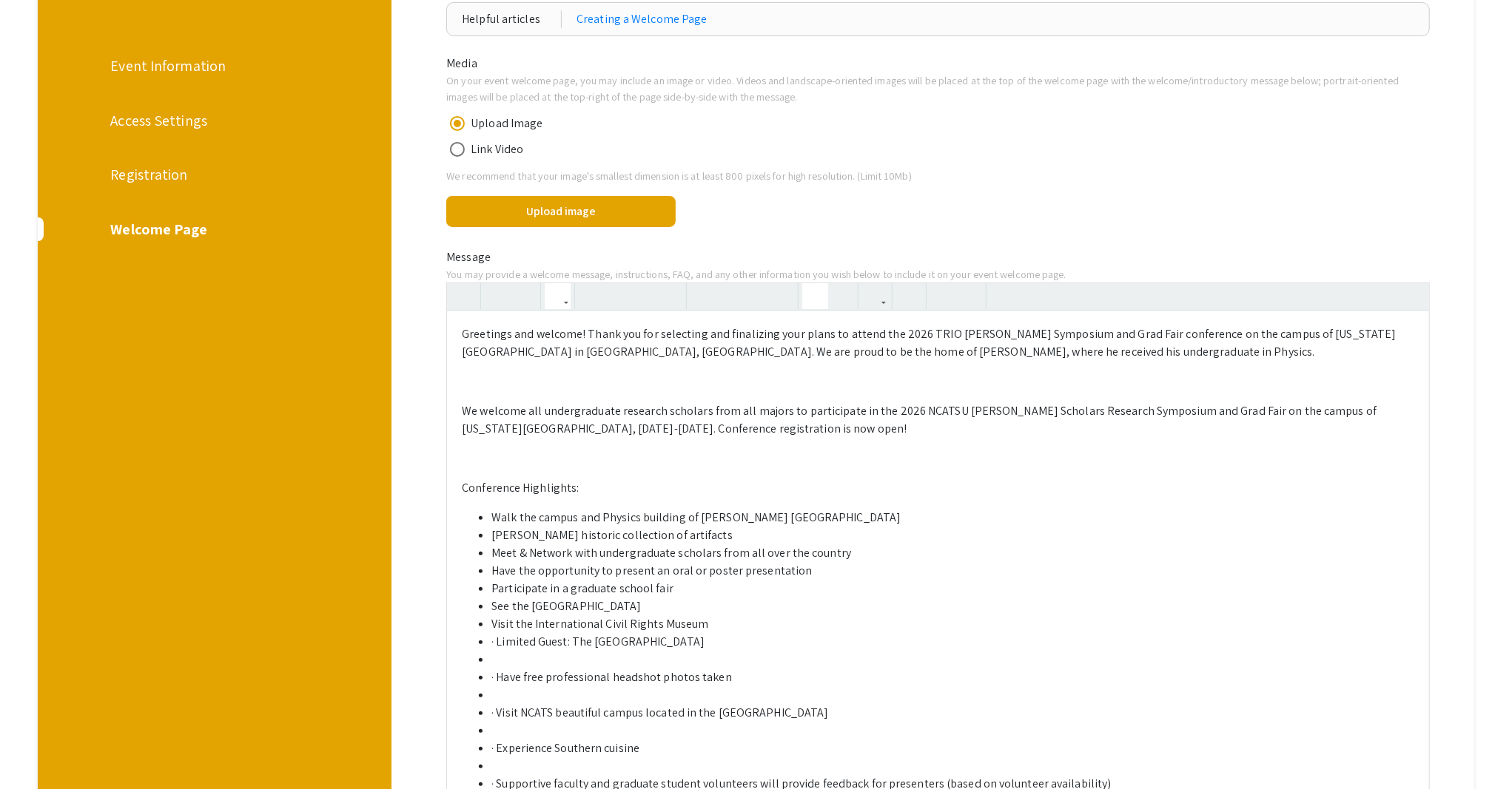
click at [501, 643] on li "· Limited Guest: The Historic Magnolia House" at bounding box center [952, 642] width 923 height 18
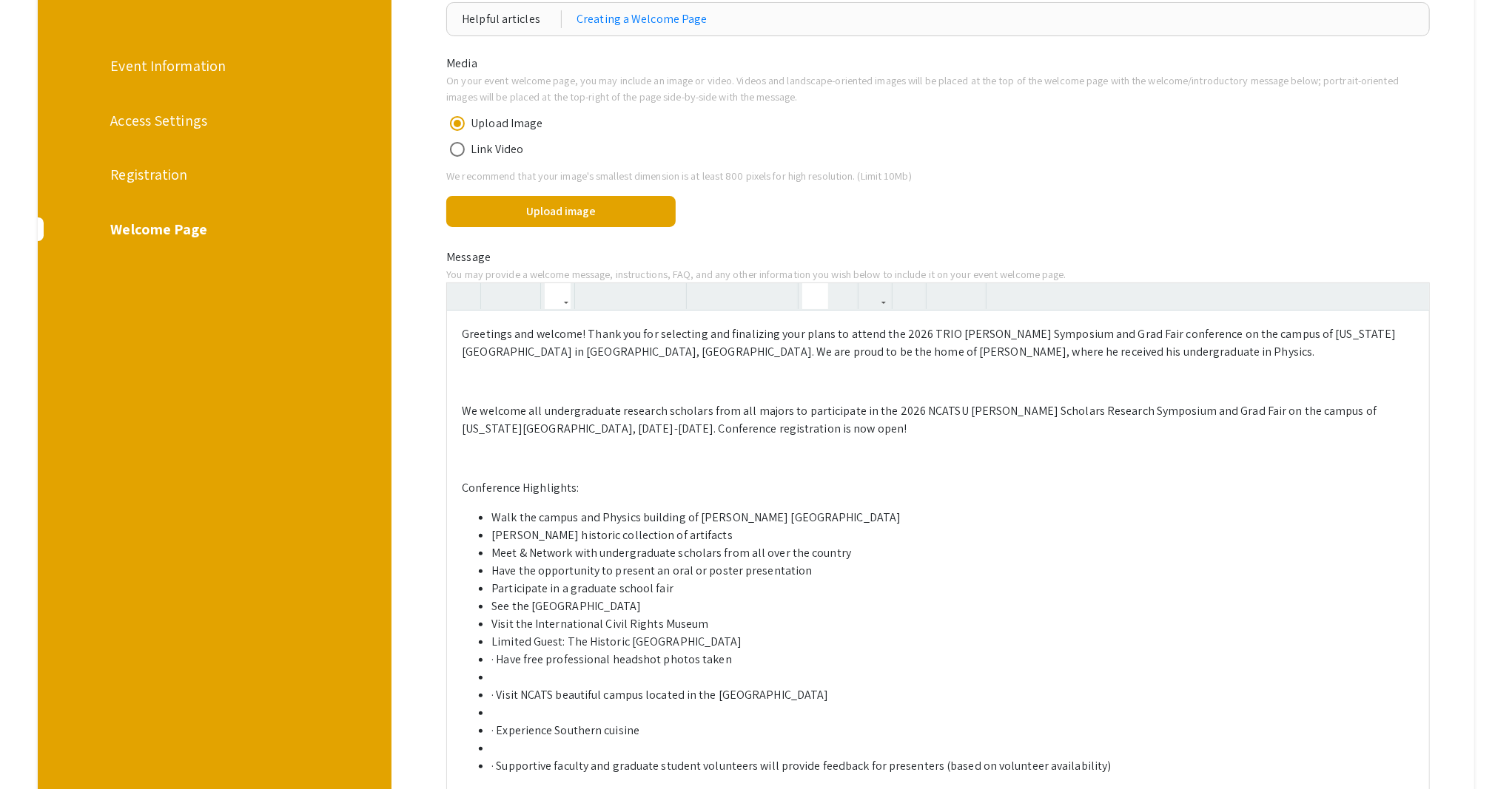
click at [498, 658] on li "· Have free professional headshot photos taken" at bounding box center [952, 659] width 923 height 18
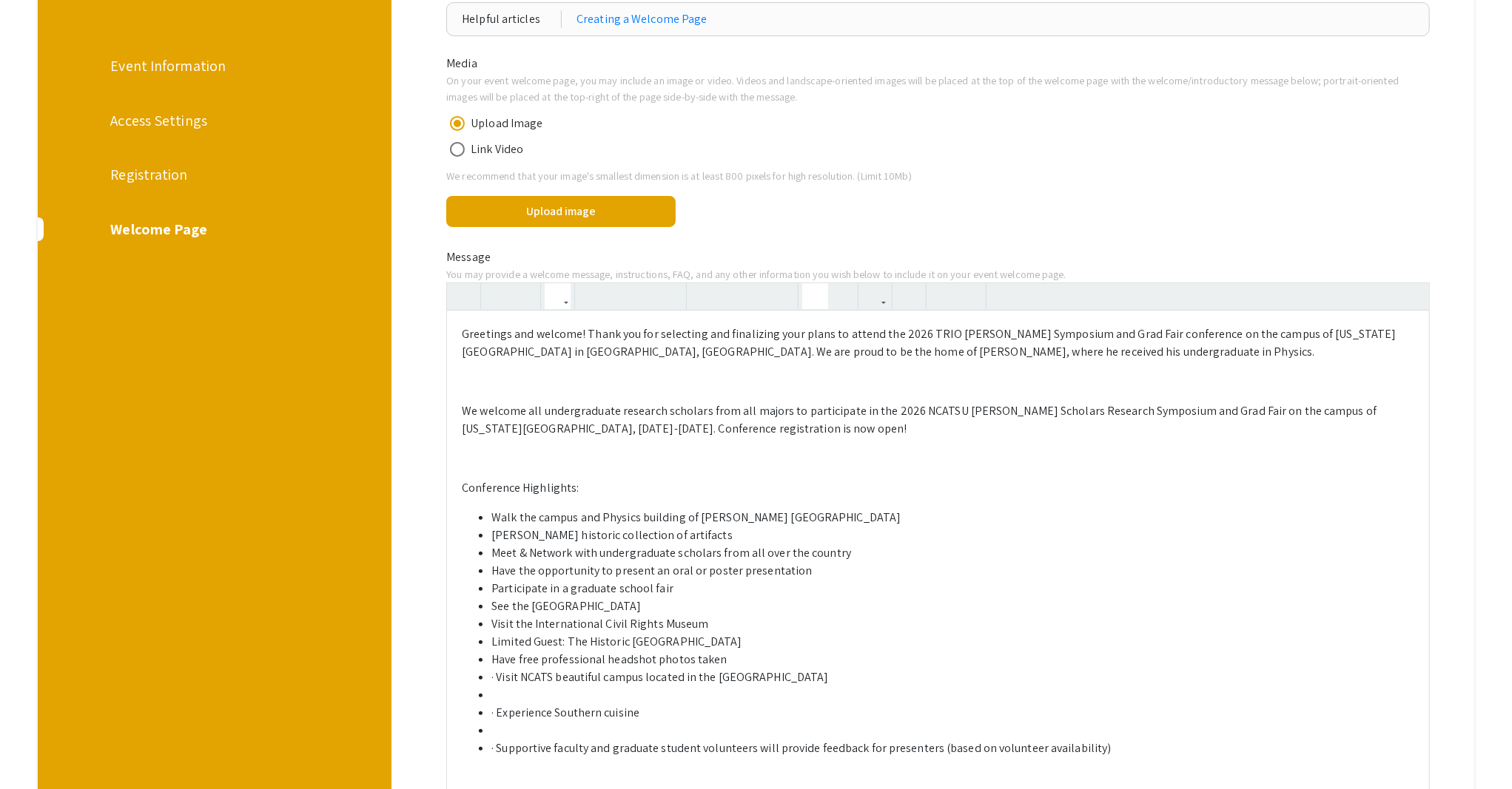
click at [497, 680] on li "· Visit NCATS beautiful campus located in the Piedmont Triad Area" at bounding box center [952, 677] width 923 height 18
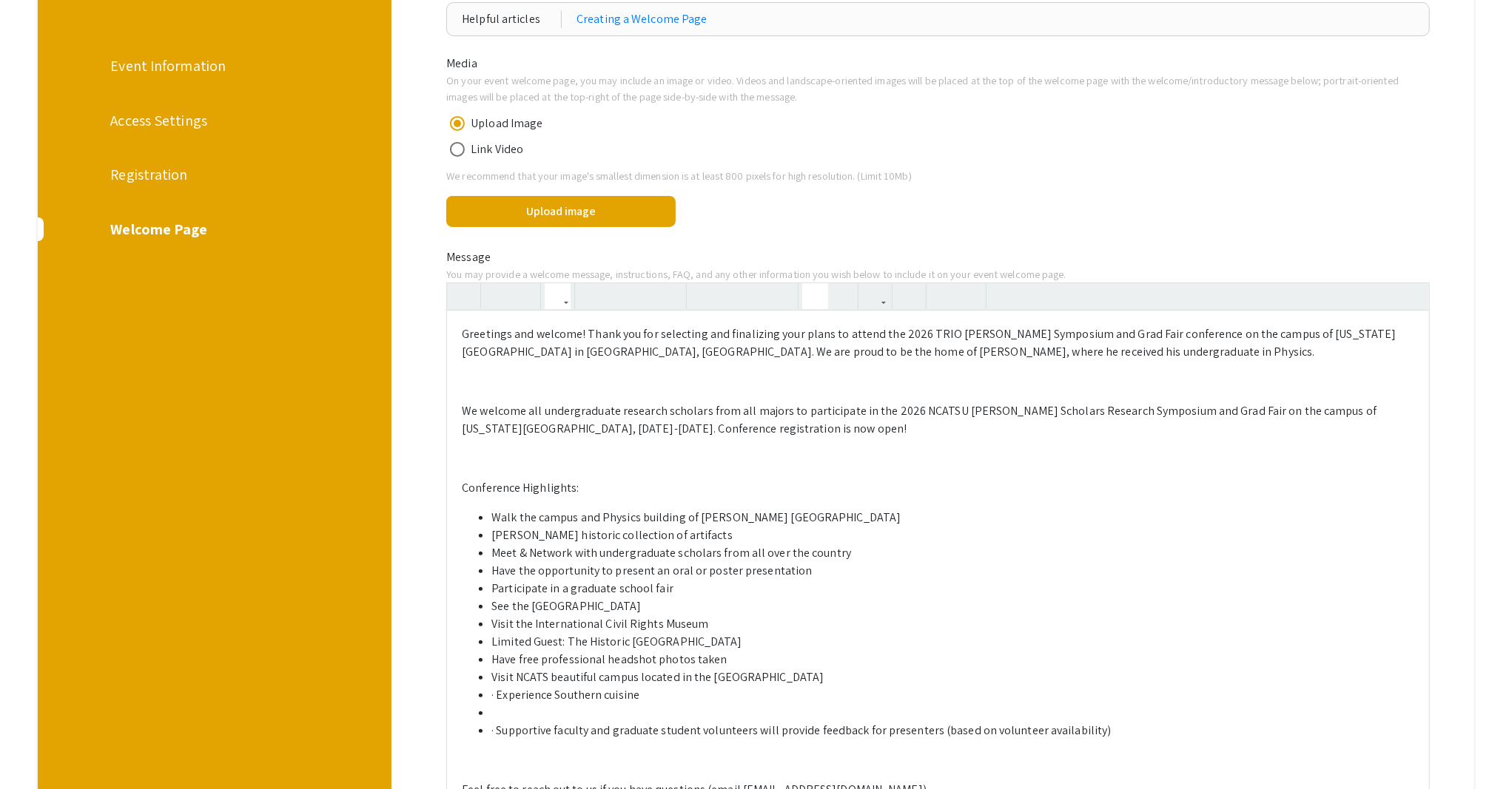
click at [499, 692] on li "· Experience Southern cuisine" at bounding box center [952, 695] width 923 height 18
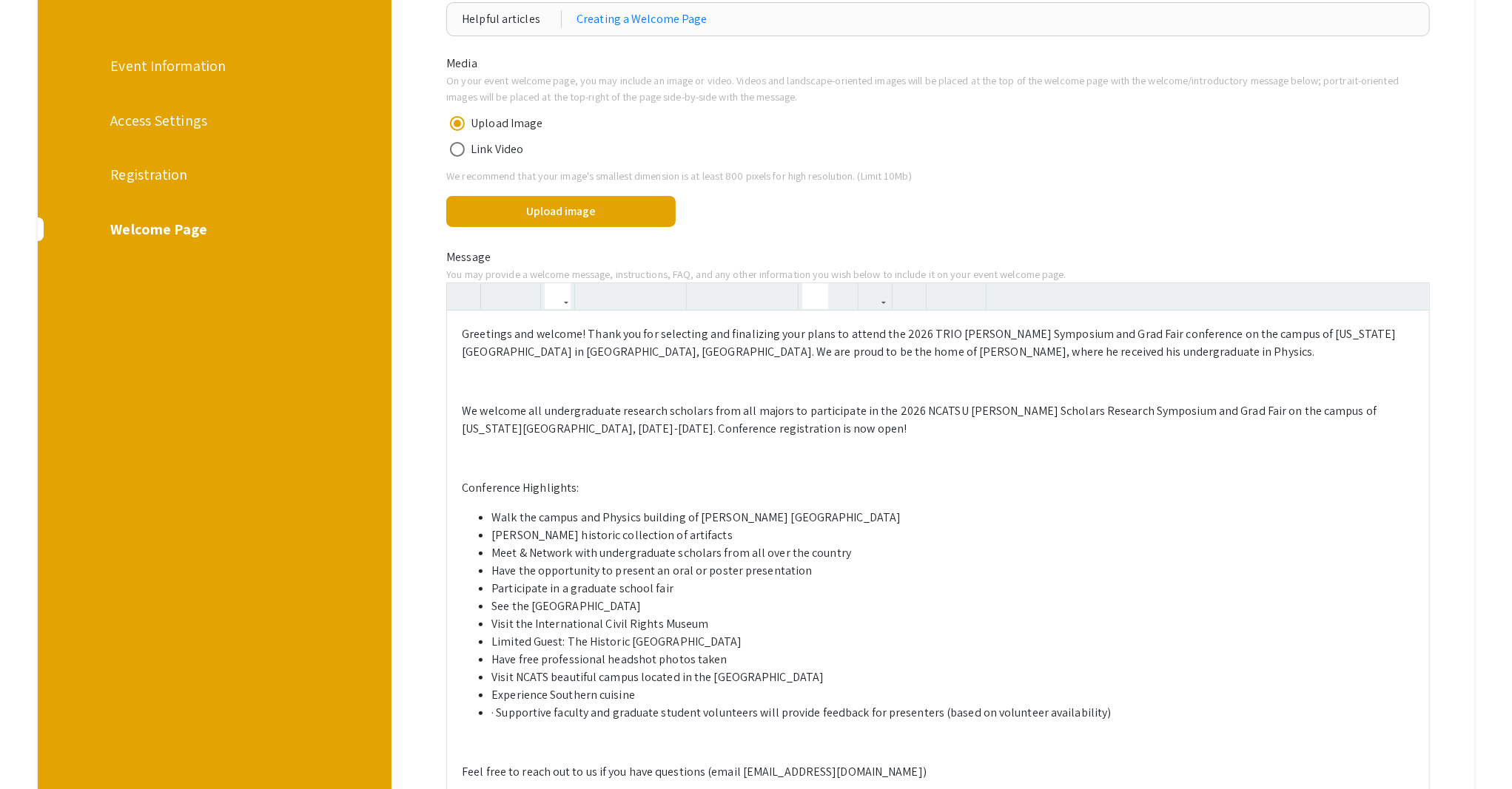
click at [501, 709] on li "· Supportive faculty and graduate student volunteers will provide feedback for …" at bounding box center [952, 712] width 923 height 18
click at [632, 658] on li "Have free professional headshot photos taken" at bounding box center [952, 659] width 923 height 18
click at [573, 696] on ul "Walk the campus and Physics building of Dr. Ronald E. McNair undergrad universi…" at bounding box center [938, 615] width 952 height 213
click at [573, 696] on li "Experience Southern cuisine" at bounding box center [952, 695] width 923 height 18
click at [532, 679] on li "Visit NCATS beautiful campus located in the [GEOGRAPHIC_DATA]" at bounding box center [952, 677] width 923 height 18
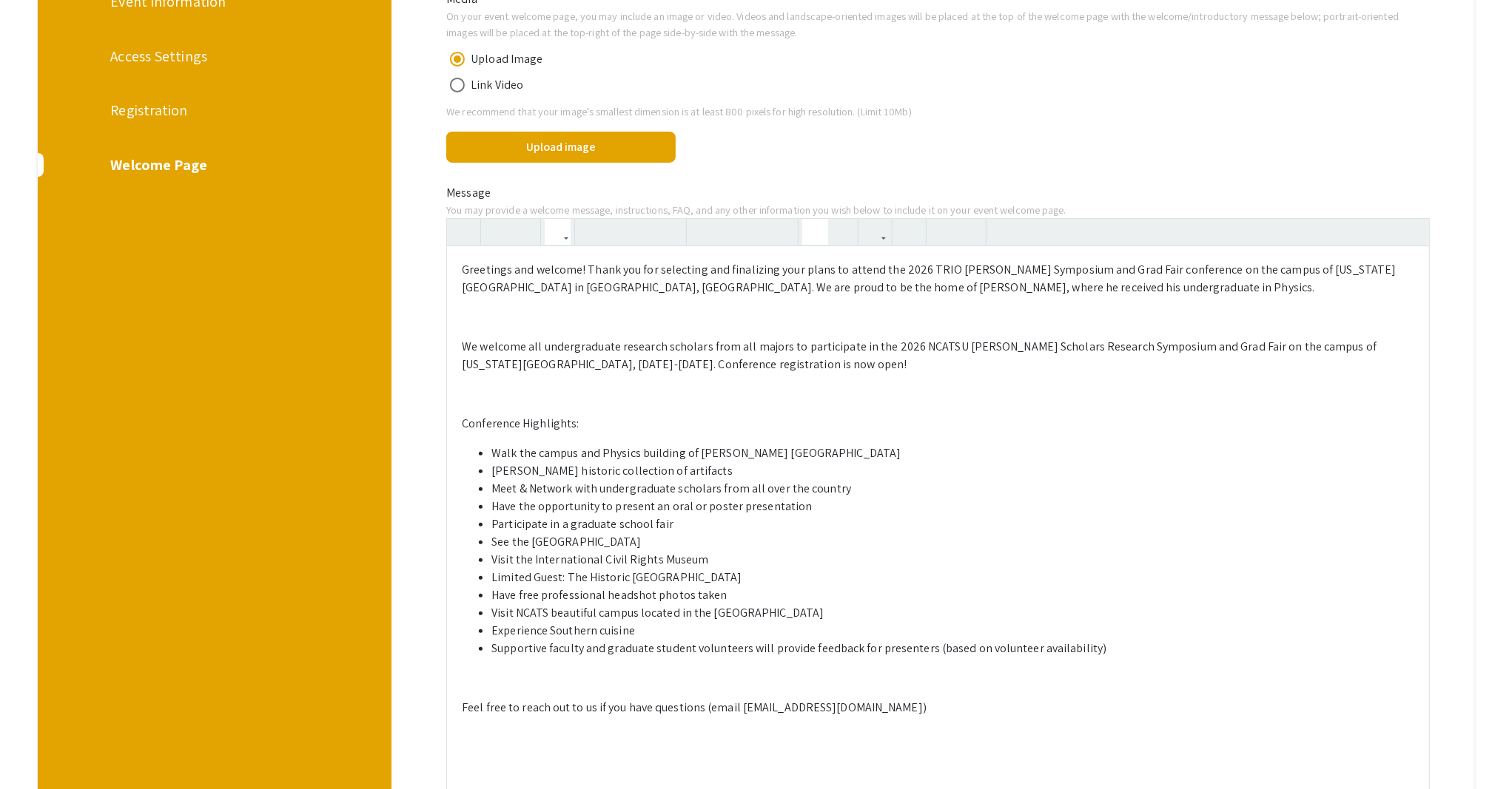
scroll to position [296, 0]
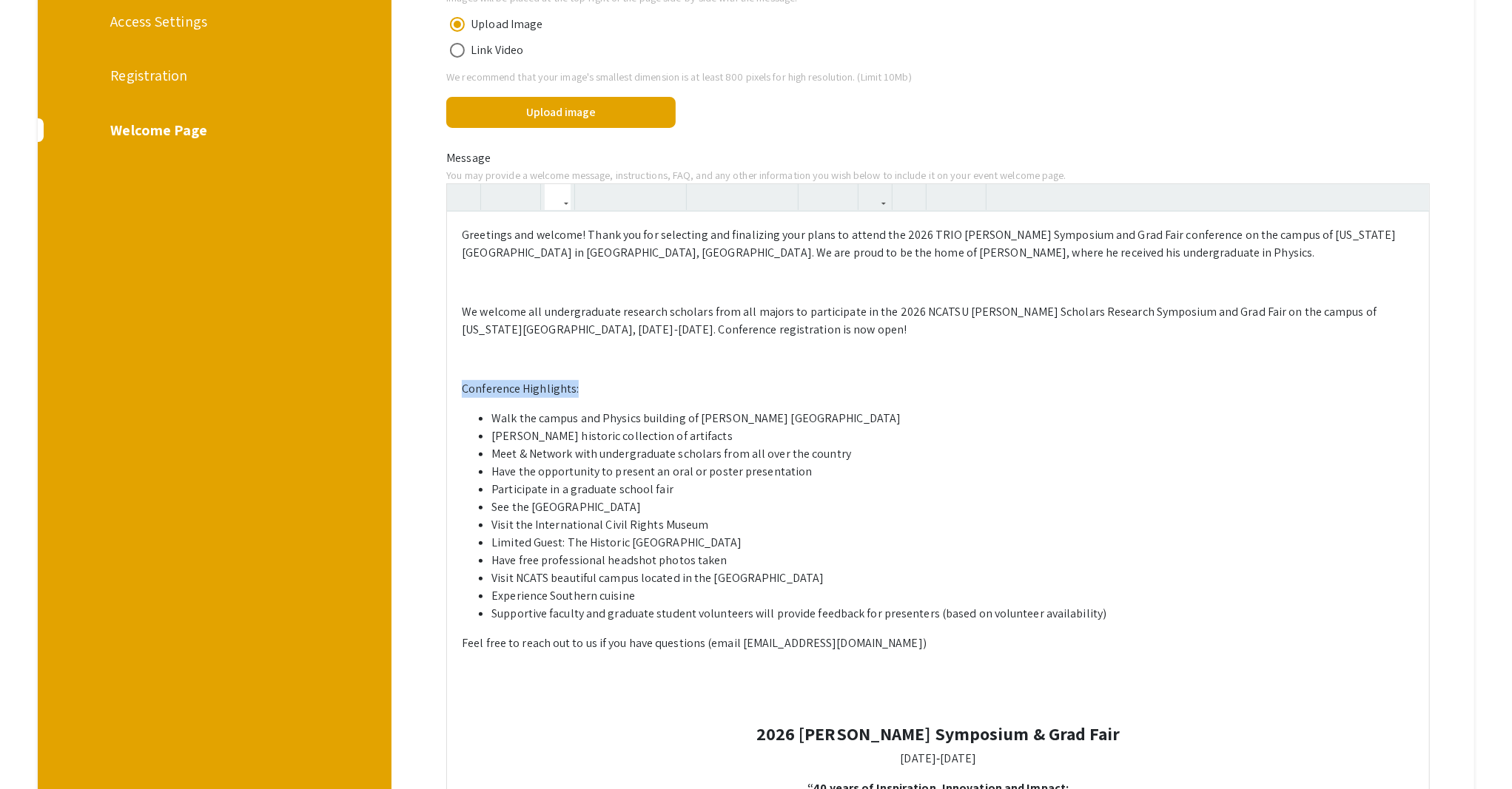
drag, startPoint x: 591, startPoint y: 389, endPoint x: 466, endPoint y: 393, distance: 125.1
click at [466, 393] on p "Conference Highlights:" at bounding box center [938, 389] width 952 height 18
type textarea "<p>Greetings and welcome! Thank you for selecting and finalizing your plans to …"
click at [585, 185] on use "button" at bounding box center [585, 185] width 0 height 0
click at [631, 386] on p "Conference Highlights:" at bounding box center [938, 389] width 952 height 18
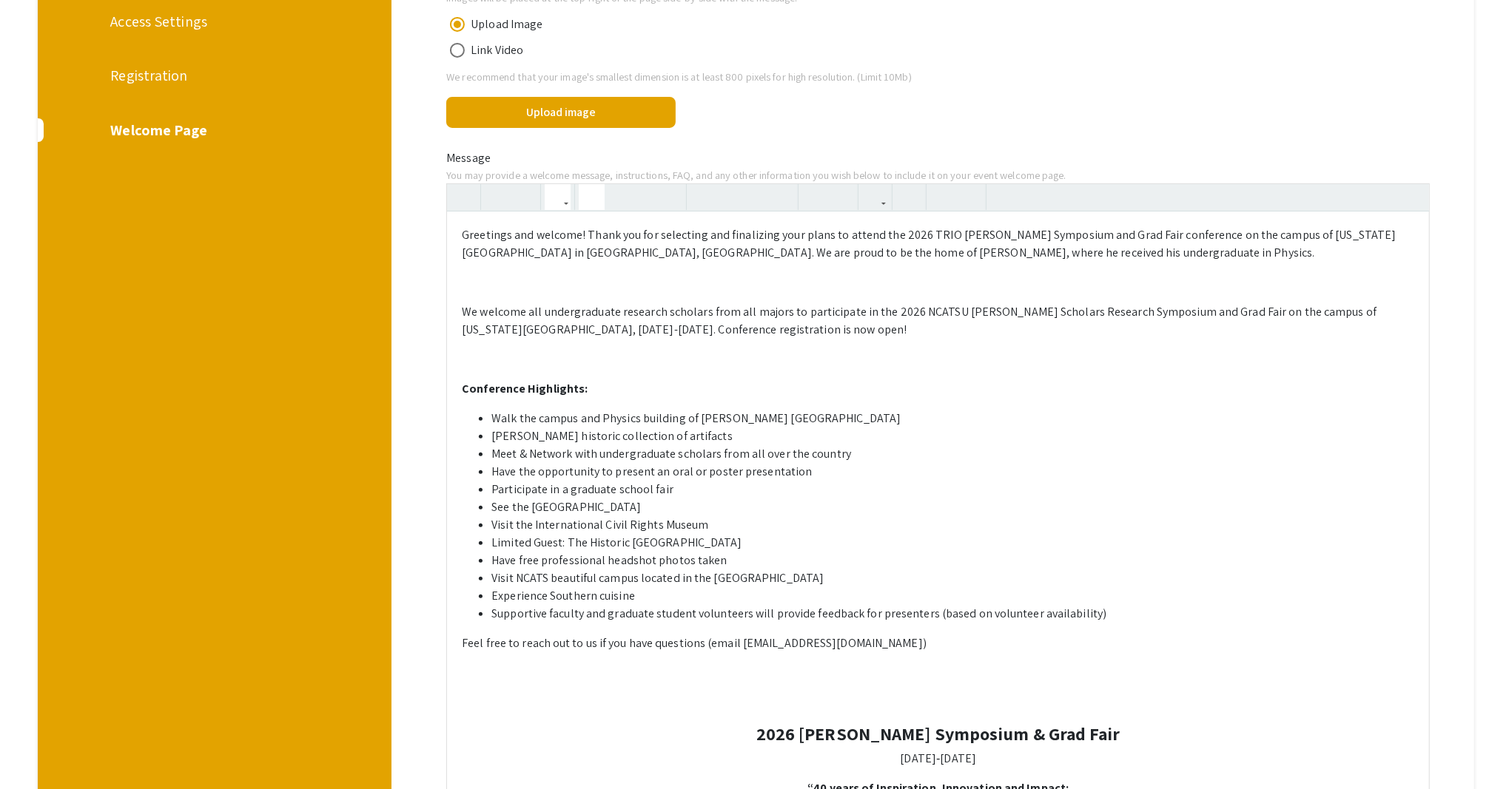
drag, startPoint x: 738, startPoint y: 643, endPoint x: 837, endPoint y: 649, distance: 99.2
click at [837, 649] on p "Feel free to reach out to us if you have questions (email ceflemin@ncat.edu)" at bounding box center [938, 643] width 952 height 18
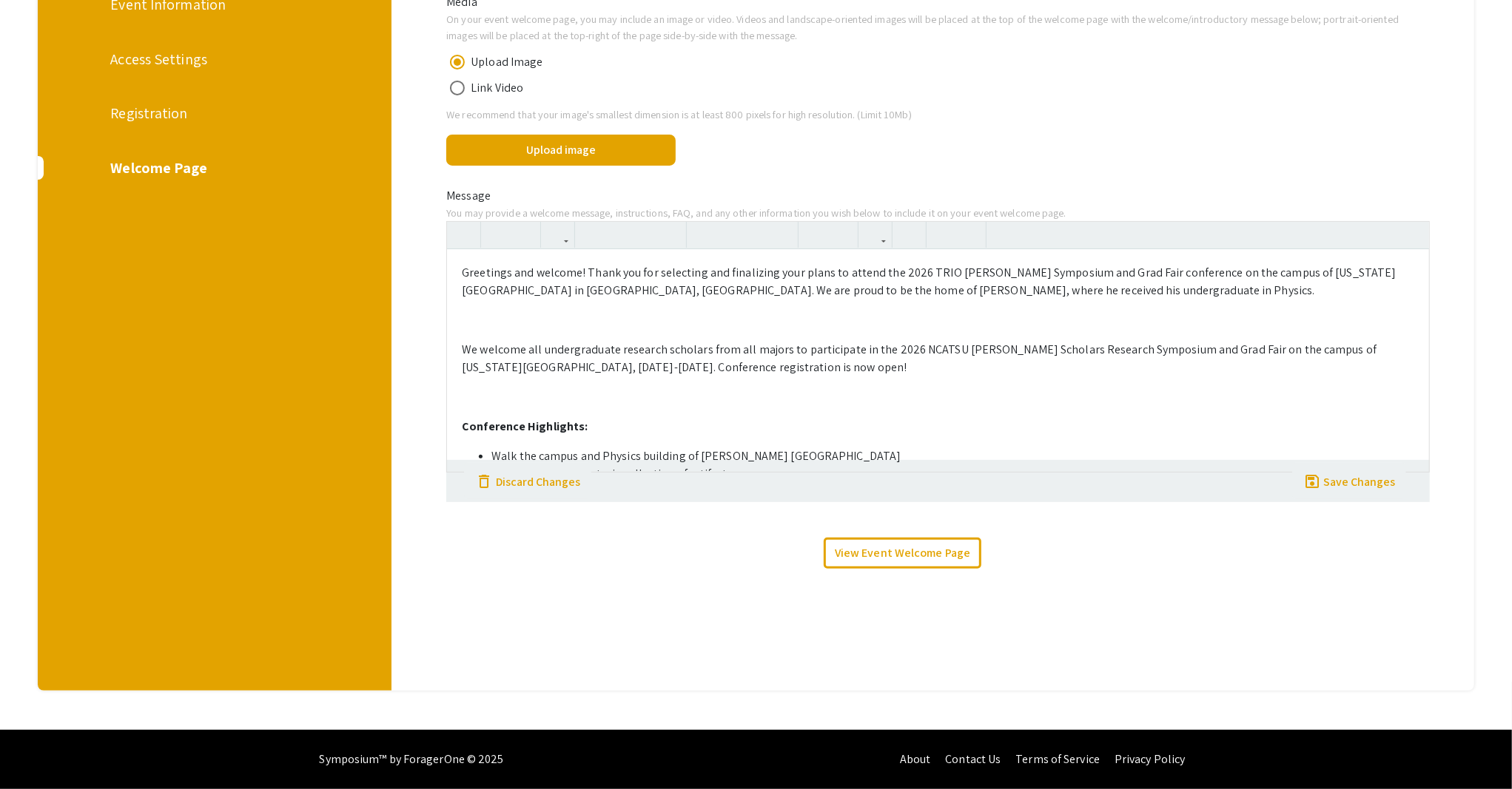
scroll to position [257, 0]
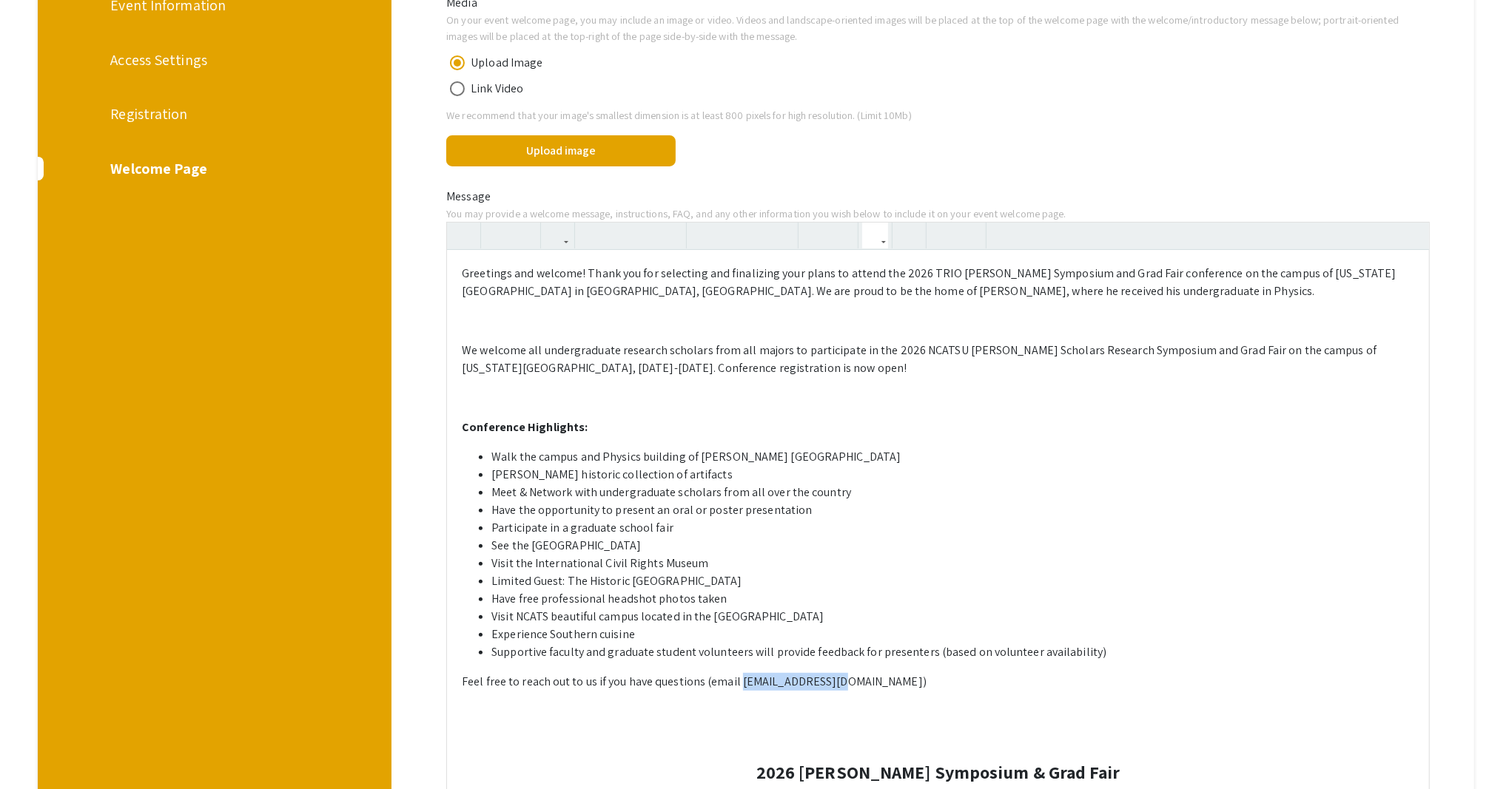
click at [874, 238] on icon "button" at bounding box center [875, 235] width 13 height 24
click at [880, 255] on body "Skip navigation arrow_back_ios Exit Event Welcome Page Live Sessions Manage Eve…" at bounding box center [756, 137] width 1512 height 789
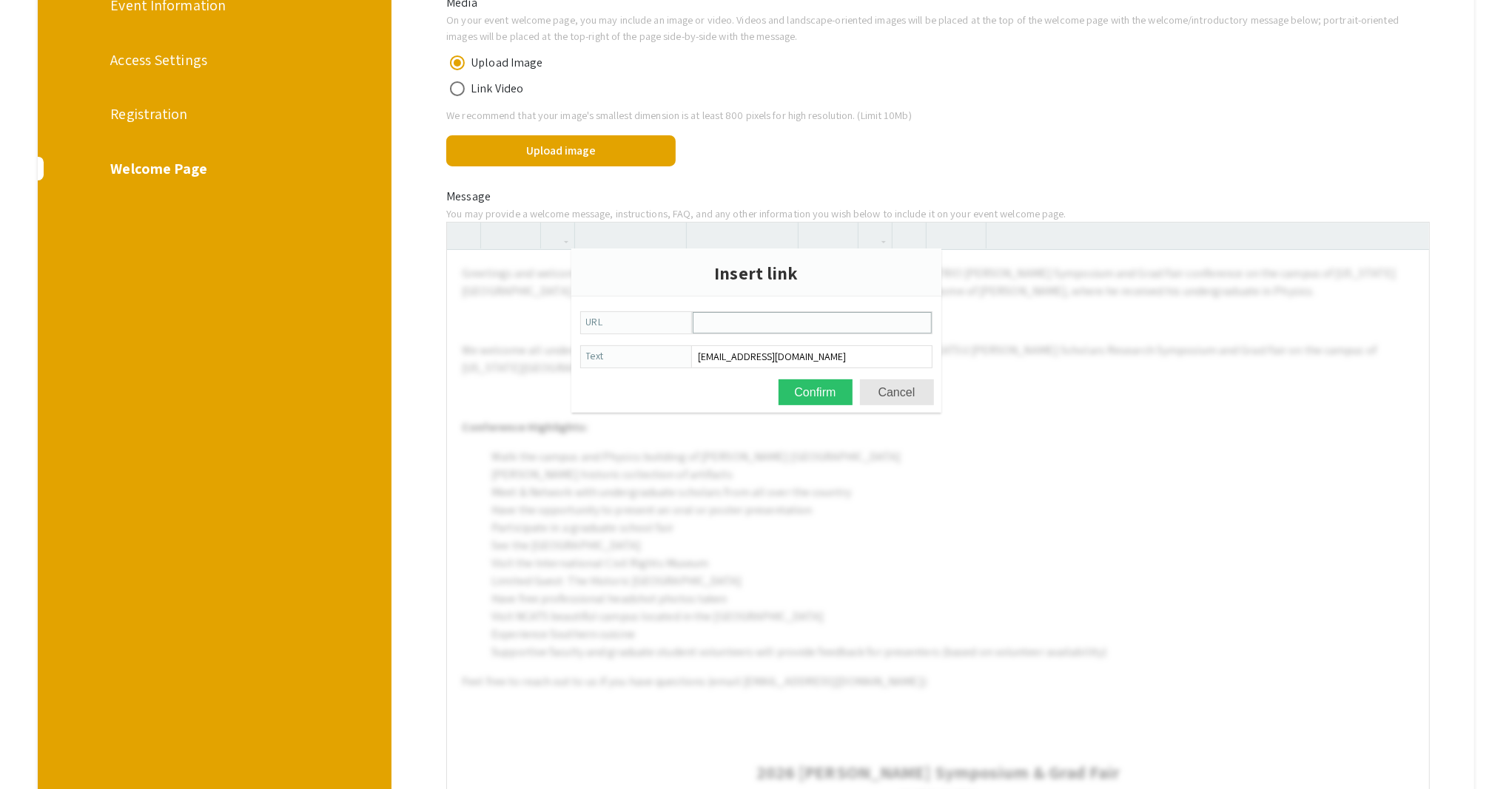
paste input "[EMAIL_ADDRESS][DOMAIN_NAME]"
type input "[EMAIL_ADDRESS][DOMAIN_NAME]"
click at [803, 393] on button "Confirm" at bounding box center [815, 393] width 74 height 26
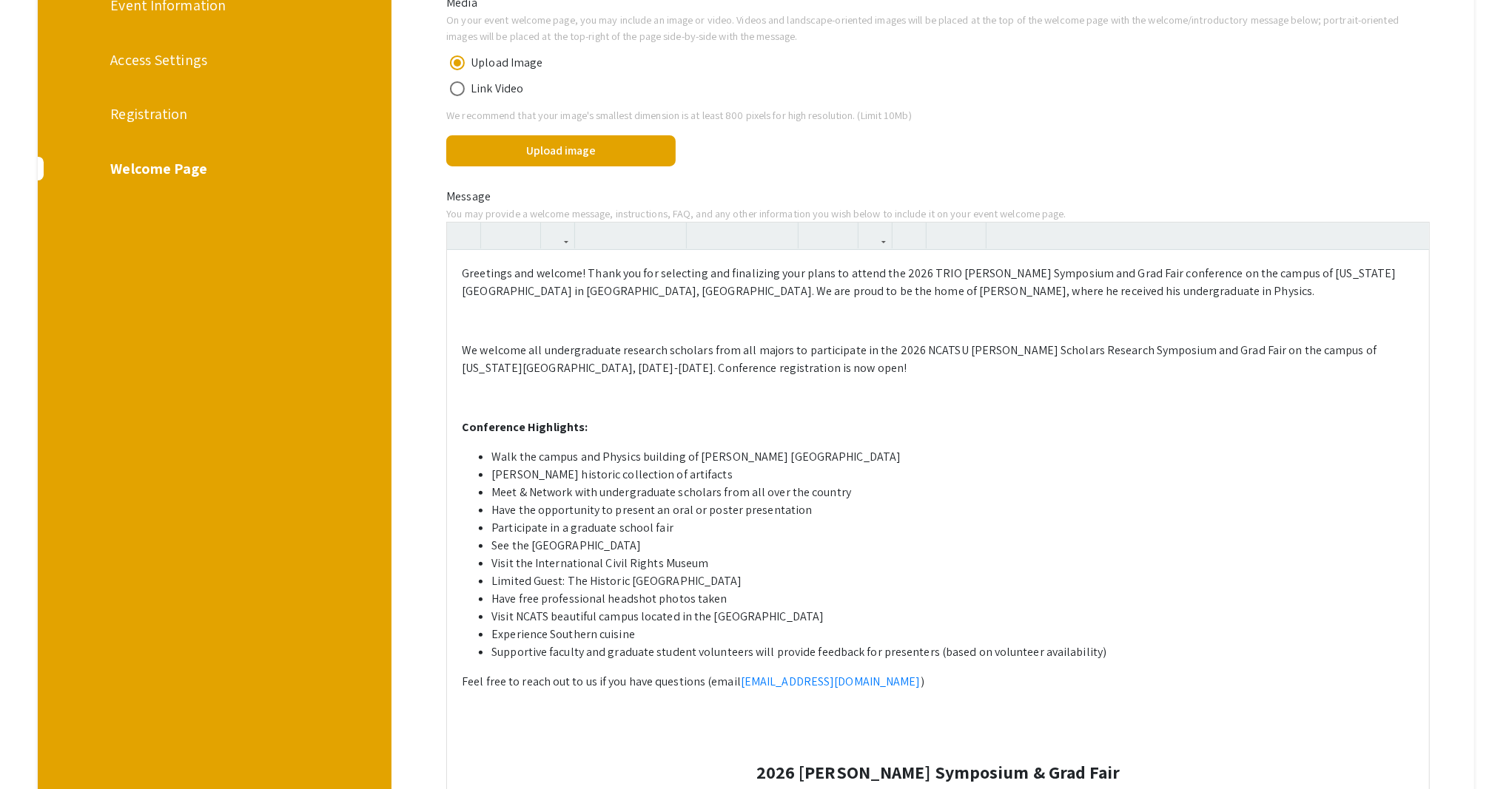
click at [771, 681] on link "[EMAIL_ADDRESS][DOMAIN_NAME]" at bounding box center [830, 681] width 180 height 16
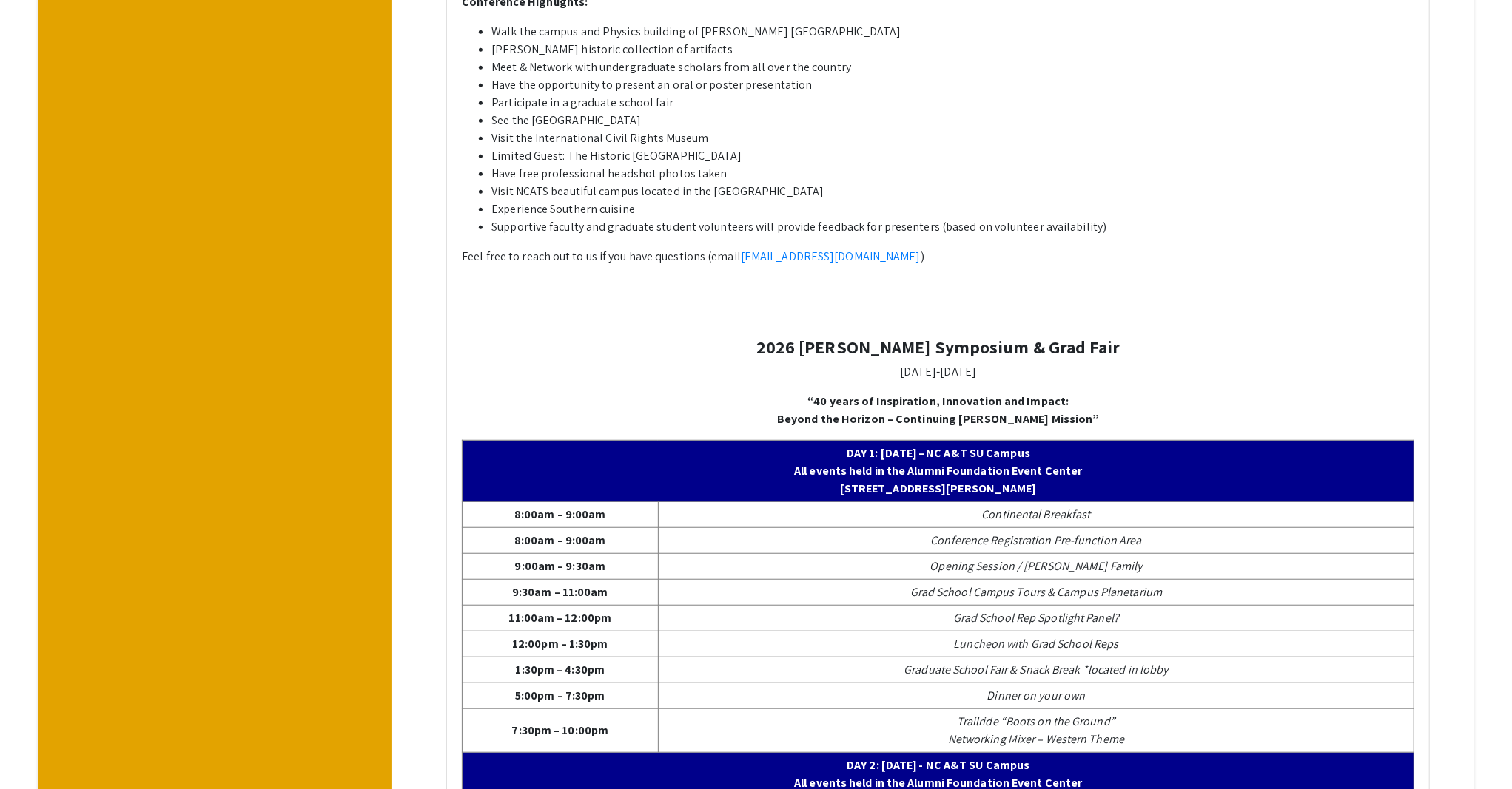
scroll to position [690, 0]
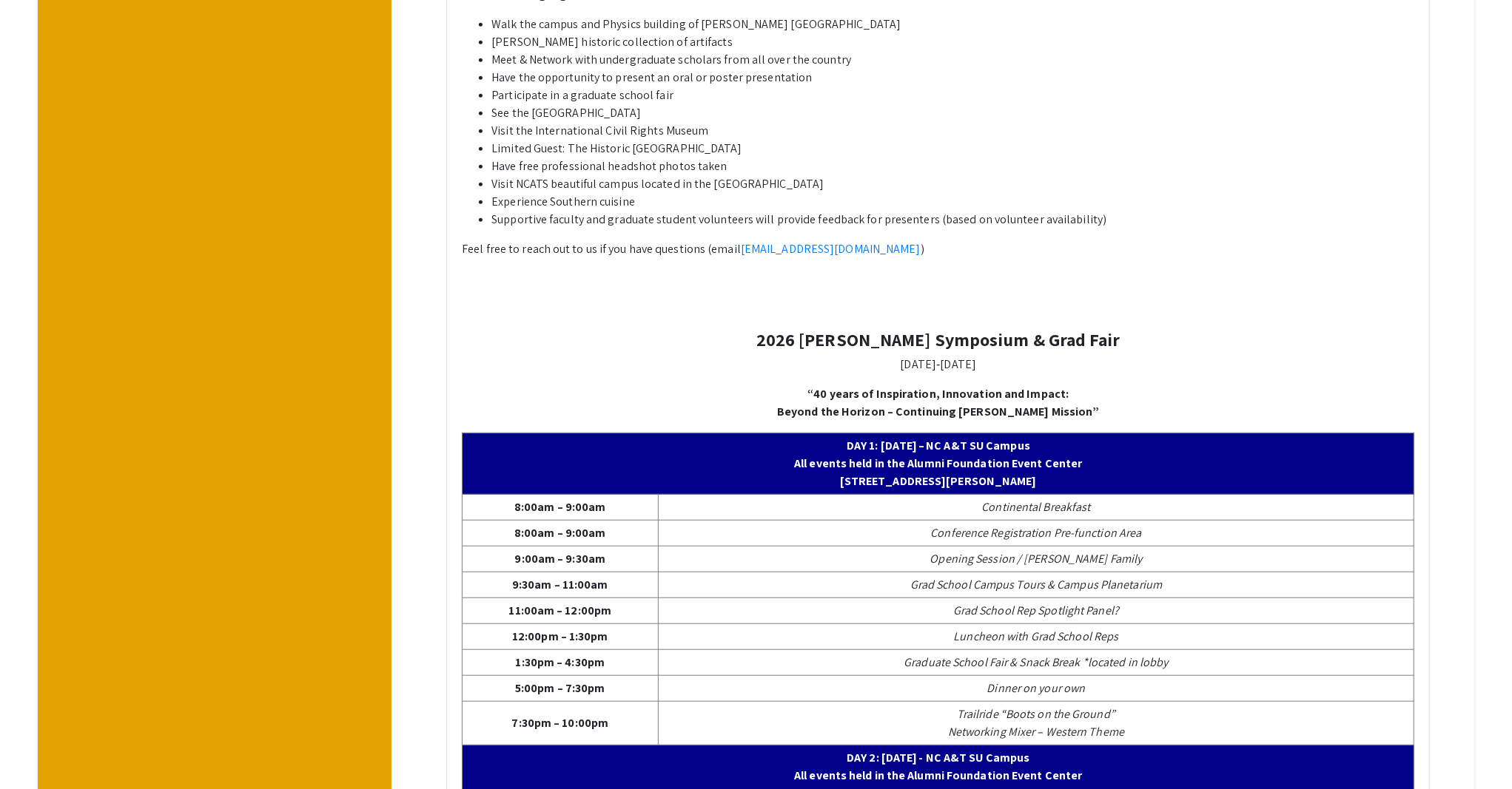
click at [661, 309] on p at bounding box center [938, 308] width 952 height 18
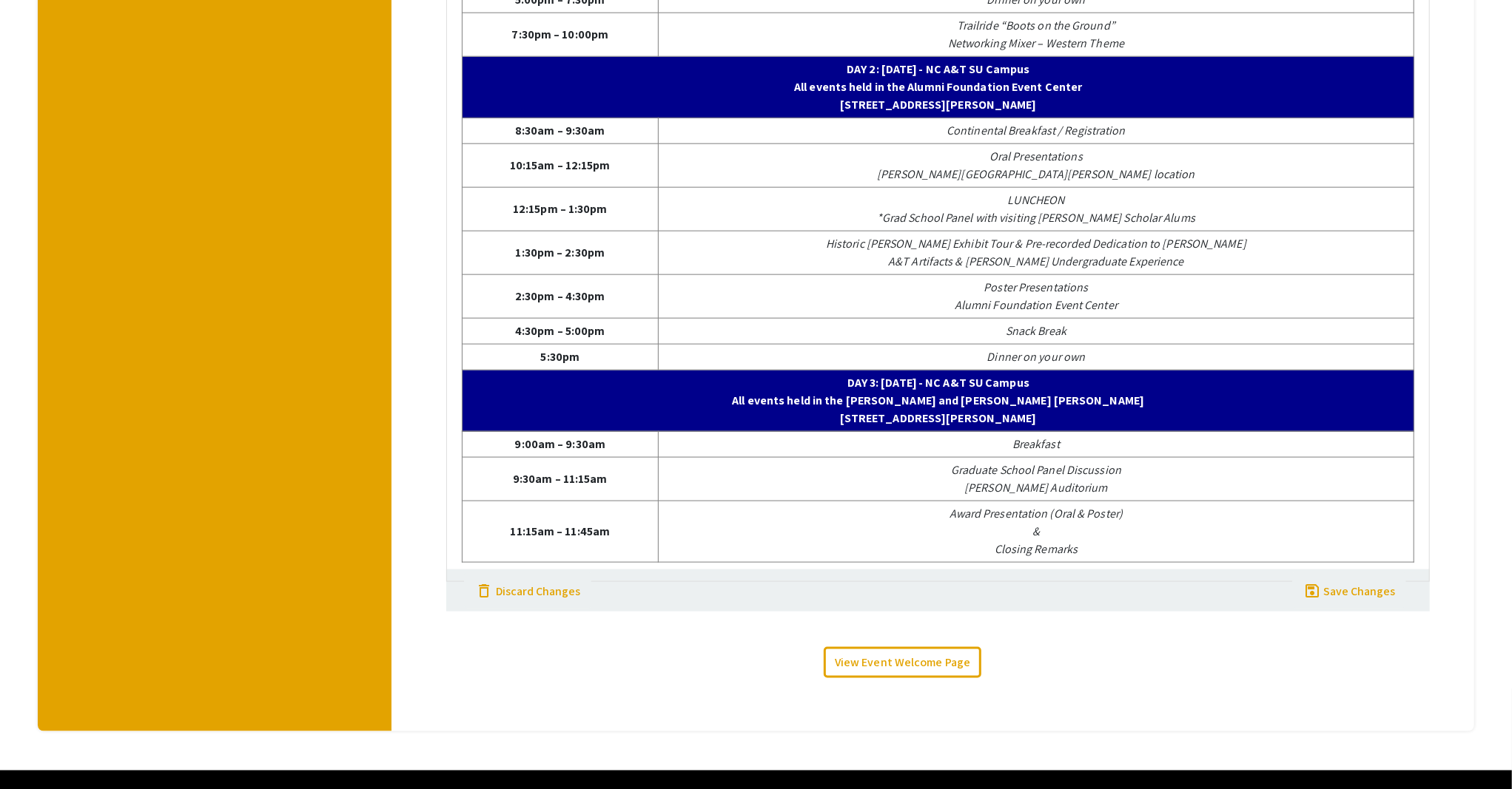
scroll to position [1416, 0]
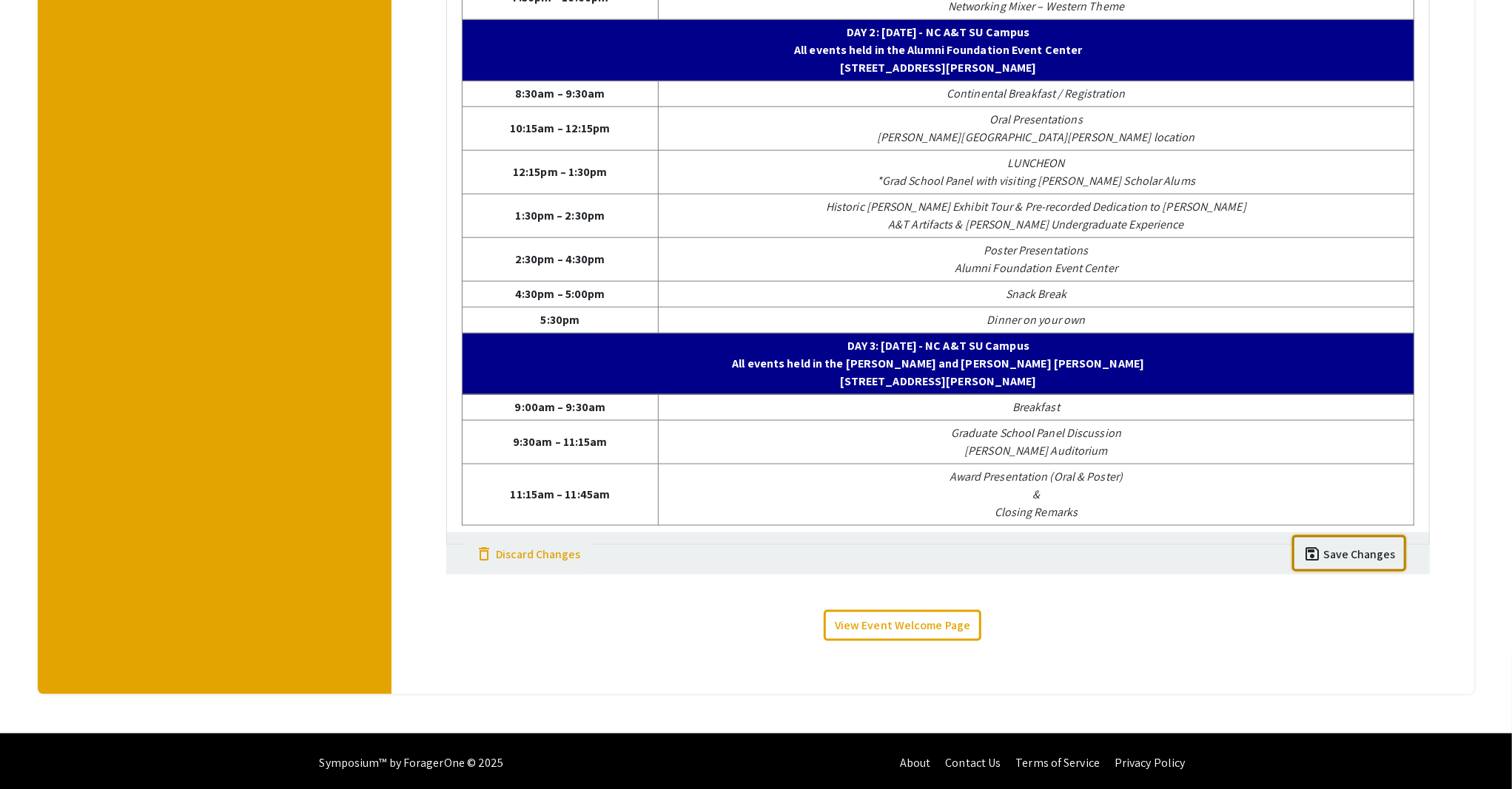
click at [1389, 551] on div "Save Changes" at bounding box center [1359, 554] width 72 height 18
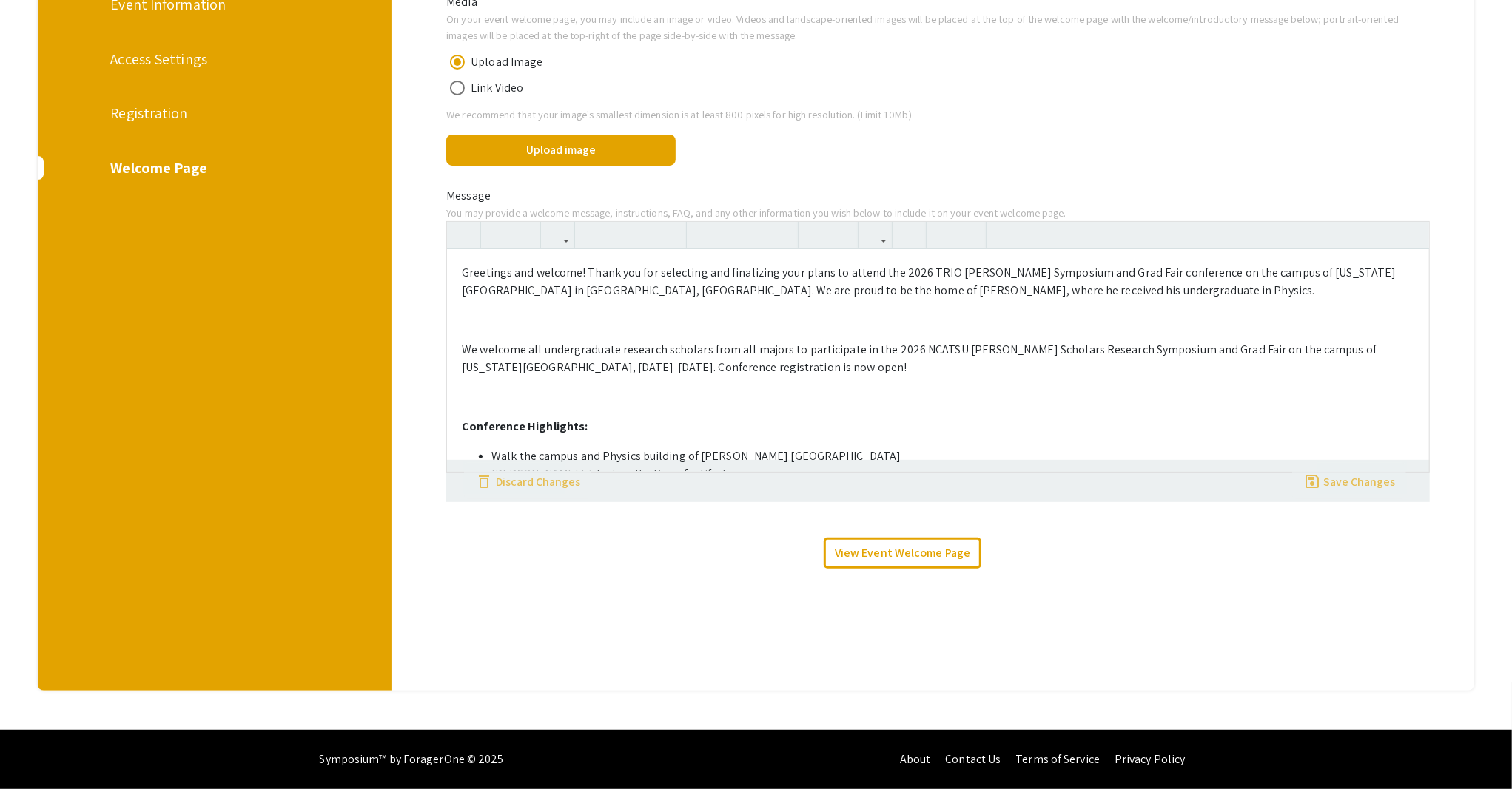
scroll to position [257, 0]
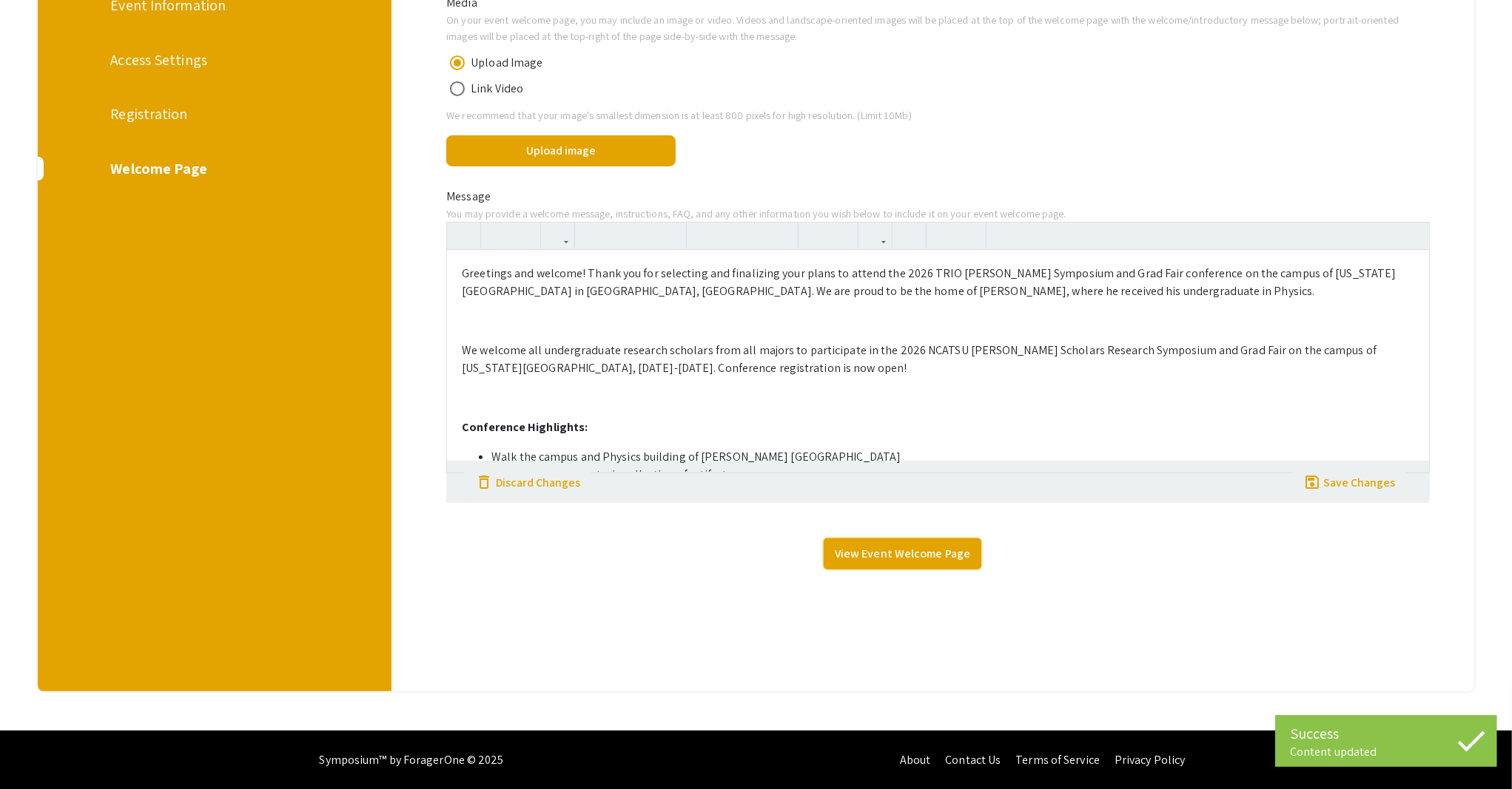
click at [913, 554] on link "View Event Welcome Page" at bounding box center [902, 554] width 158 height 31
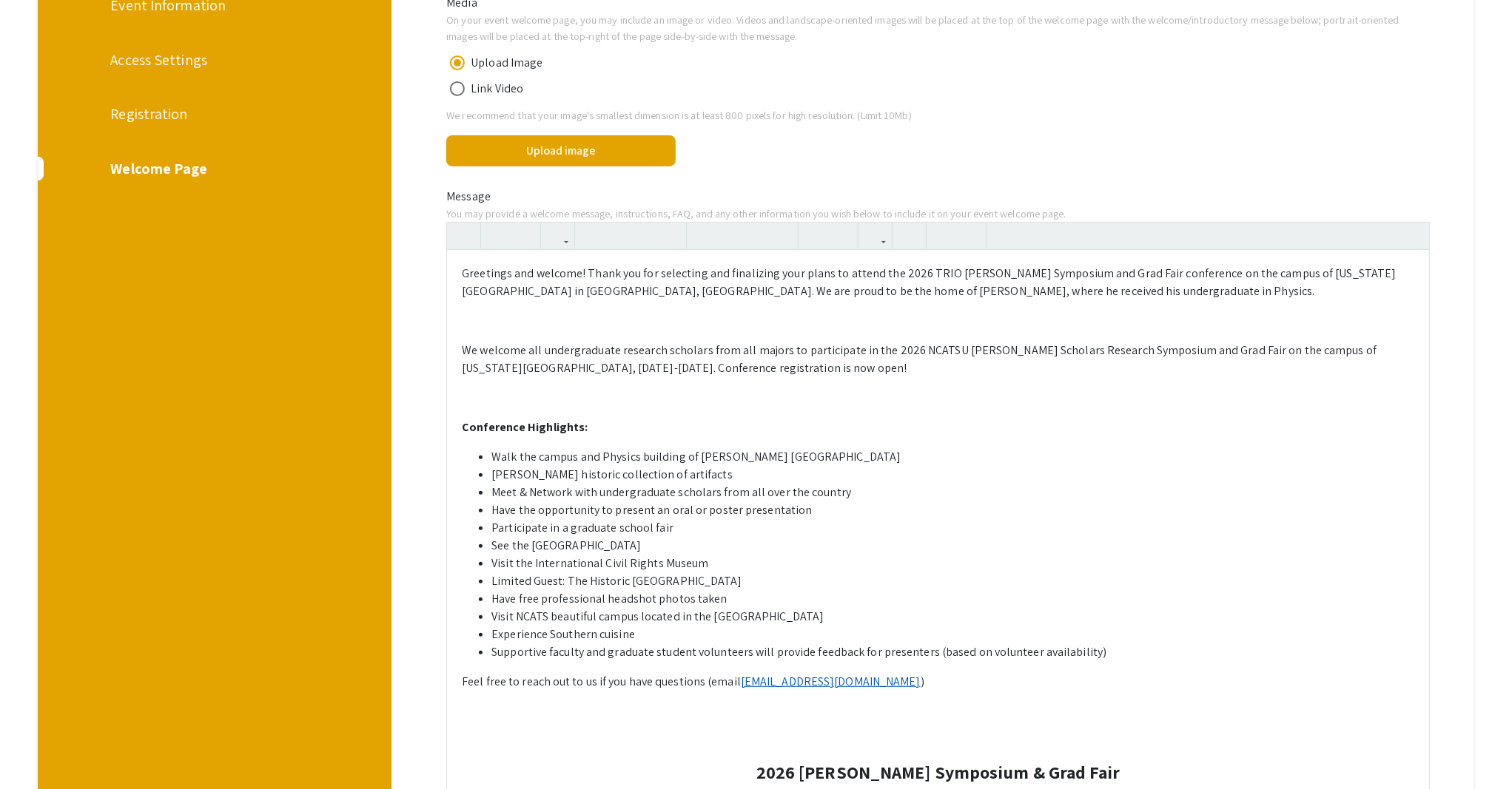
scroll to position [0, 0]
drag, startPoint x: 740, startPoint y: 386, endPoint x: 765, endPoint y: 388, distance: 25.1
drag, startPoint x: 738, startPoint y: 684, endPoint x: 834, endPoint y: 682, distance: 96.0
click at [834, 682] on p "Feel free to reach out to us if you have questions (email ceflemin@ncat.edu )" at bounding box center [938, 681] width 952 height 18
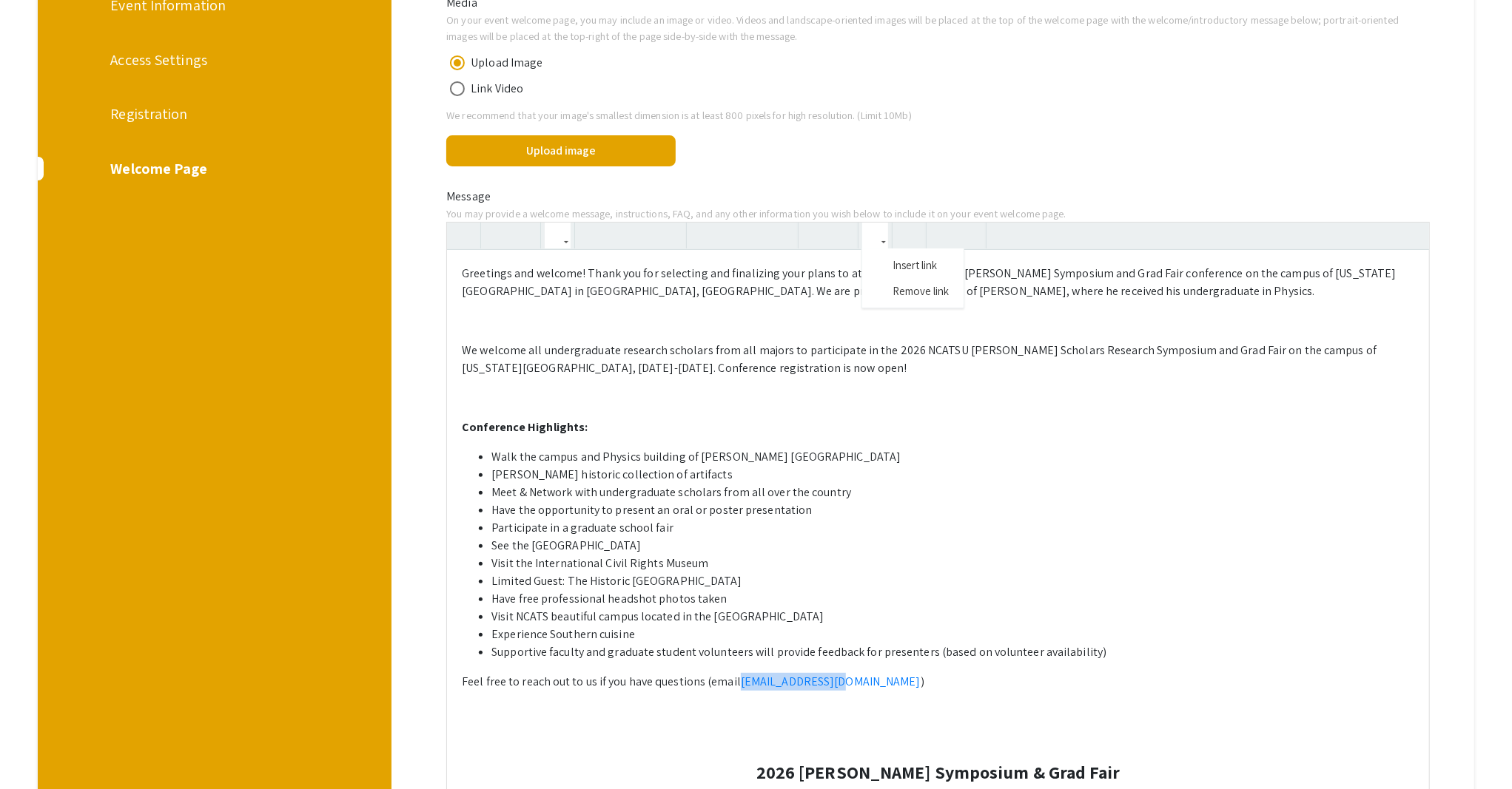
click at [885, 234] on button "button" at bounding box center [875, 236] width 26 height 26
drag, startPoint x: 740, startPoint y: 682, endPoint x: 836, endPoint y: 677, distance: 96.1
click at [836, 677] on p "Feel free to reach out to us if you have questions (email ceflemin@ncat.edu )" at bounding box center [938, 681] width 952 height 18
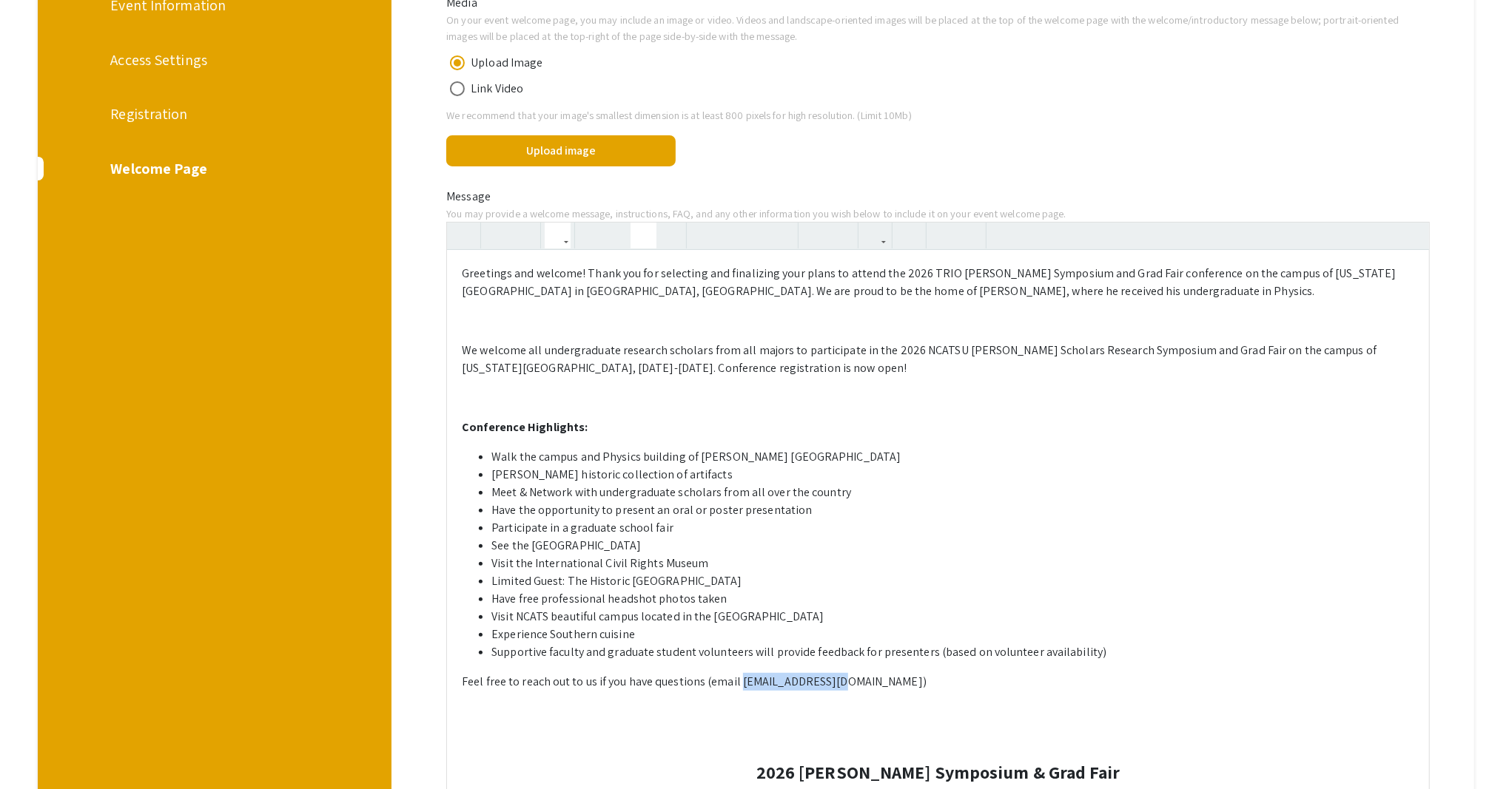
type textarea "<p>Greetings and welcome! Thank you for selecting and finalizing your plans to …"
click at [647, 241] on icon "button" at bounding box center [644, 235] width 13 height 24
click at [834, 582] on li "Limited Guest: The Historic [GEOGRAPHIC_DATA]" at bounding box center [952, 581] width 923 height 18
click at [707, 717] on p at bounding box center [938, 712] width 952 height 18
click at [751, 682] on u "[EMAIL_ADDRESS][DOMAIN_NAME]" at bounding box center [833, 681] width 180 height 16
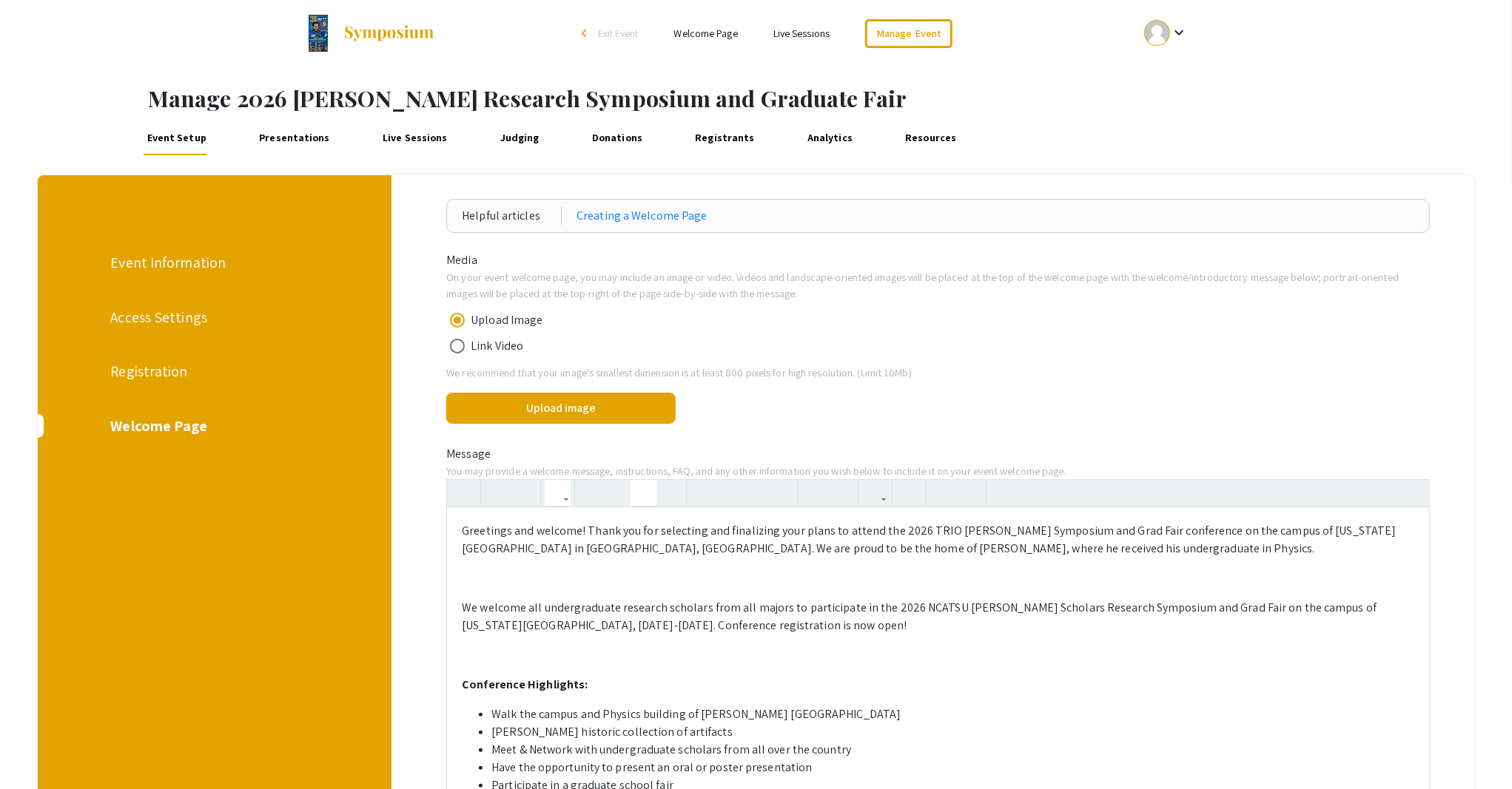
click at [700, 28] on link "Welcome Page" at bounding box center [705, 33] width 64 height 13
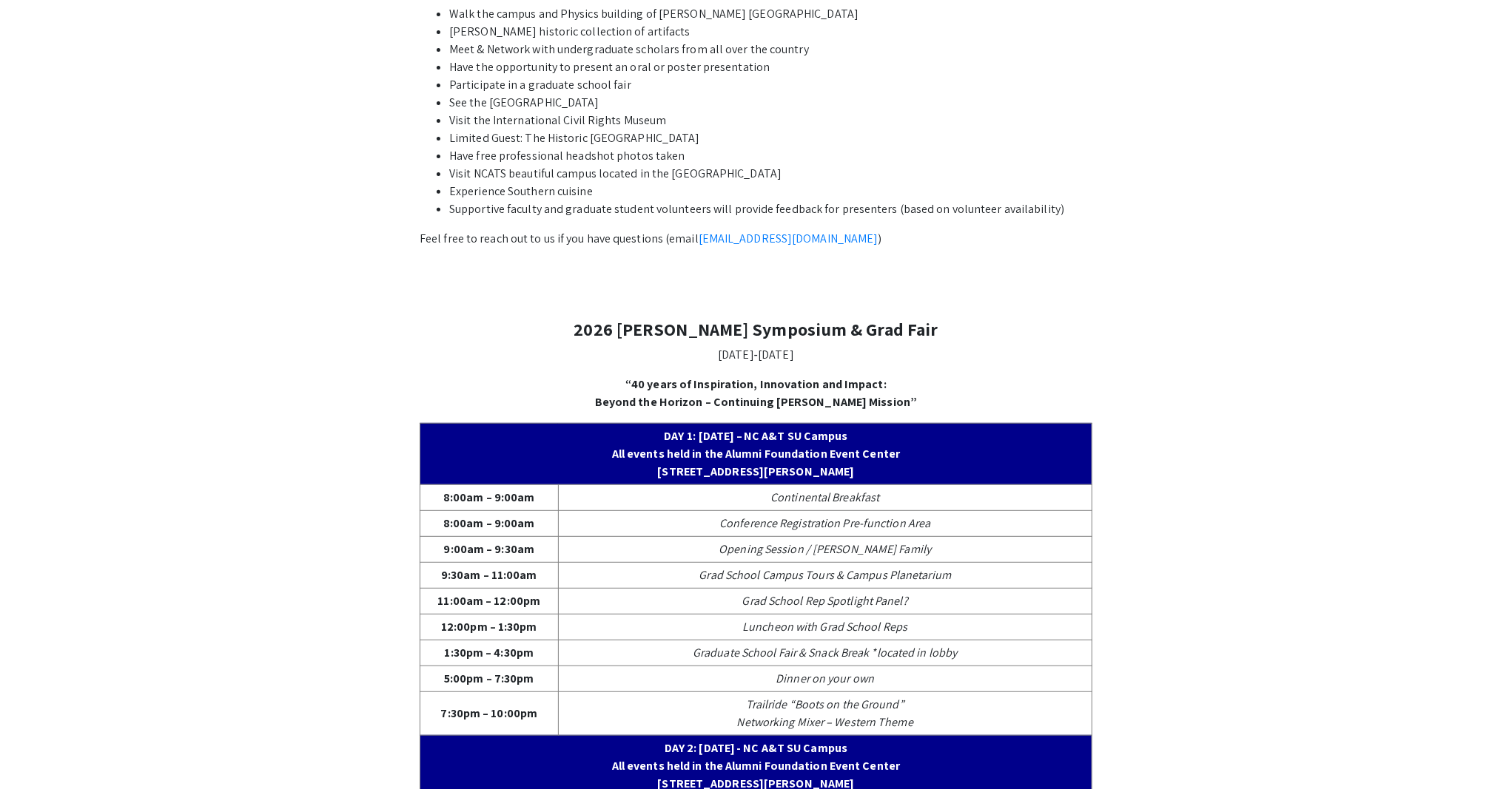
scroll to position [394, 0]
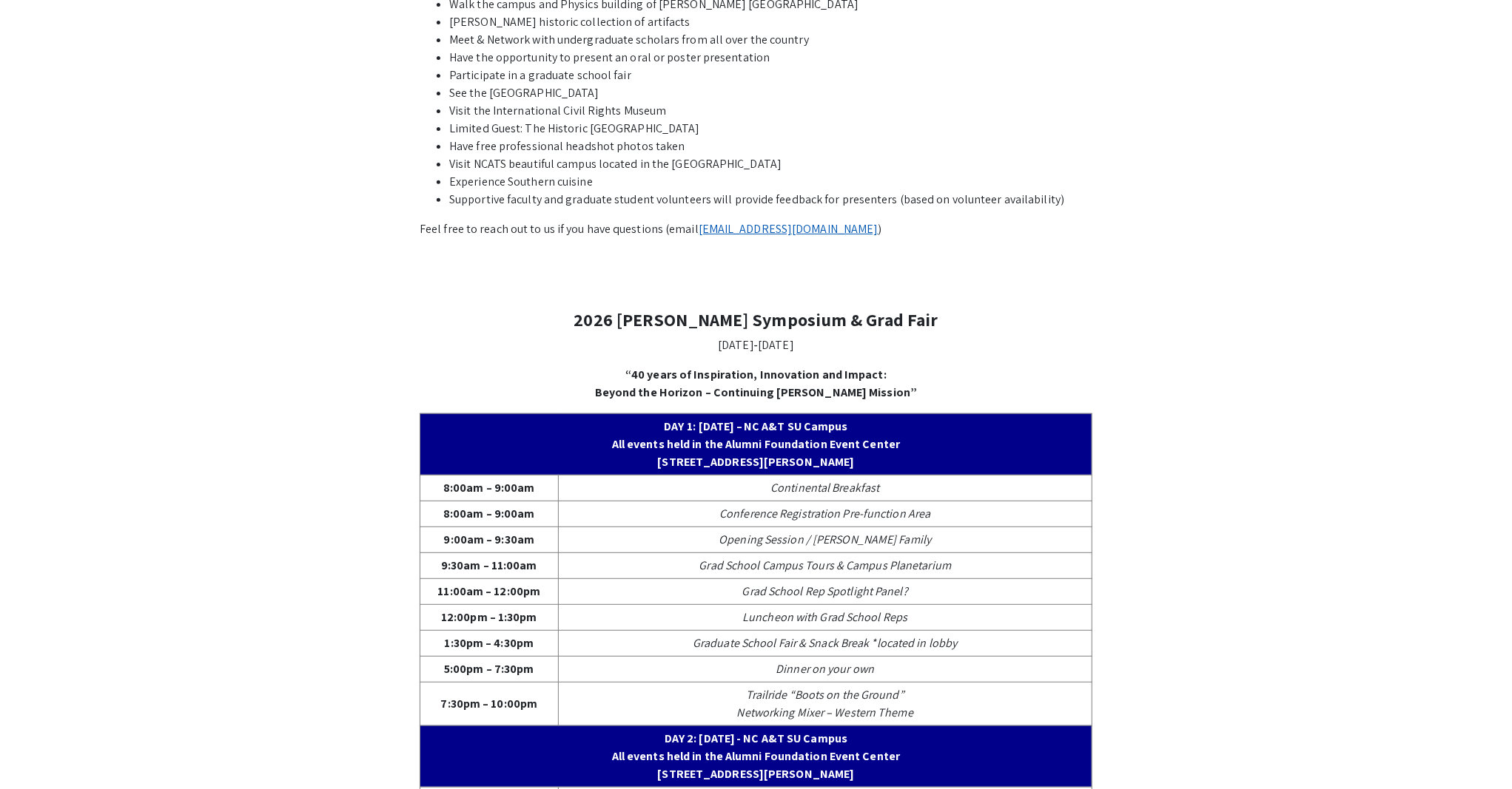
click at [708, 230] on link "[EMAIL_ADDRESS][DOMAIN_NAME]" at bounding box center [788, 229] width 180 height 16
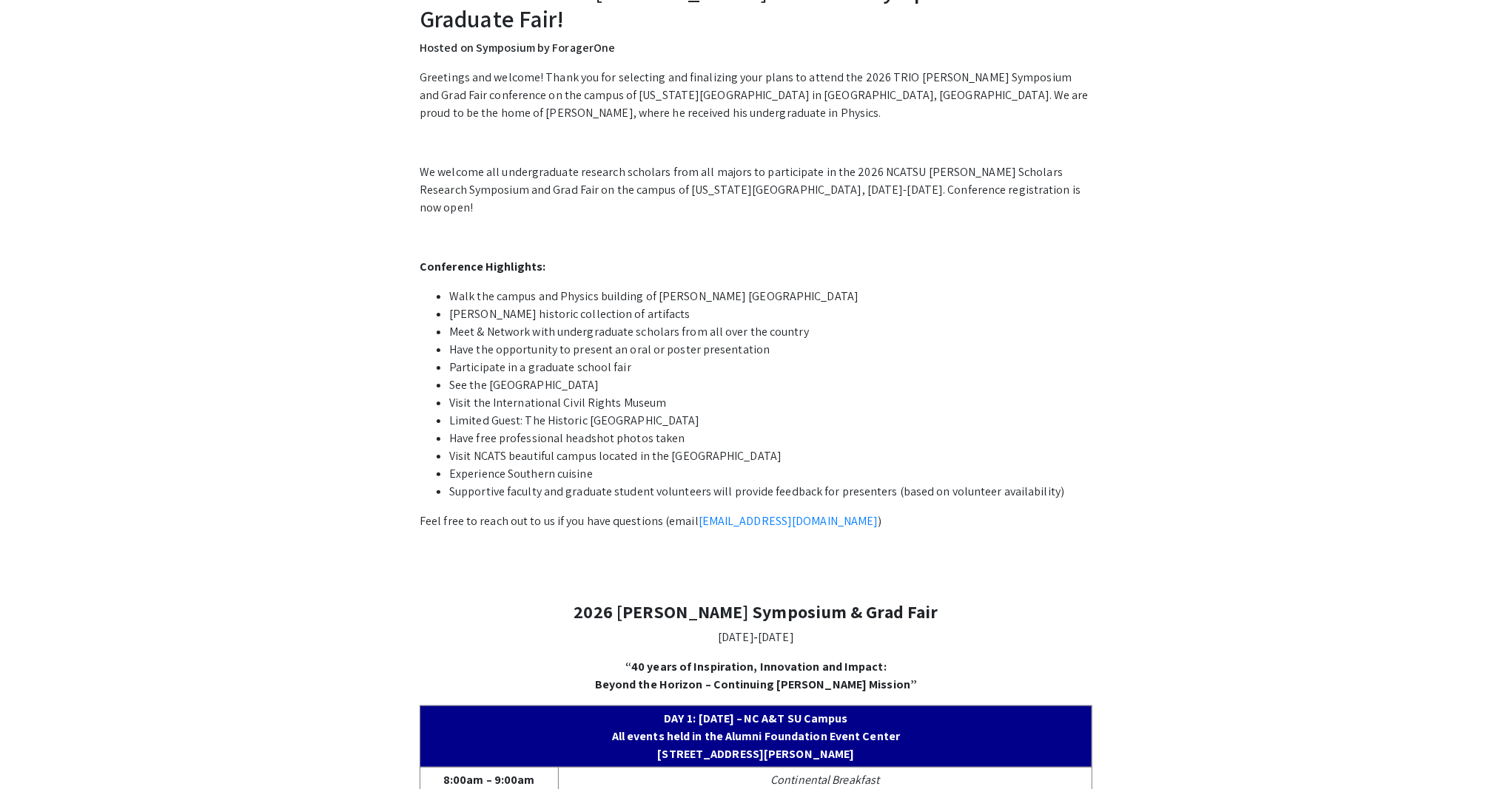
scroll to position [0, 0]
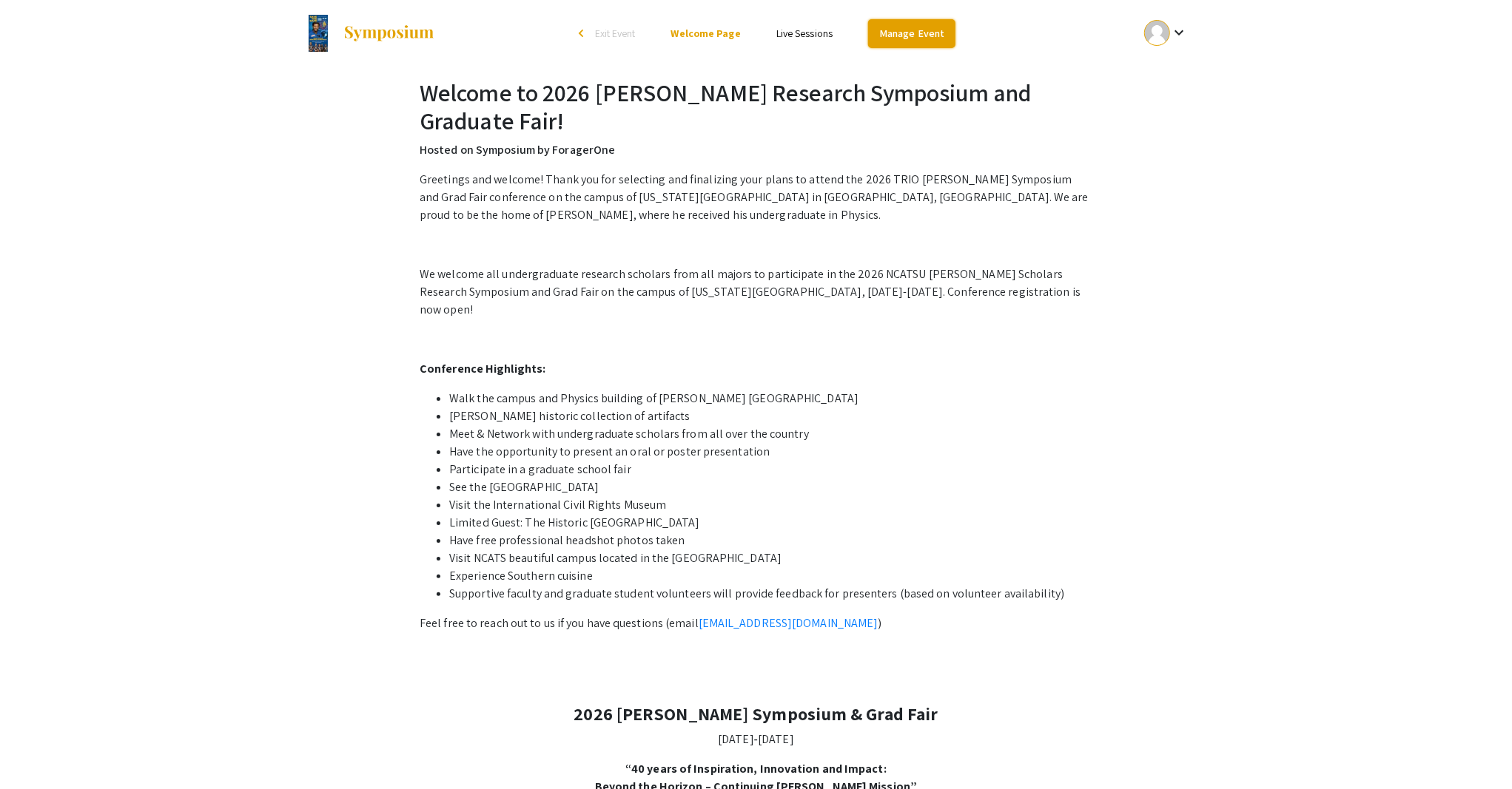
click at [886, 38] on link "Manage Event" at bounding box center [912, 33] width 88 height 29
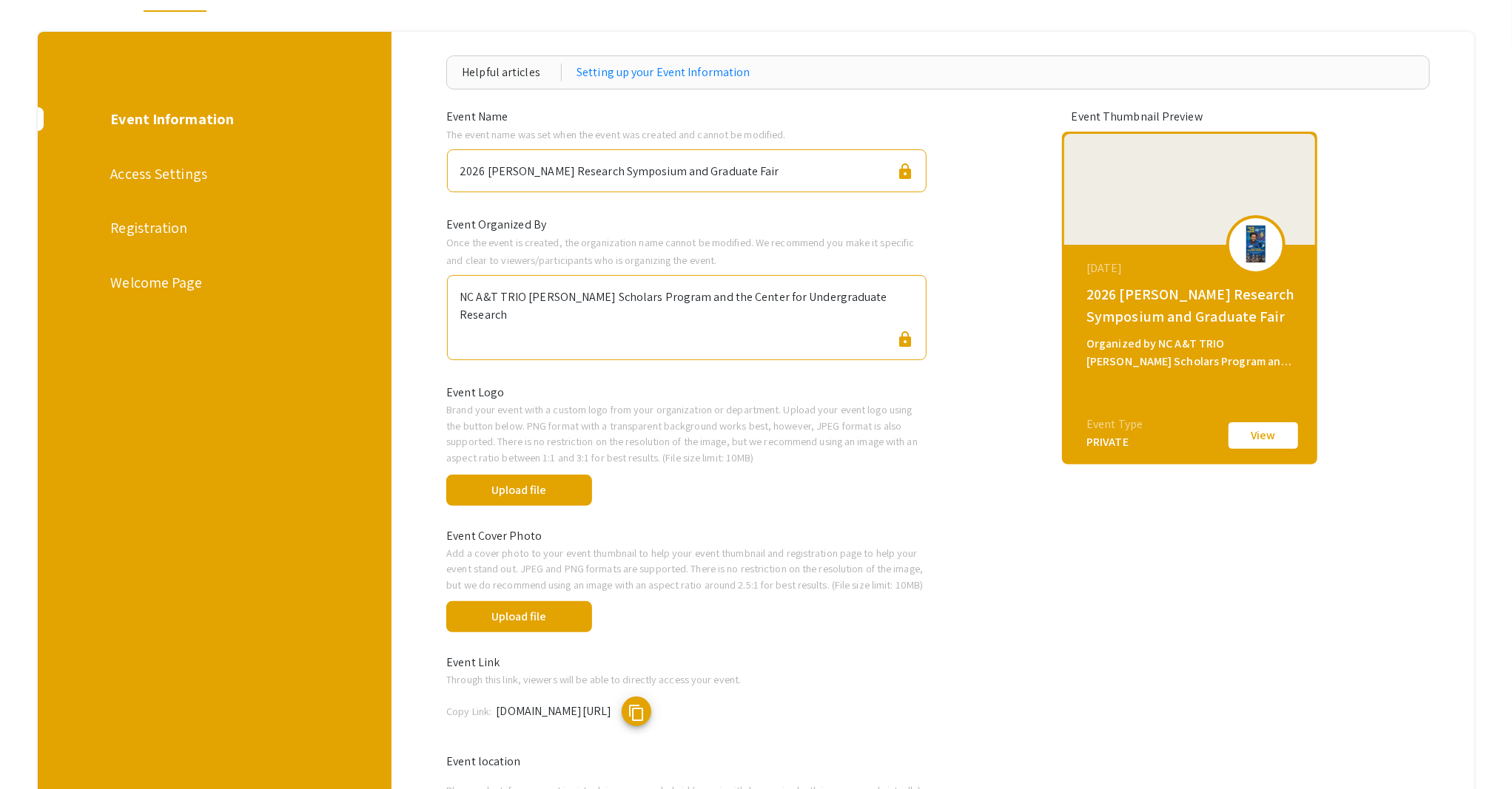
scroll to position [99, 0]
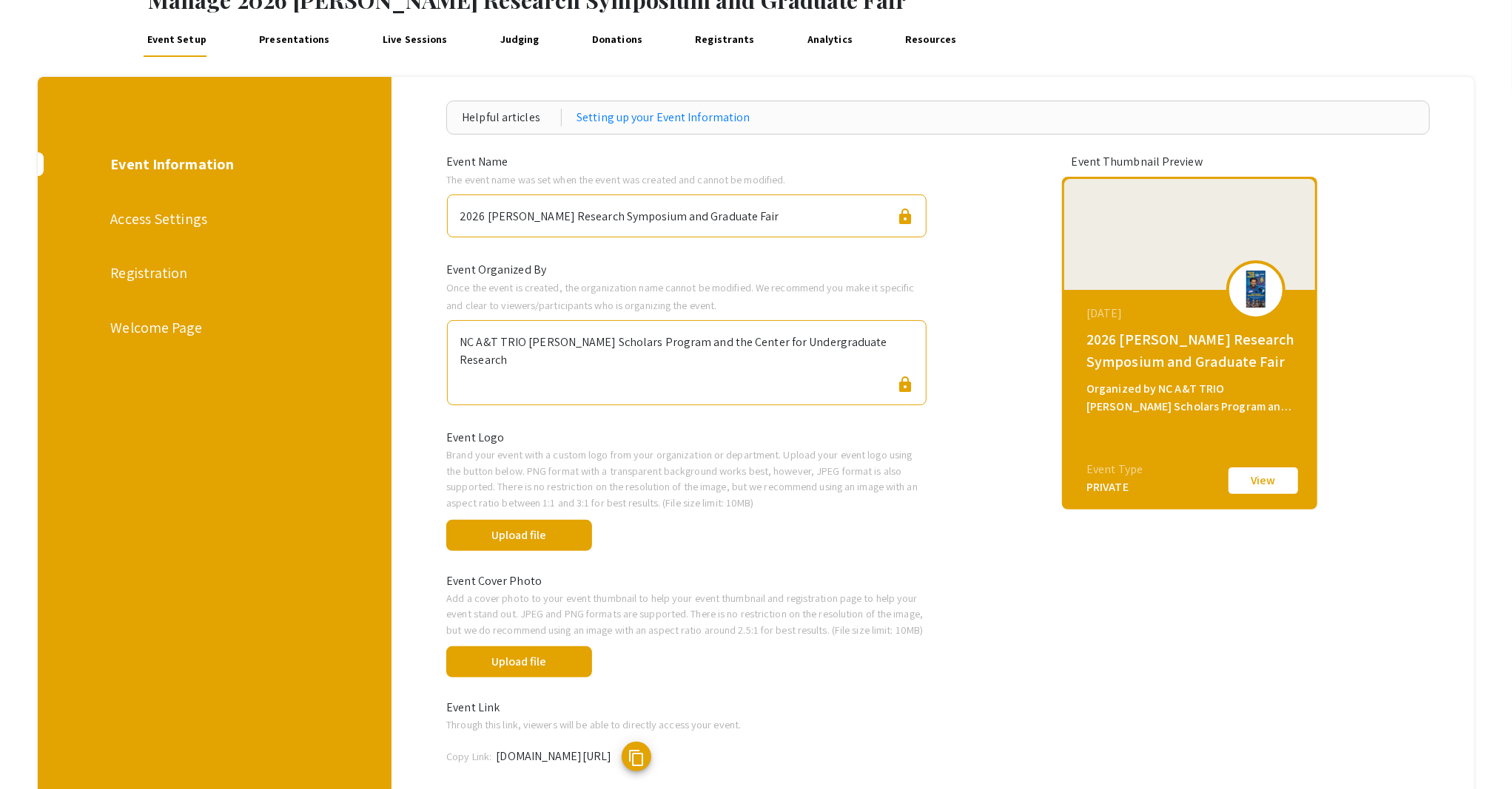
click at [167, 335] on div "Welcome Page" at bounding box center [213, 328] width 206 height 22
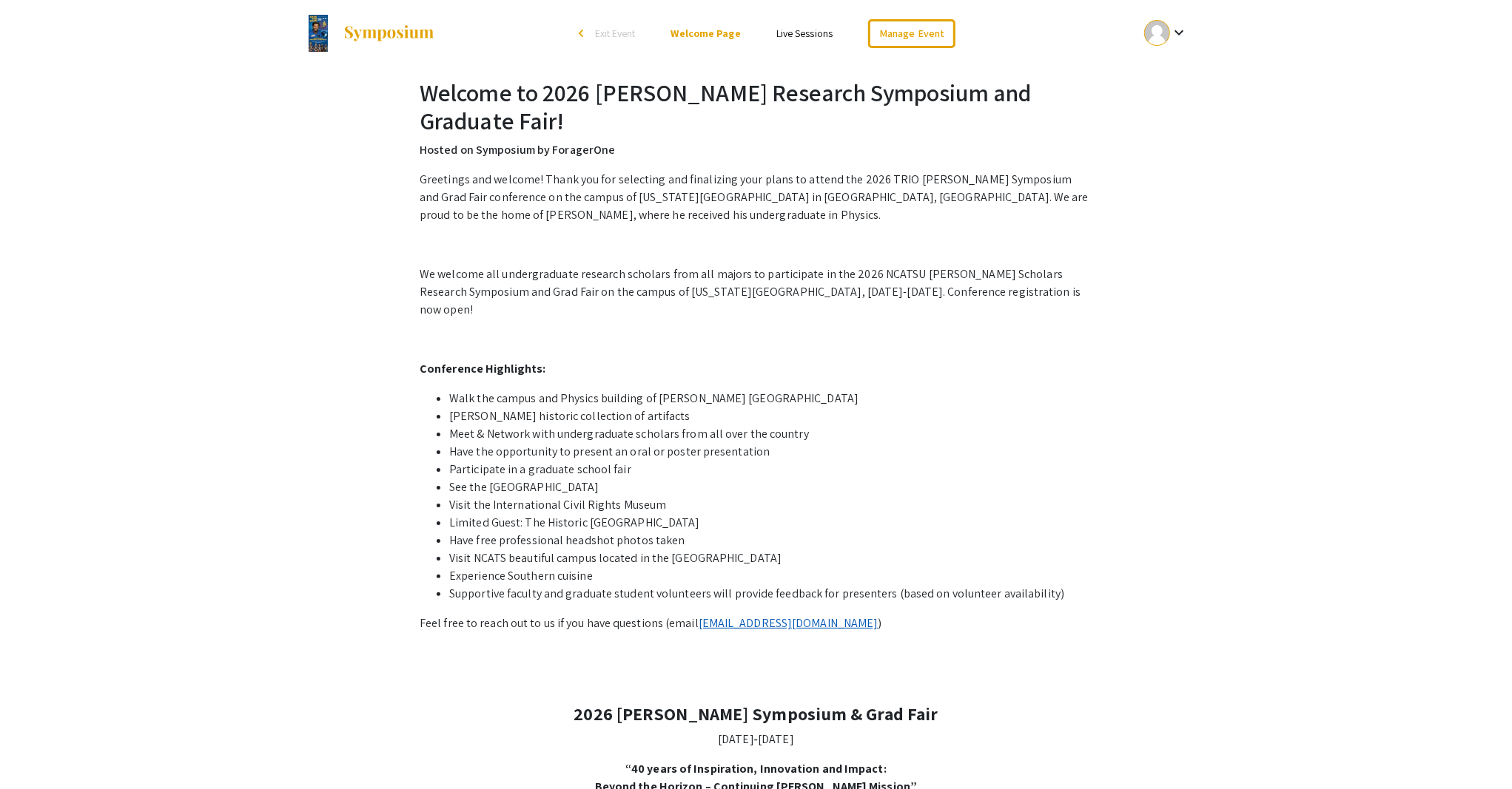
click at [737, 619] on link "[EMAIL_ADDRESS][DOMAIN_NAME]" at bounding box center [788, 623] width 180 height 16
